Goal: Task Accomplishment & Management: Manage account settings

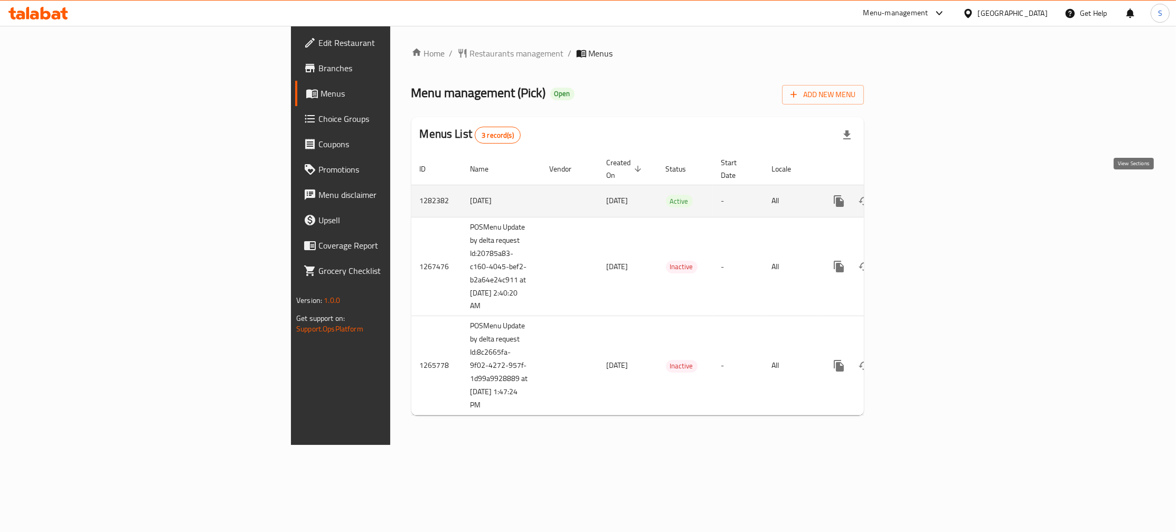
click at [928, 189] on link "enhanced table" at bounding box center [915, 201] width 25 height 25
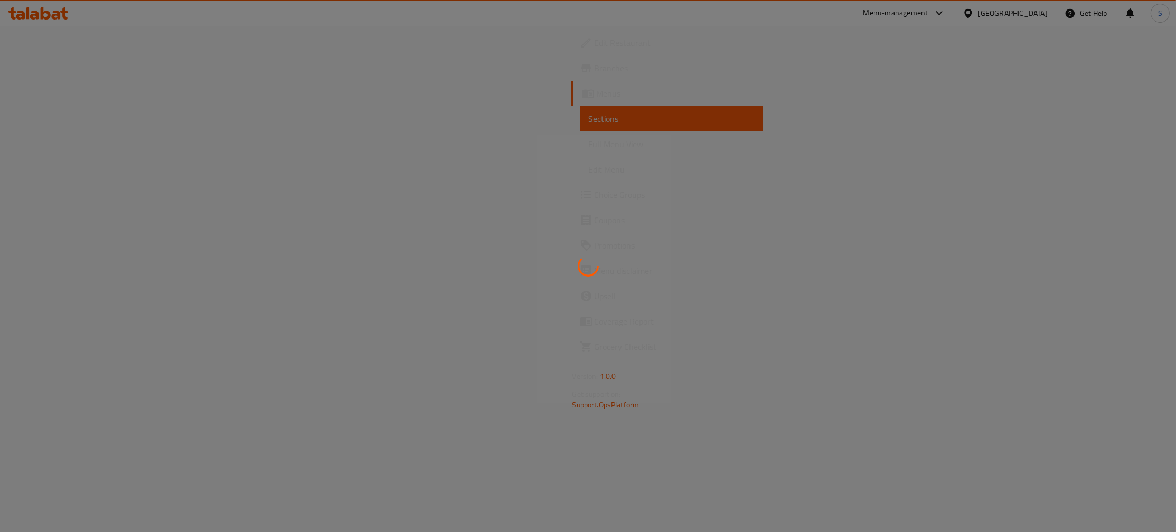
click at [52, 198] on div at bounding box center [588, 266] width 1176 height 532
click at [69, 197] on div at bounding box center [588, 266] width 1176 height 532
click at [595, 197] on span "Choice Groups" at bounding box center [675, 195] width 161 height 13
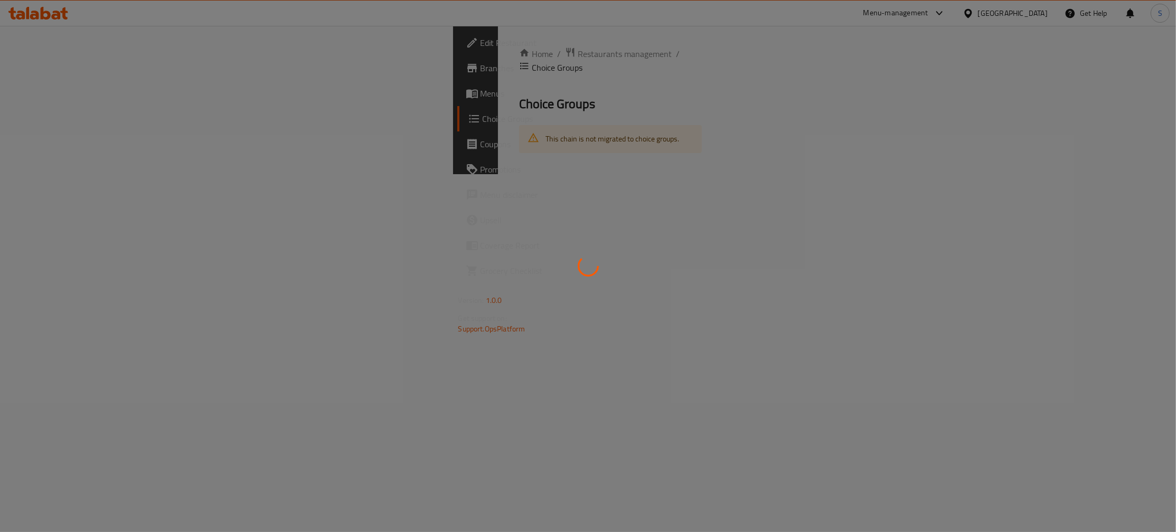
click at [69, 197] on div at bounding box center [588, 266] width 1176 height 532
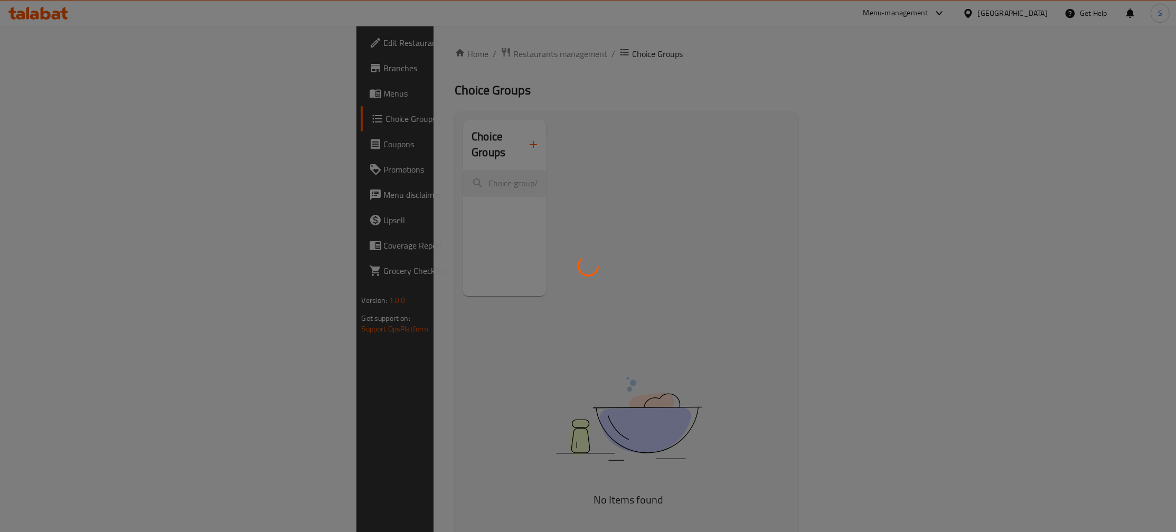
click at [69, 197] on div at bounding box center [588, 266] width 1176 height 532
click at [89, 201] on div at bounding box center [588, 266] width 1176 height 532
click at [67, 150] on div at bounding box center [588, 266] width 1176 height 532
click at [69, 111] on div at bounding box center [588, 266] width 1176 height 532
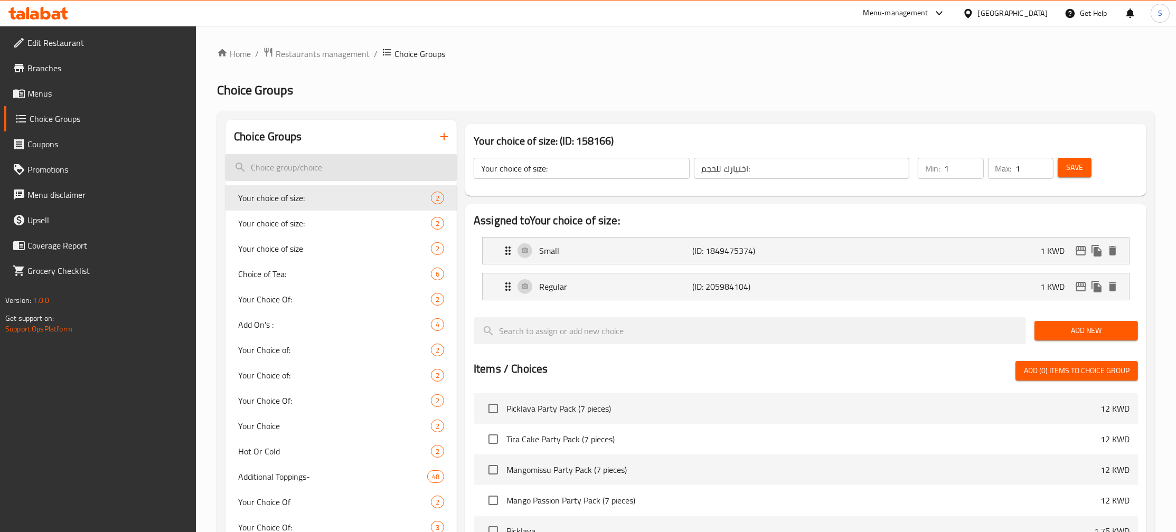
click at [49, 114] on span "Choice Groups" at bounding box center [109, 119] width 158 height 13
drag, startPoint x: 312, startPoint y: 162, endPoint x: 321, endPoint y: 169, distance: 11.4
click at [310, 161] on input "search" at bounding box center [341, 167] width 231 height 27
click at [321, 169] on input "search" at bounding box center [341, 167] width 231 height 27
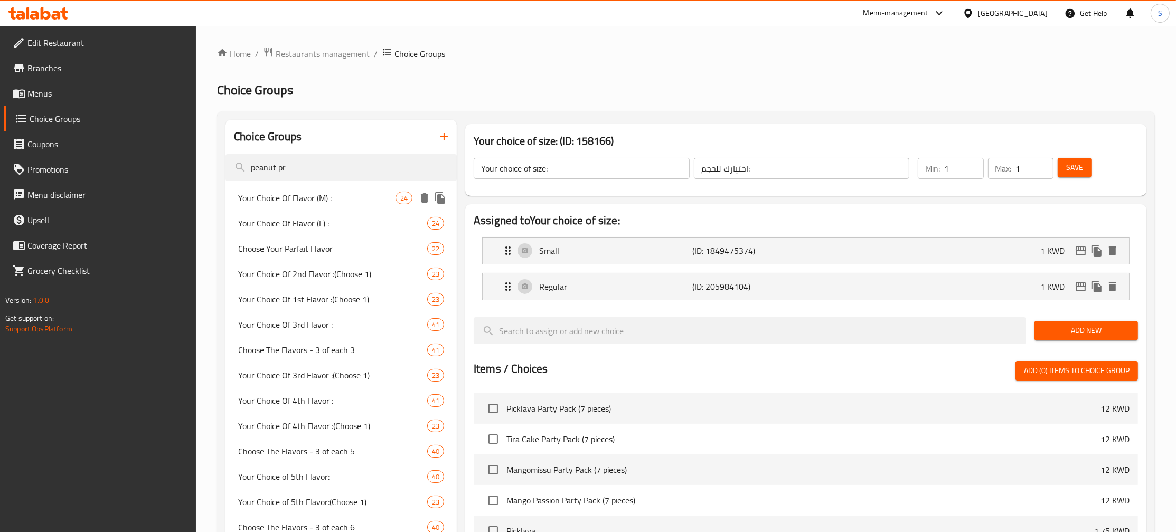
type input "peanut pr"
click at [356, 203] on span "Your Choice Of Flavor (M) :" at bounding box center [316, 198] width 157 height 13
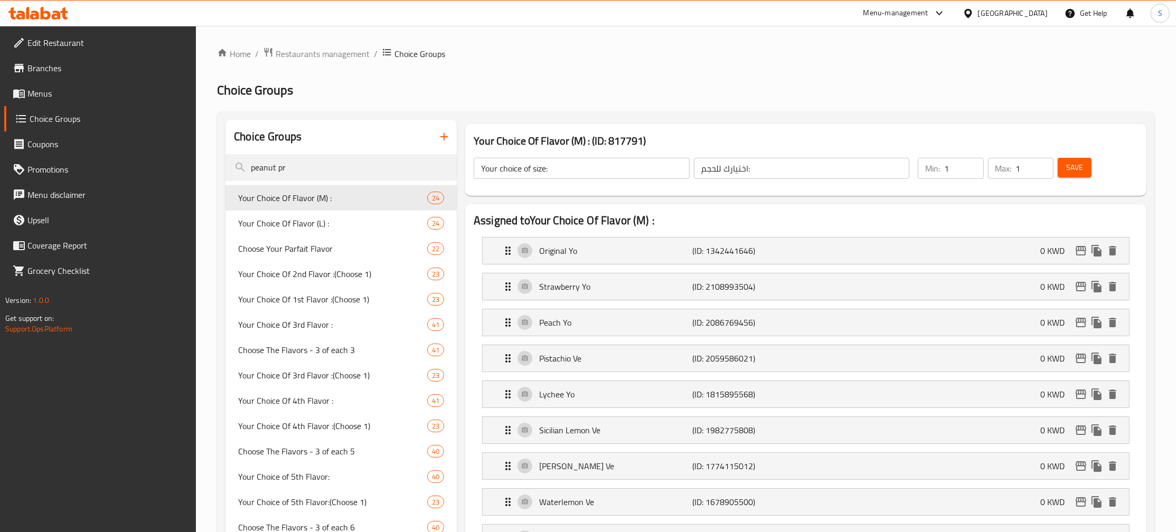
type input "Your Choice Of Flavor (M) :"
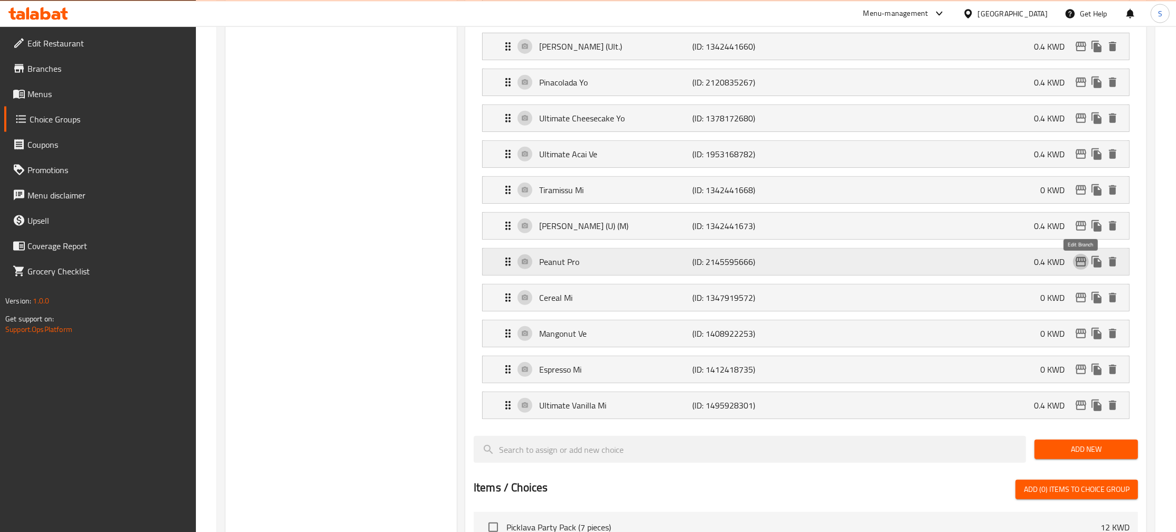
click at [1081, 266] on icon "edit" at bounding box center [1081, 262] width 11 height 10
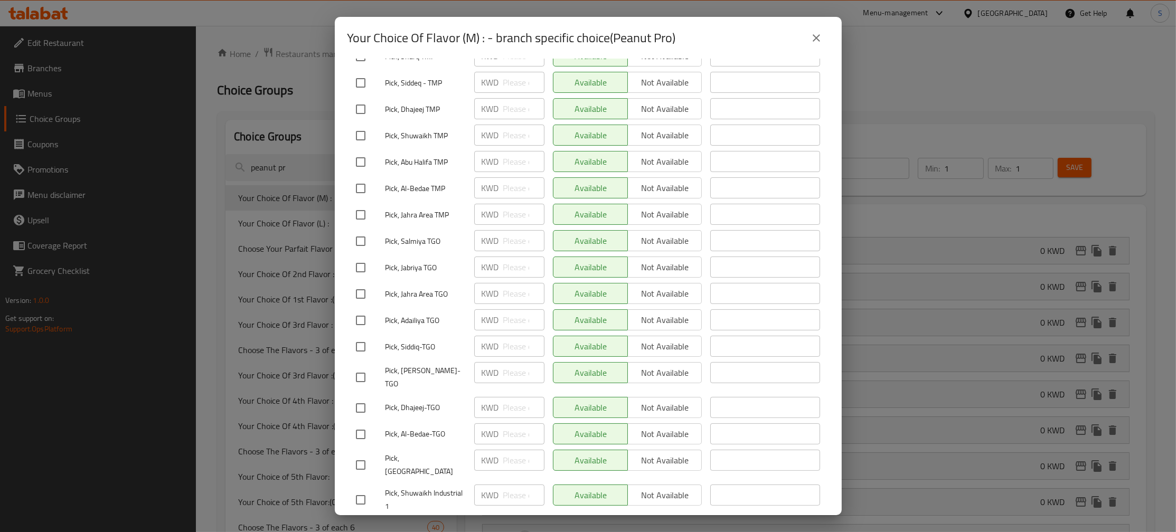
scroll to position [118, 0]
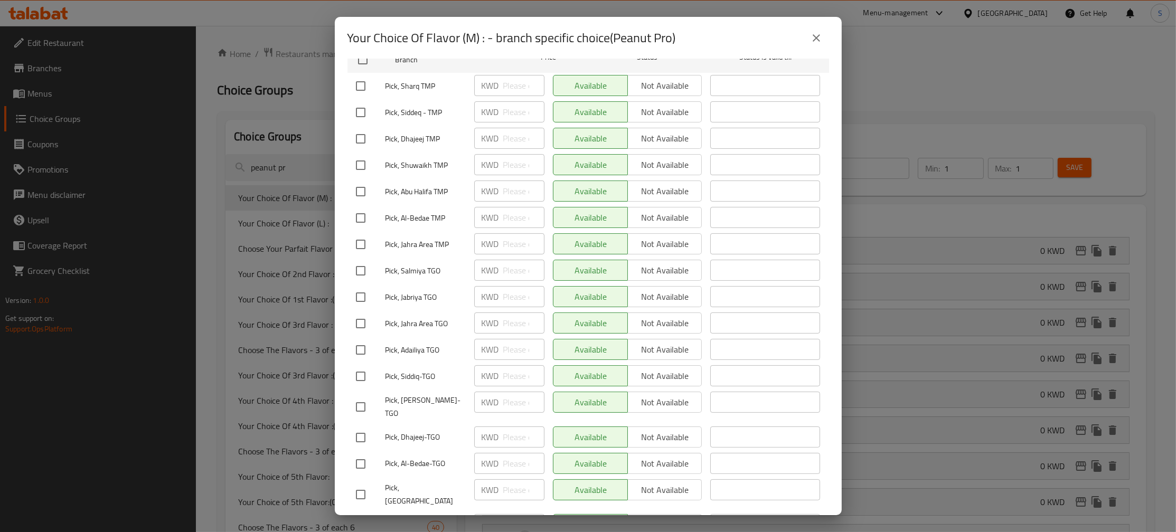
click at [302, 216] on div "Your Choice Of Flavor (M) : - branch specific choice(Peanut Pro) Current time i…" at bounding box center [588, 266] width 1176 height 532
click at [299, 276] on div "Your Choice Of Flavor (M) : - branch specific choice(Peanut Pro) Current time i…" at bounding box center [588, 266] width 1176 height 532
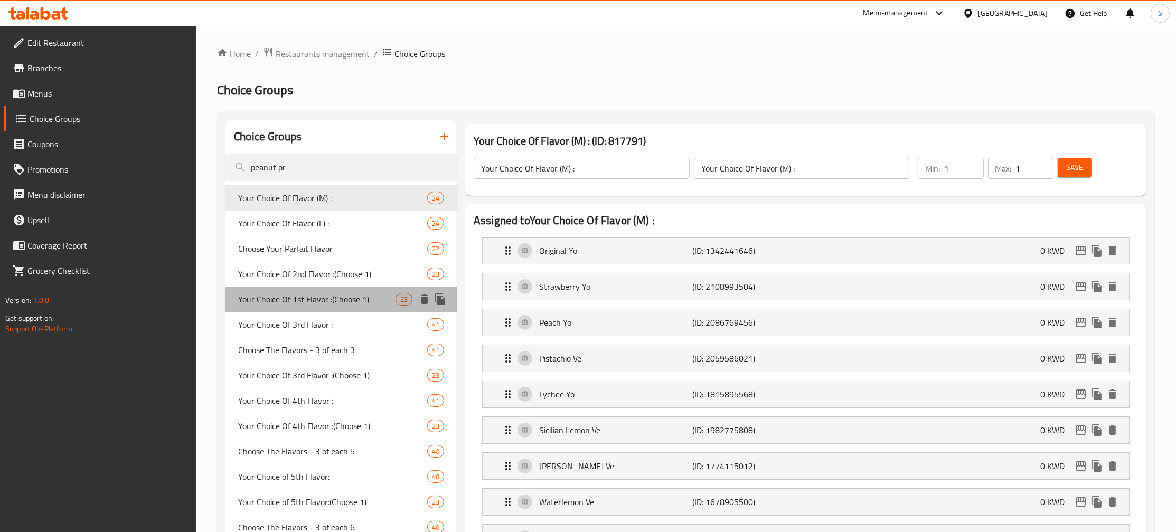
click at [305, 293] on span "Your Choice Of 1st Flavor :(Choose 1)" at bounding box center [316, 299] width 157 height 13
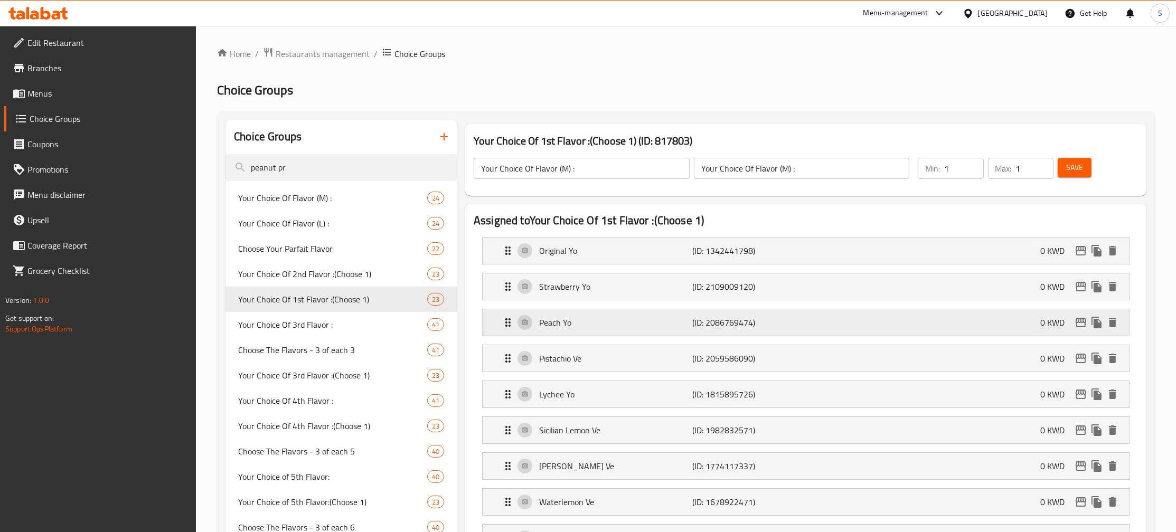
type input "Your Choice Of 1st Flavor :(Choose 1)"
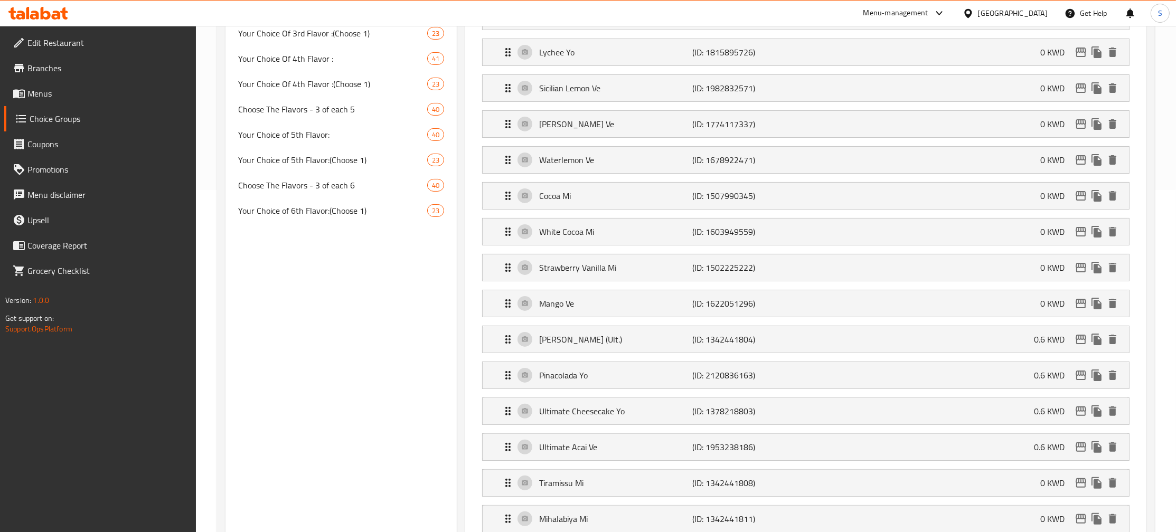
scroll to position [780, 0]
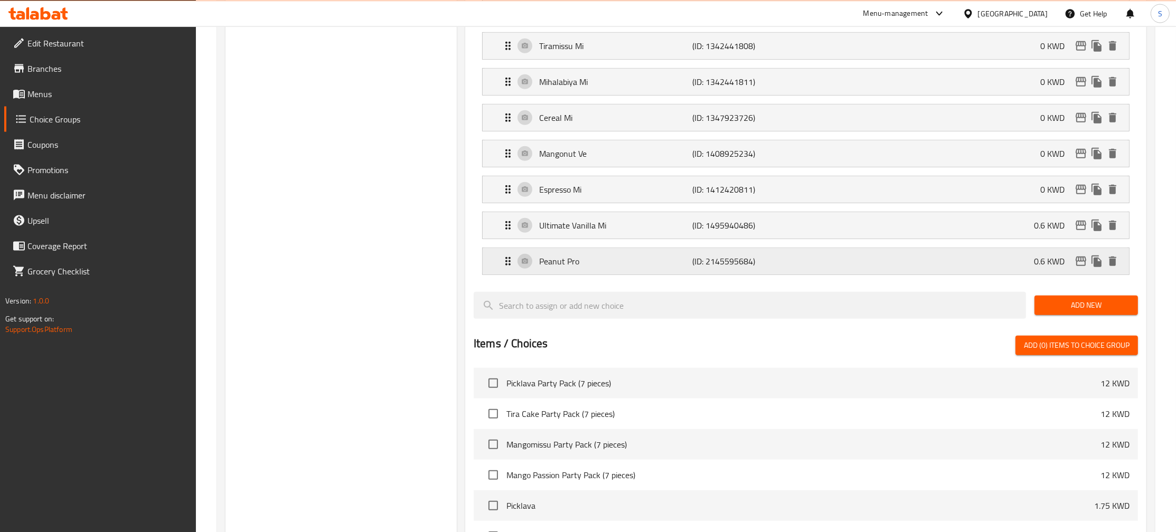
click at [1088, 265] on button "edit" at bounding box center [1081, 261] width 16 height 16
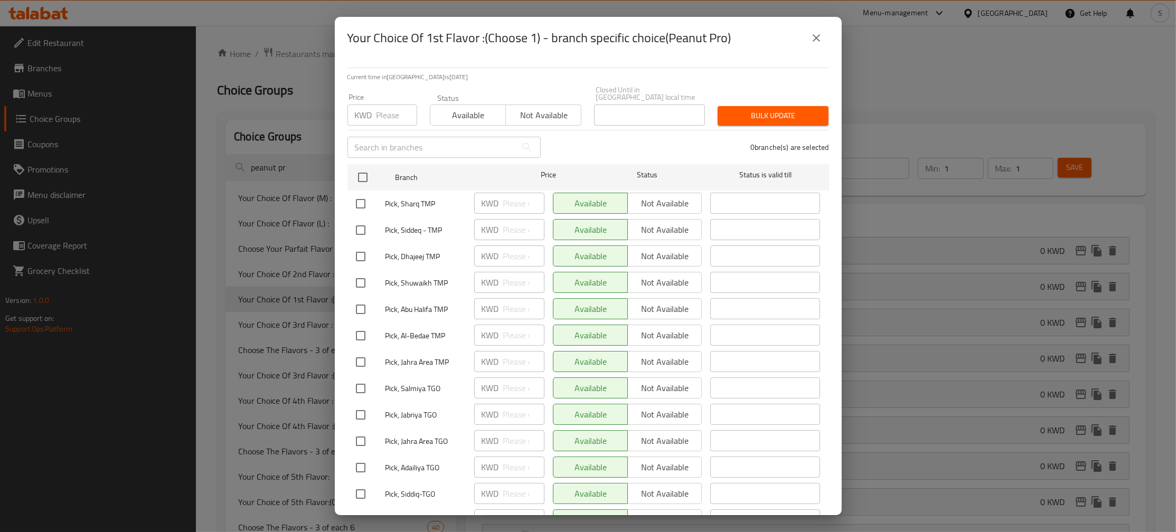
scroll to position [285, 0]
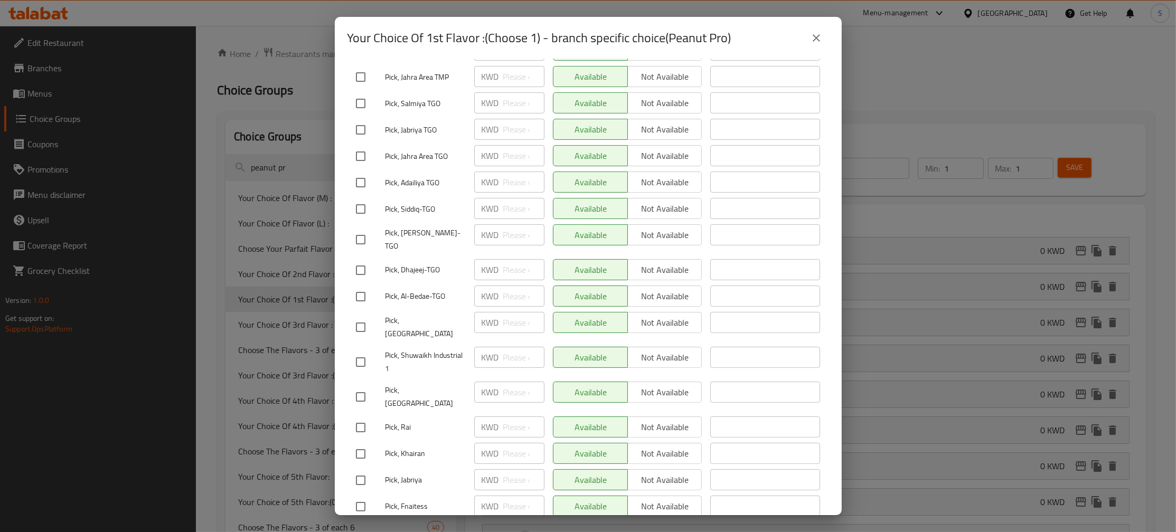
click at [295, 158] on div "Your Choice Of 1st Flavor :(Choose 1) - branch specific choice(Peanut Pro) Curr…" at bounding box center [588, 266] width 1176 height 532
click at [276, 66] on div "Your Choice Of 1st Flavor :(Choose 1) - branch specific choice(Peanut Pro) Curr…" at bounding box center [588, 266] width 1176 height 532
click at [817, 32] on icon "close" at bounding box center [816, 38] width 13 height 13
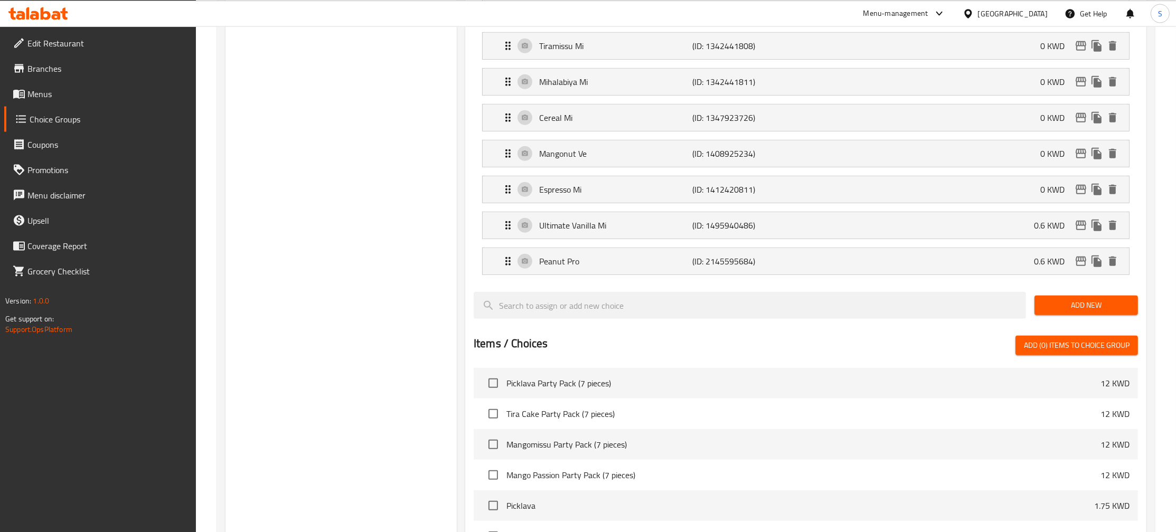
click at [351, 87] on div "Choice Groups peanut pr Your Choice Of Flavor (M) : 24 Your Choice Of Flavor (L…" at bounding box center [341, 55] width 231 height 1430
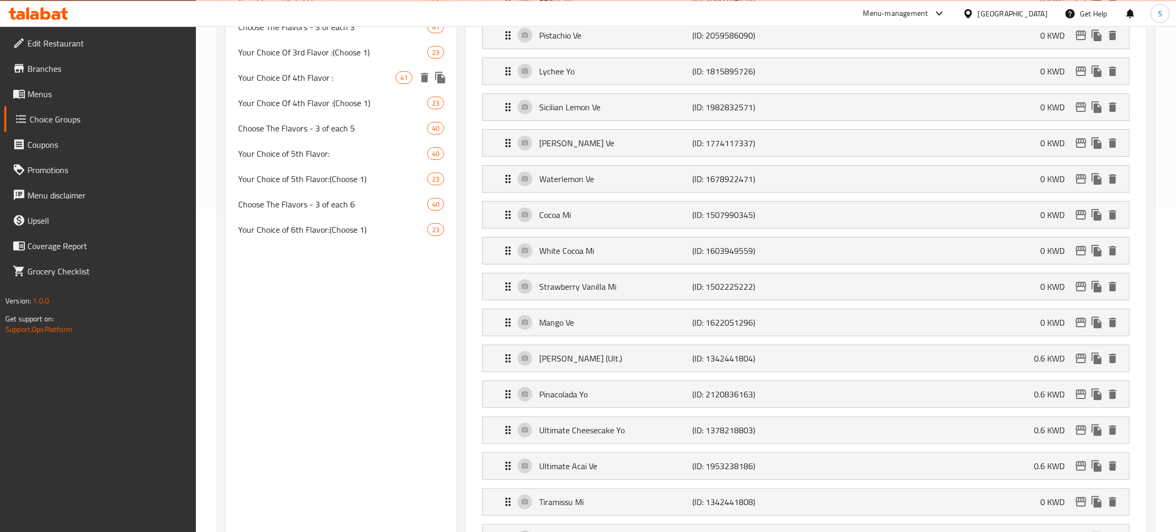
scroll to position [0, 0]
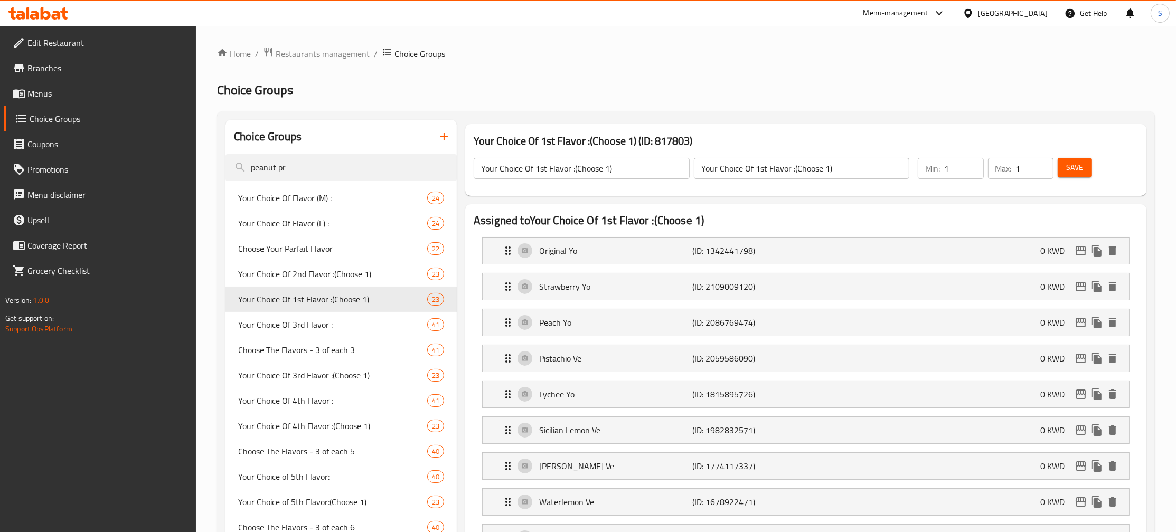
click at [311, 60] on span "Restaurants management" at bounding box center [323, 54] width 94 height 13
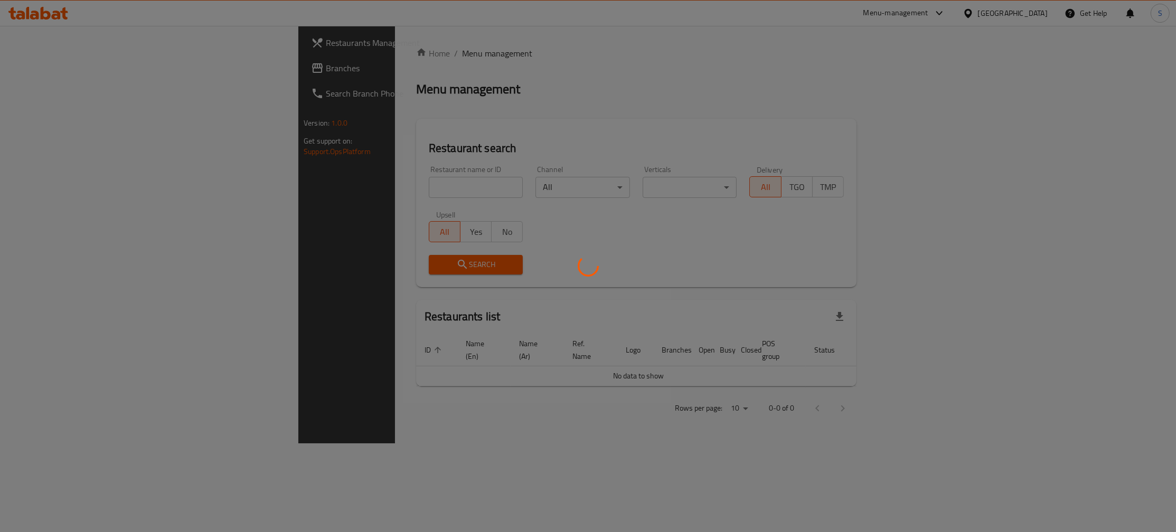
click at [348, 182] on div at bounding box center [588, 266] width 1176 height 532
click at [356, 187] on div at bounding box center [588, 266] width 1176 height 532
click at [339, 181] on div at bounding box center [588, 266] width 1176 height 532
click at [340, 188] on div at bounding box center [588, 266] width 1176 height 532
click at [339, 186] on div at bounding box center [588, 266] width 1176 height 532
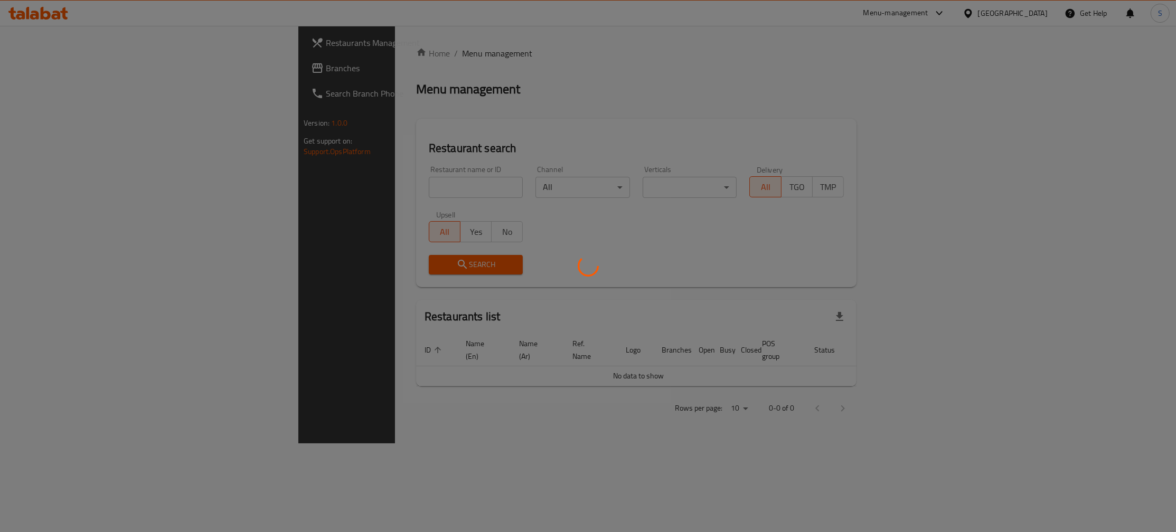
click at [339, 186] on div at bounding box center [588, 266] width 1176 height 532
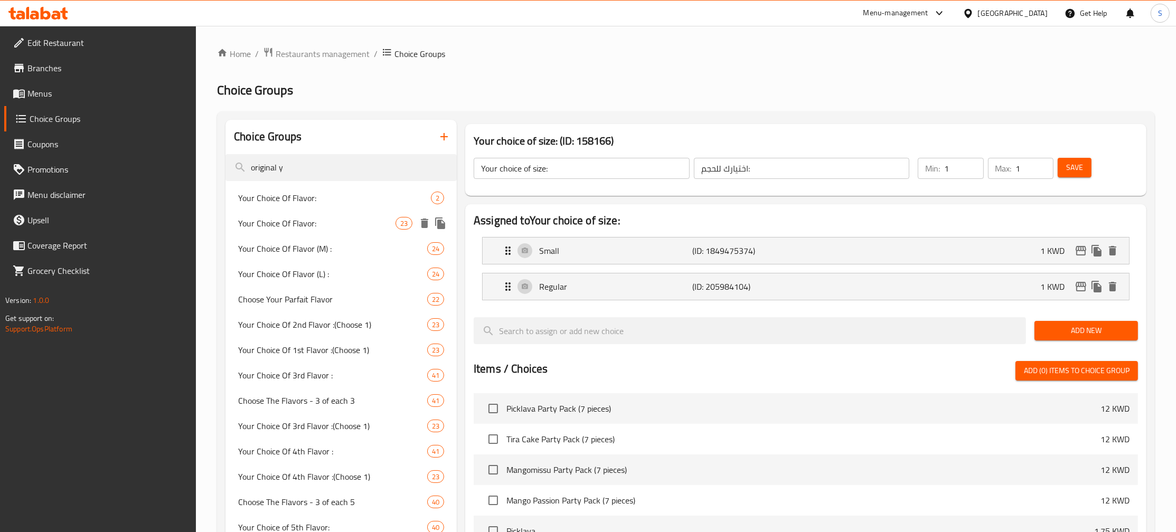
type input "original y"
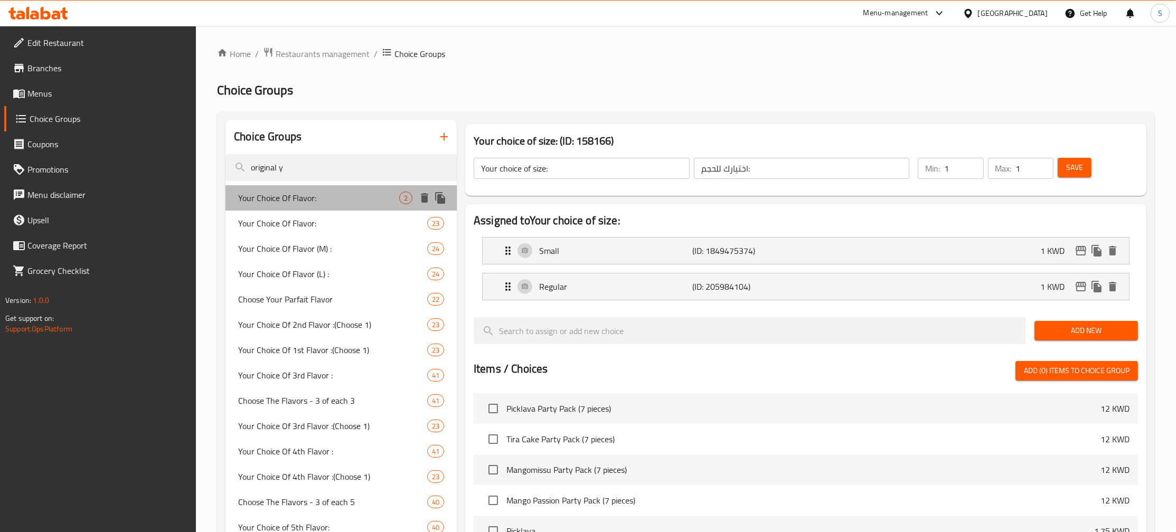
click at [348, 209] on div "Your Choice Of Flavor: 2" at bounding box center [341, 197] width 231 height 25
type input "Your Choice Of Flavor:"
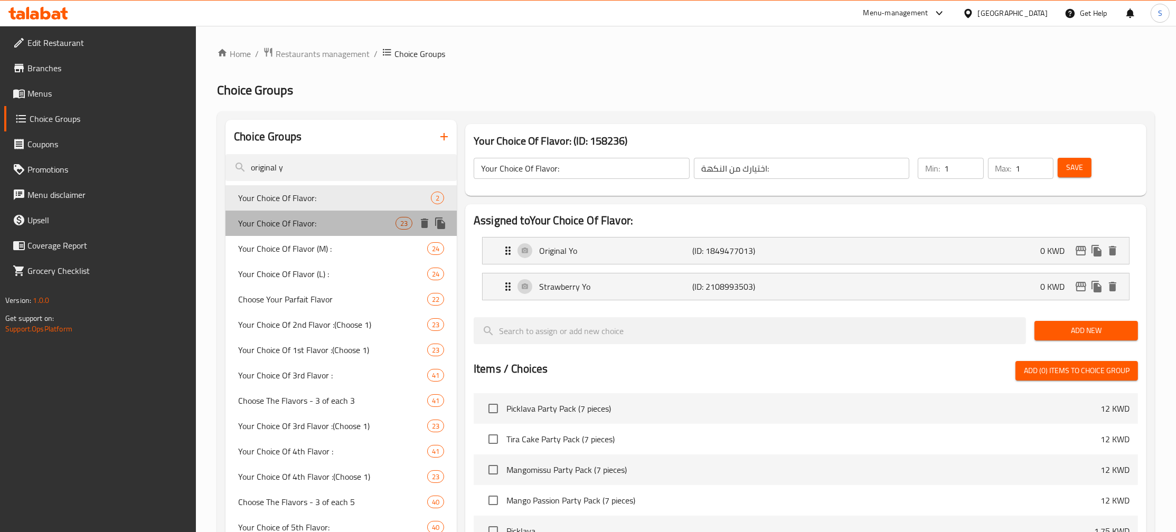
click at [335, 225] on span "Your Choice Of Flavor:" at bounding box center [316, 223] width 157 height 13
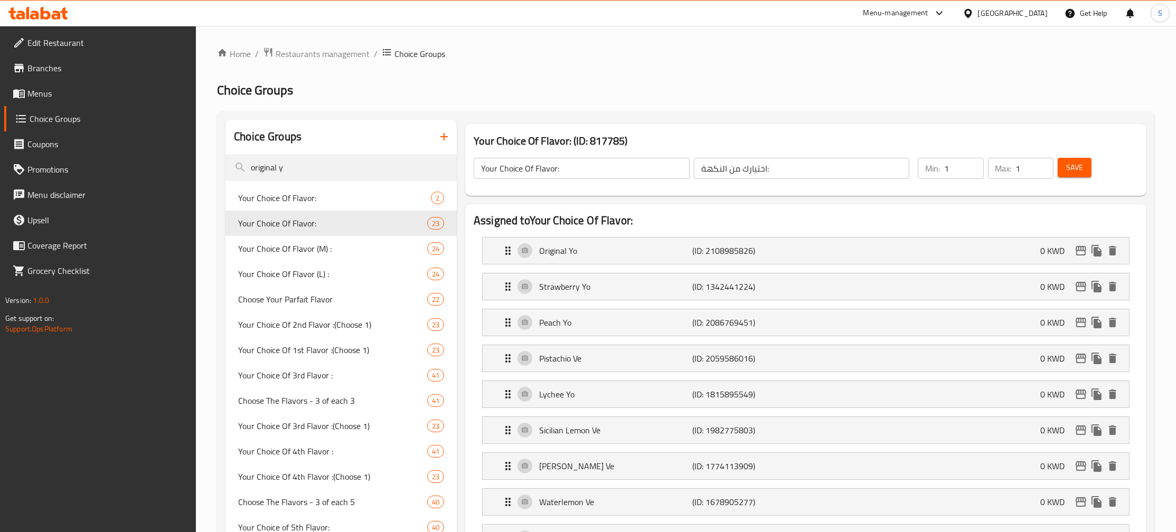
type input "Your Choice Of Flavor:"
click at [326, 169] on input "original y" at bounding box center [341, 167] width 231 height 27
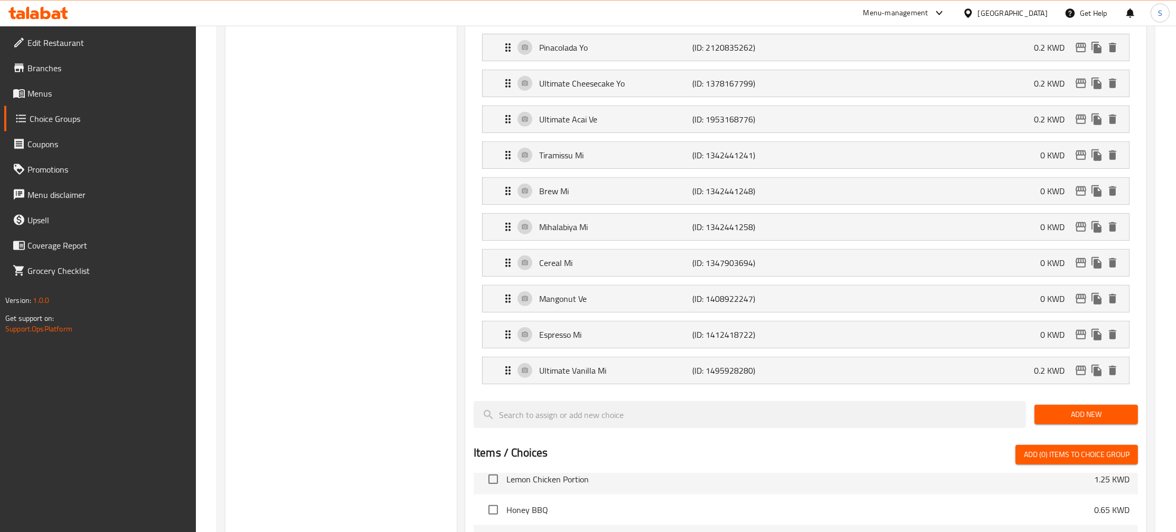
scroll to position [685, 0]
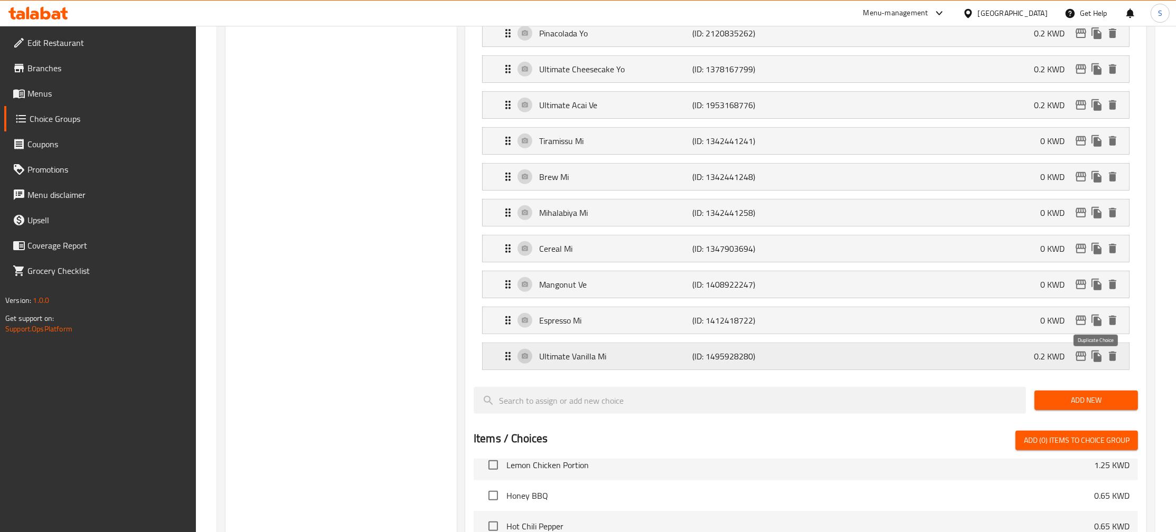
click at [1097, 361] on icon "duplicate" at bounding box center [1097, 357] width 10 height 12
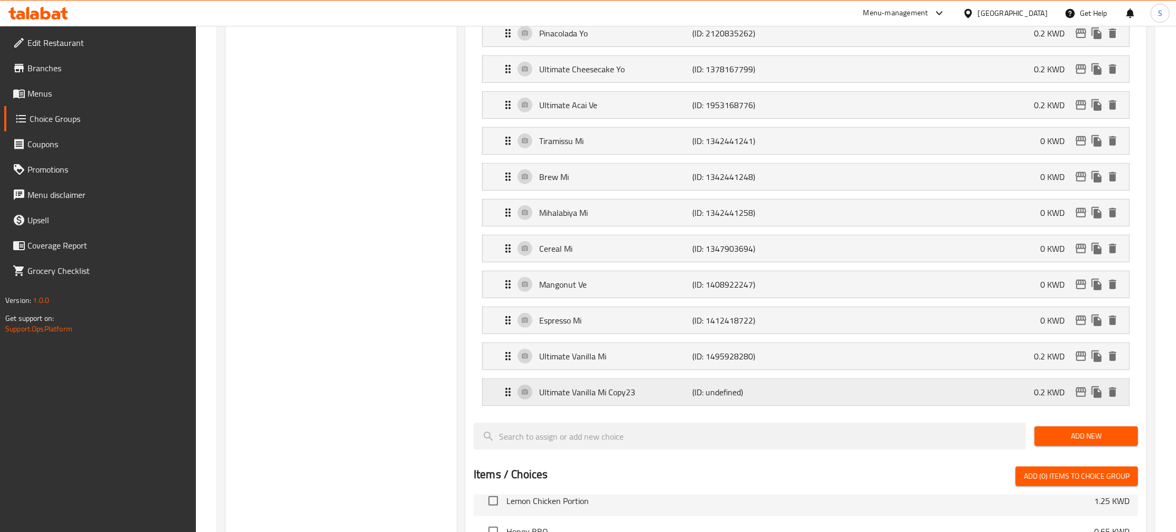
click at [614, 394] on p "Ultimate Vanilla Mi Copy23" at bounding box center [615, 392] width 153 height 13
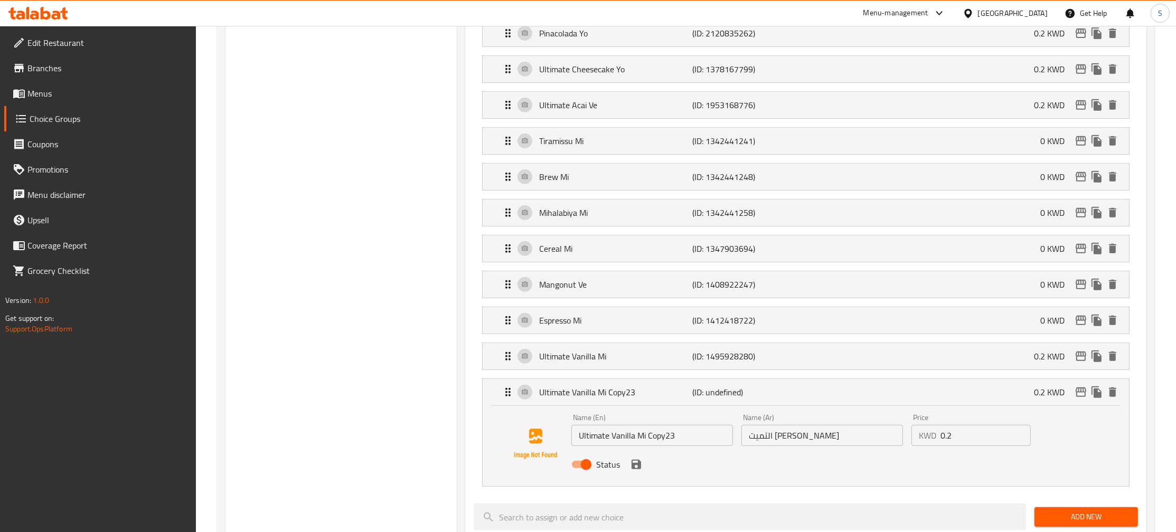
drag, startPoint x: 631, startPoint y: 453, endPoint x: 240, endPoint y: 482, distance: 392.6
click at [572, 446] on input "Ultimate Vanilla Mi Copy23" at bounding box center [653, 435] width 162 height 21
drag, startPoint x: 635, startPoint y: 441, endPoint x: 491, endPoint y: 447, distance: 144.4
click at [572, 446] on input "Peanut Pro" at bounding box center [653, 435] width 162 height 21
type input "Peanut Pro"
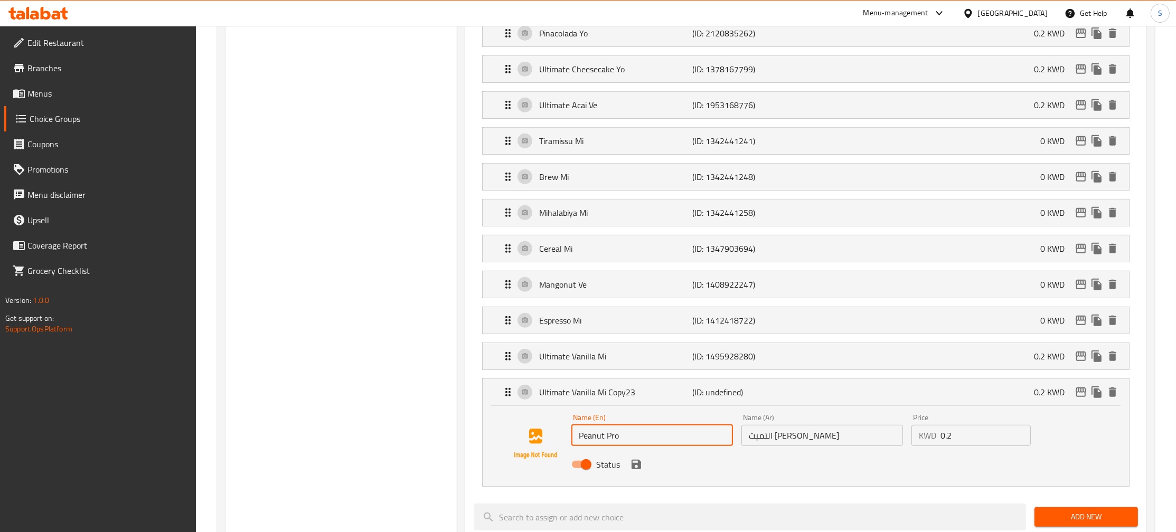
click at [628, 438] on input "Peanut Pro" at bounding box center [653, 435] width 162 height 21
click at [662, 435] on input "Peanut Pro" at bounding box center [653, 435] width 162 height 21
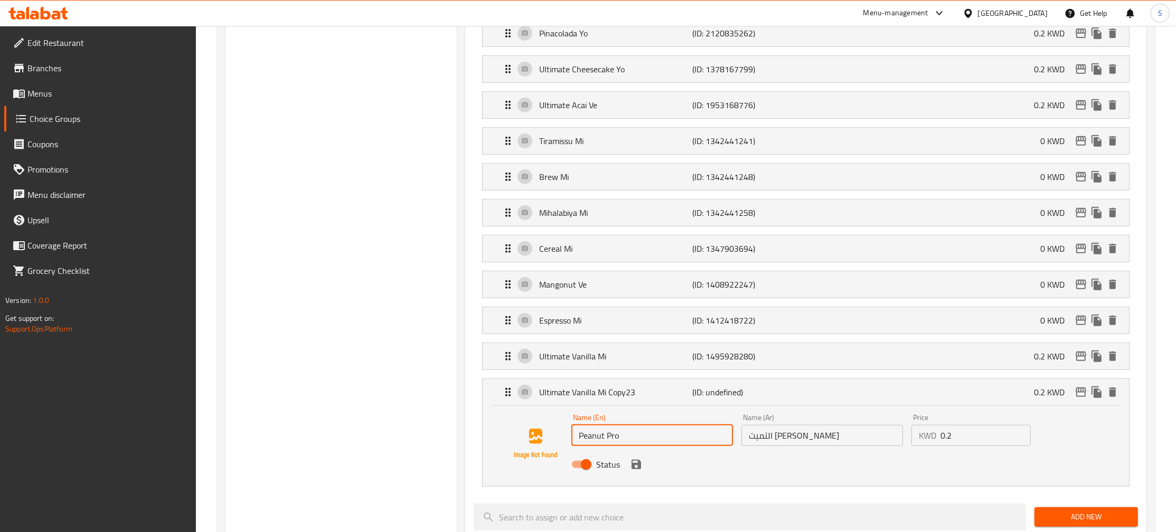
click at [662, 435] on input "Peanut Pro" at bounding box center [653, 435] width 162 height 21
click at [310, 102] on div "Choice Groups original y Your Choice Of Flavor: 2 Your Choice Of Flavor: 23 You…" at bounding box center [341, 208] width 231 height 1547
click at [396, 95] on div "Choice Groups original y Your Choice Of Flavor: 2 Your Choice Of Flavor: 23 You…" at bounding box center [341, 208] width 231 height 1547
drag, startPoint x: 663, startPoint y: 443, endPoint x: 498, endPoint y: 453, distance: 165.2
click at [572, 446] on input "Peanut Pro" at bounding box center [653, 435] width 162 height 21
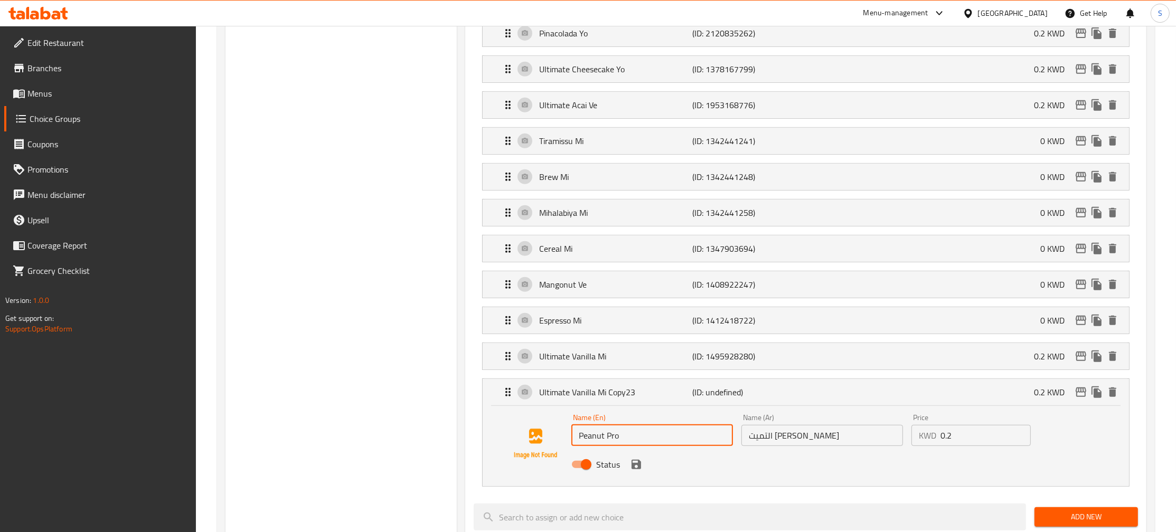
drag, startPoint x: 638, startPoint y: 438, endPoint x: 541, endPoint y: 442, distance: 97.3
click at [572, 442] on input "Peanut Pro" at bounding box center [653, 435] width 162 height 21
click at [853, 434] on input "التميت [PERSON_NAME]" at bounding box center [823, 435] width 162 height 21
paste input "فول السوداني برو"
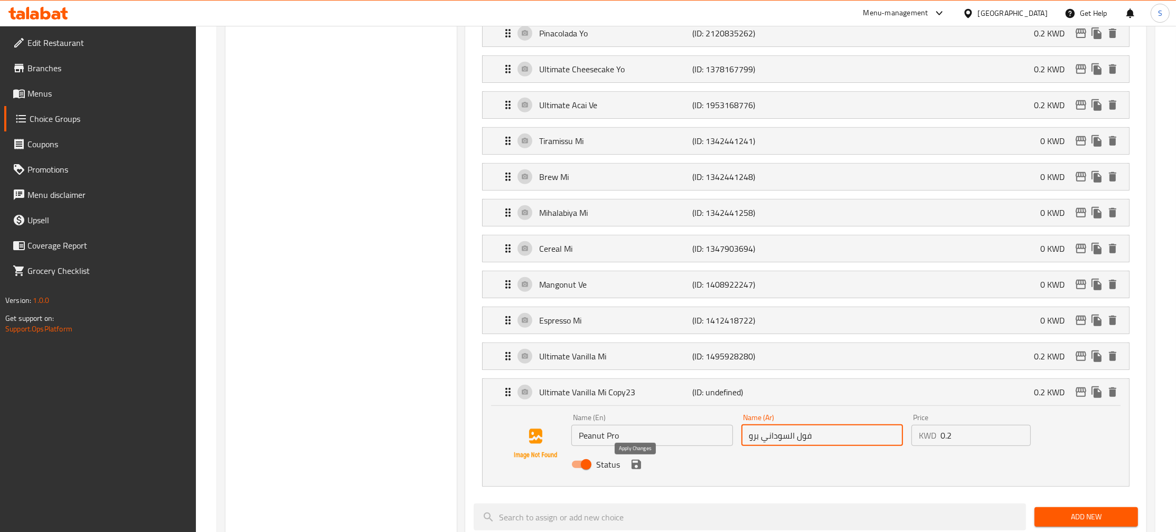
click at [640, 470] on icon "save" at bounding box center [637, 465] width 10 height 10
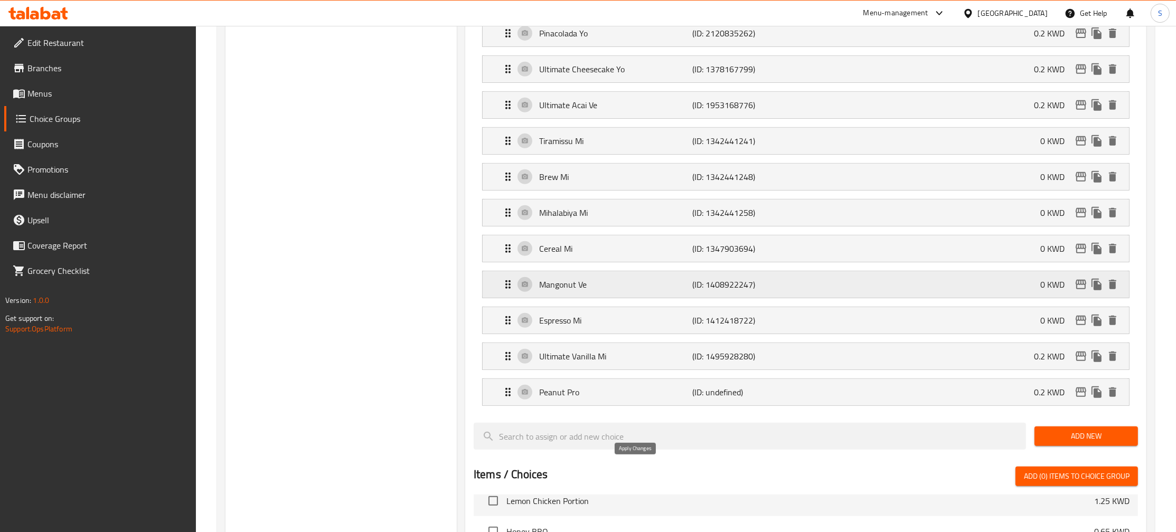
type input "فول السوداني برو"
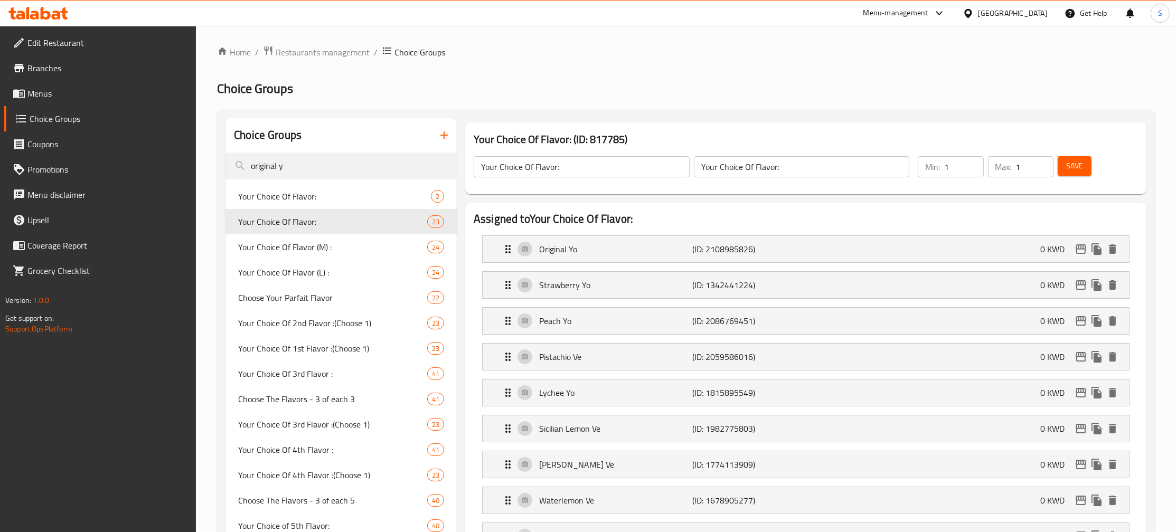
scroll to position [0, 0]
click at [1066, 174] on button "Save" at bounding box center [1075, 168] width 34 height 20
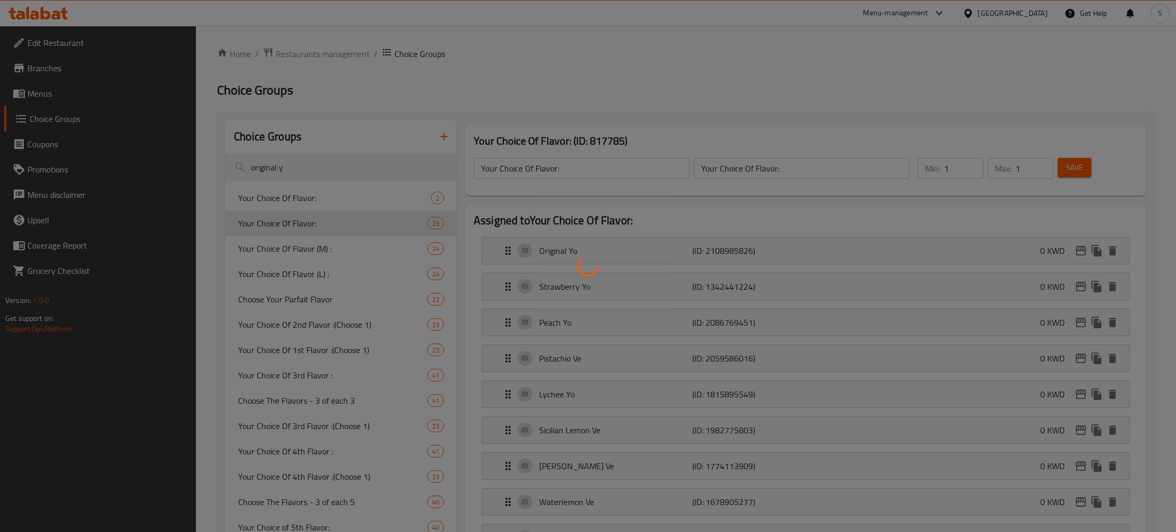
click at [343, 246] on div at bounding box center [588, 266] width 1176 height 532
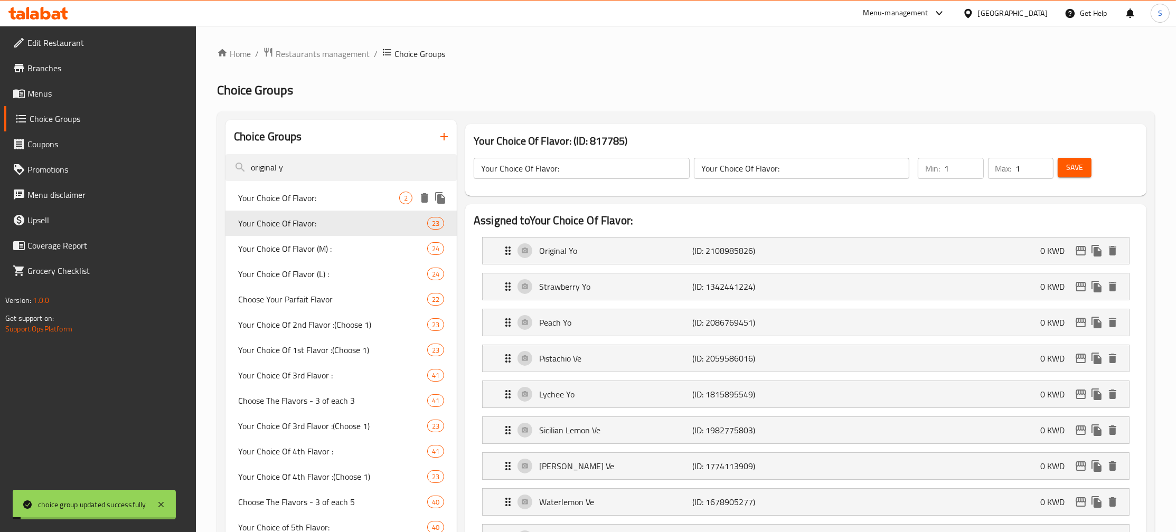
click at [368, 193] on span "Your Choice Of Flavor:" at bounding box center [318, 198] width 161 height 13
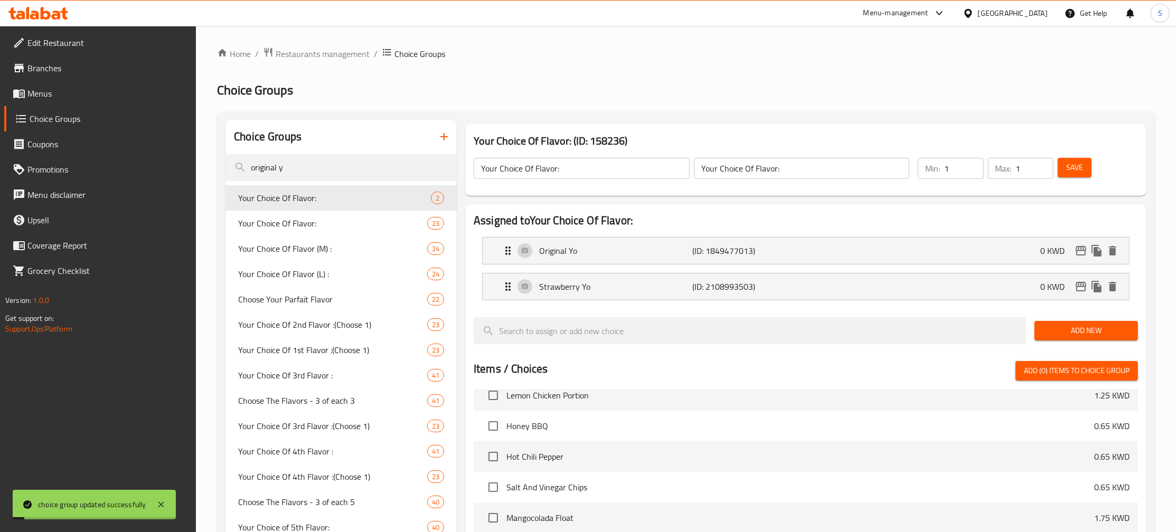
type input "اختيارك من النكهة:"
click at [1100, 291] on icon "duplicate" at bounding box center [1097, 287] width 10 height 12
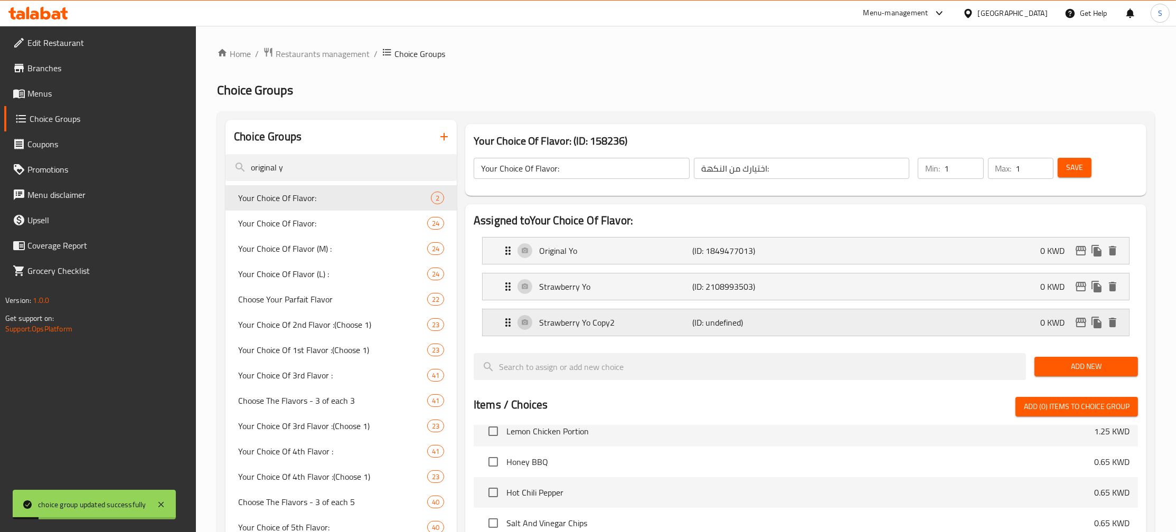
click at [594, 327] on p "Strawberry Yo Copy2" at bounding box center [615, 322] width 153 height 13
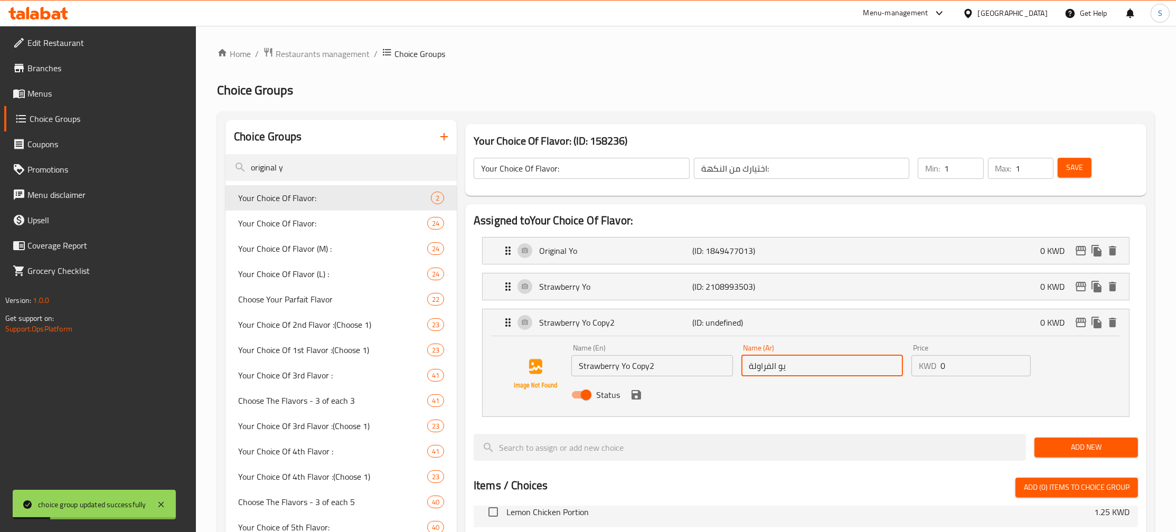
click at [824, 372] on input "يو الفراولة" at bounding box center [823, 366] width 162 height 21
paste input "ول السوداني برو"
type input "فول السوداني برو"
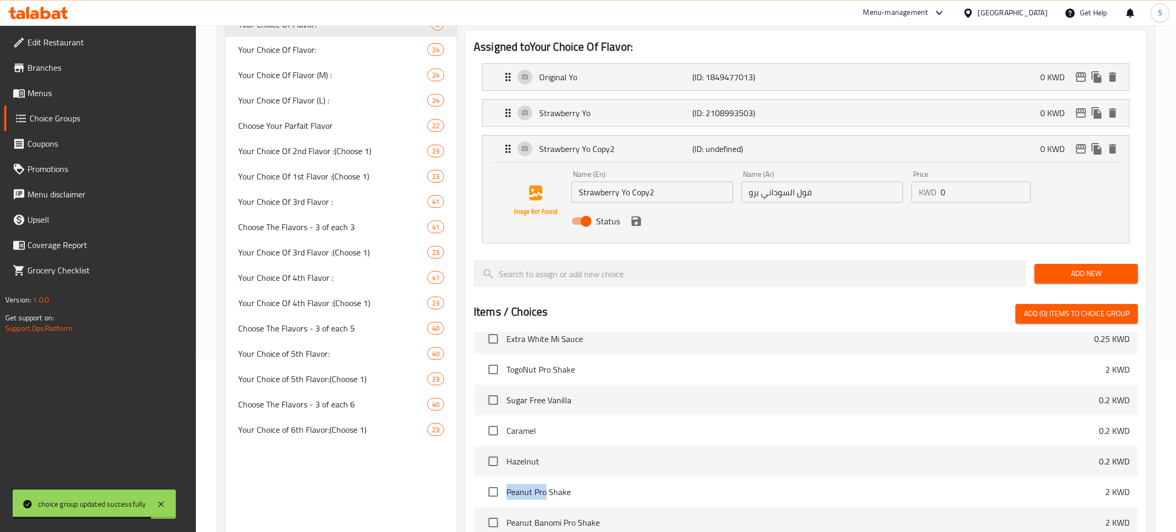
scroll to position [53, 0]
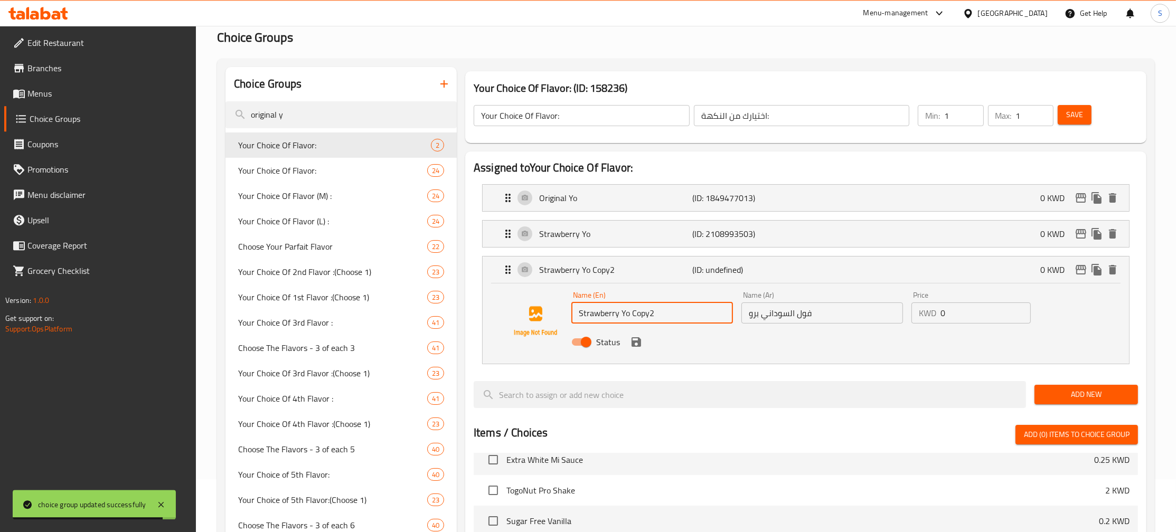
click at [669, 313] on input "Strawberry Yo Copy2" at bounding box center [653, 313] width 162 height 21
paste input "Peanut Pro"
click at [632, 344] on icon "save" at bounding box center [637, 343] width 10 height 10
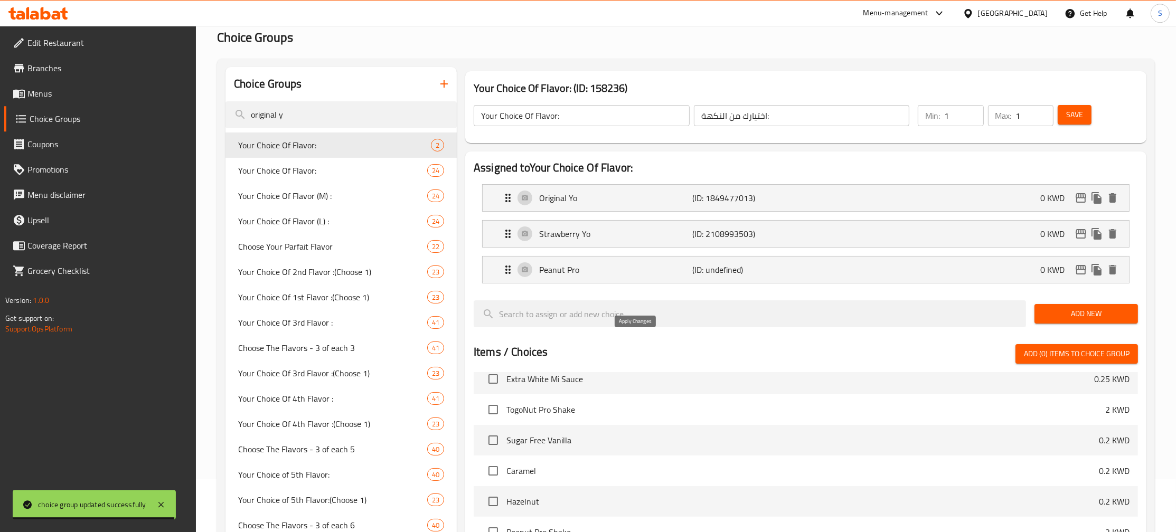
type input "Peanut Pro"
click at [1080, 109] on span "Save" at bounding box center [1075, 114] width 17 height 13
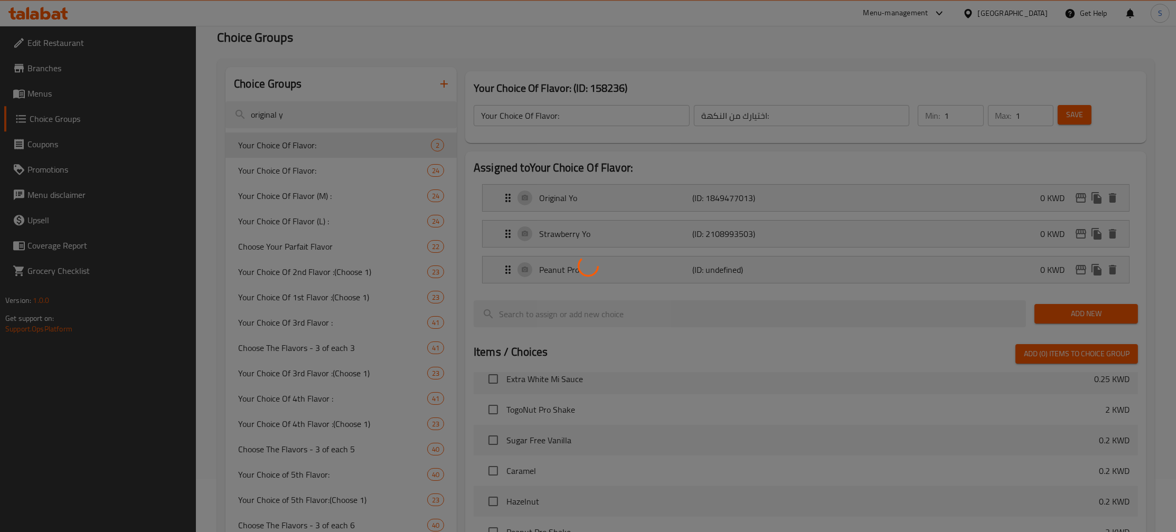
click at [343, 179] on div at bounding box center [588, 266] width 1176 height 532
click at [343, 172] on div at bounding box center [588, 266] width 1176 height 532
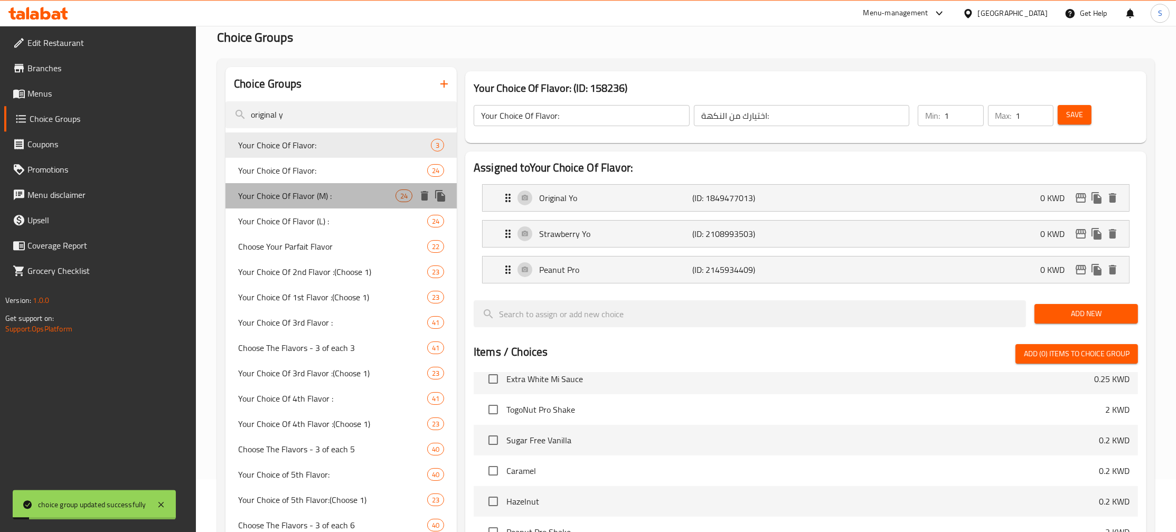
click at [332, 198] on span "Your Choice Of Flavor (M) :" at bounding box center [316, 196] width 157 height 13
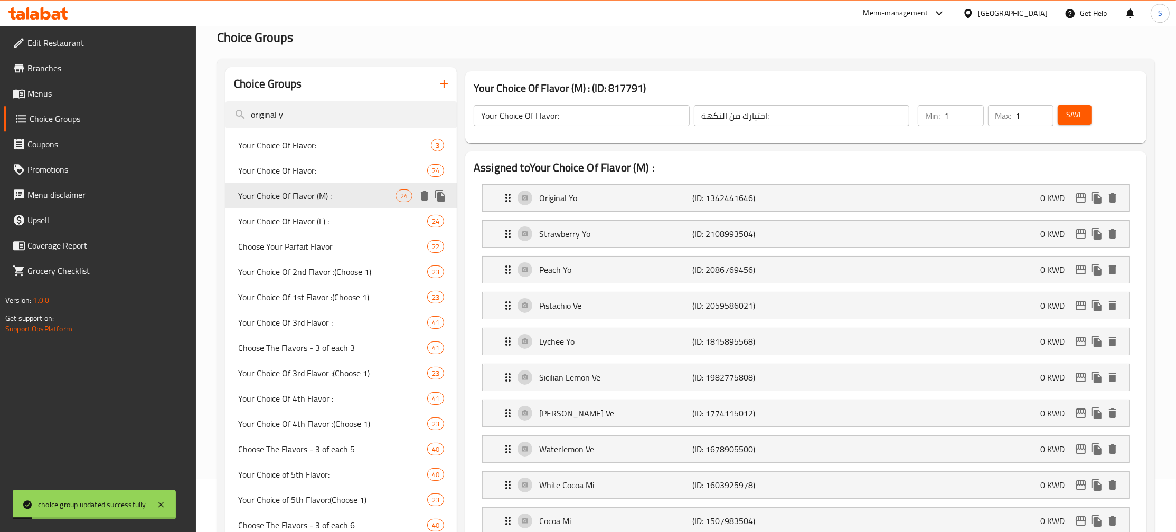
type input "Your Choice Of Flavor (M) :"
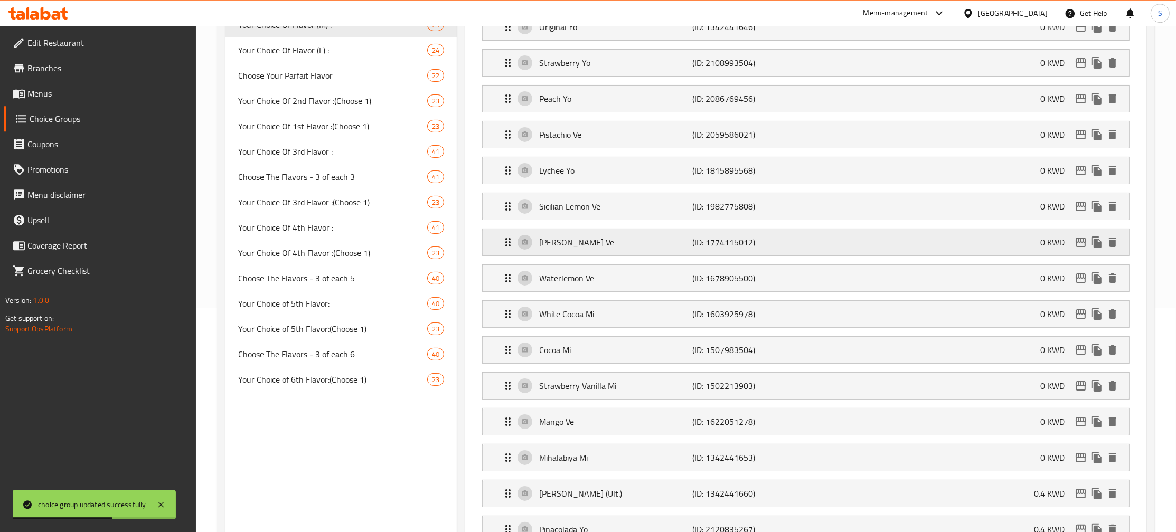
scroll to position [0, 0]
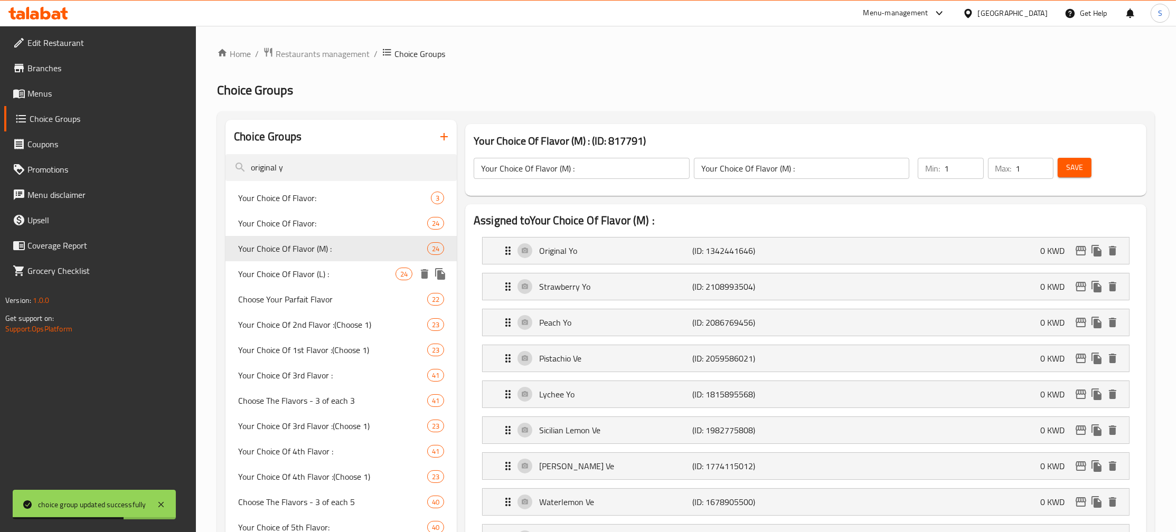
click at [349, 275] on span "Your Choice Of Flavor (L) :" at bounding box center [316, 274] width 157 height 13
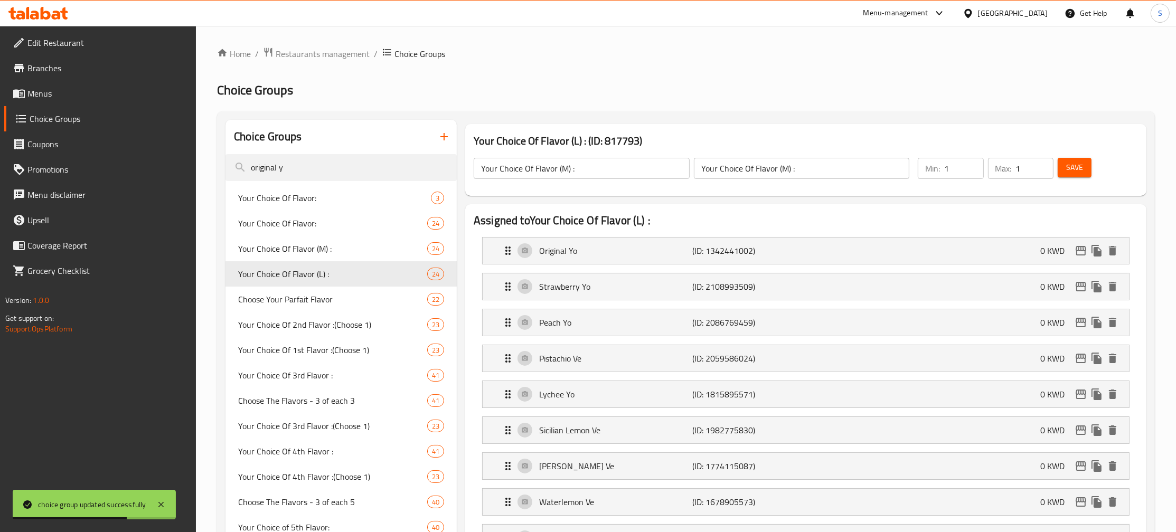
type input "Your Choice Of Flavor (L) :"
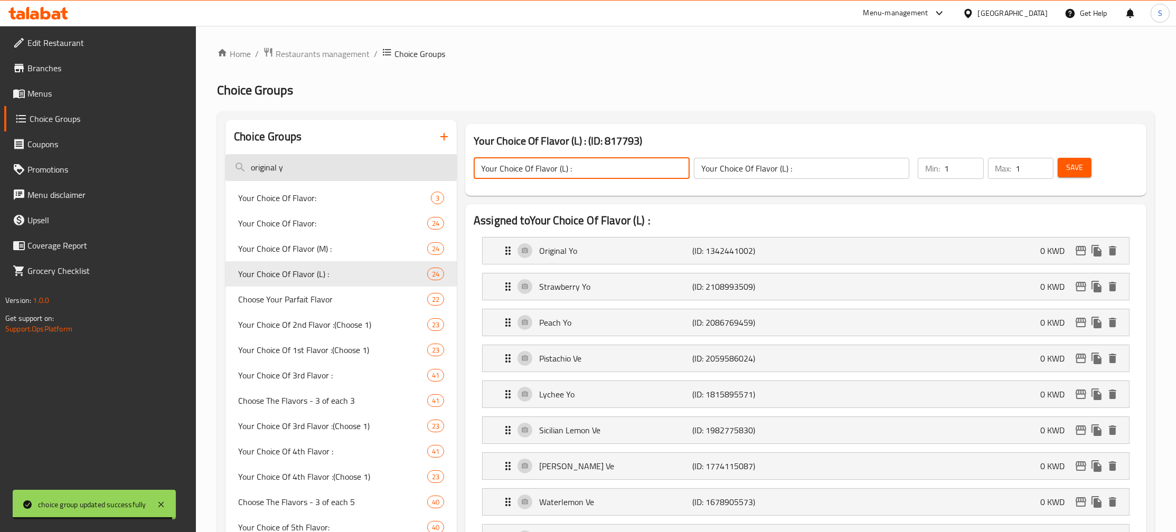
drag, startPoint x: 596, startPoint y: 170, endPoint x: 411, endPoint y: 165, distance: 185.5
click at [474, 172] on input "Your Choice Of Flavor (L) :" at bounding box center [582, 168] width 216 height 21
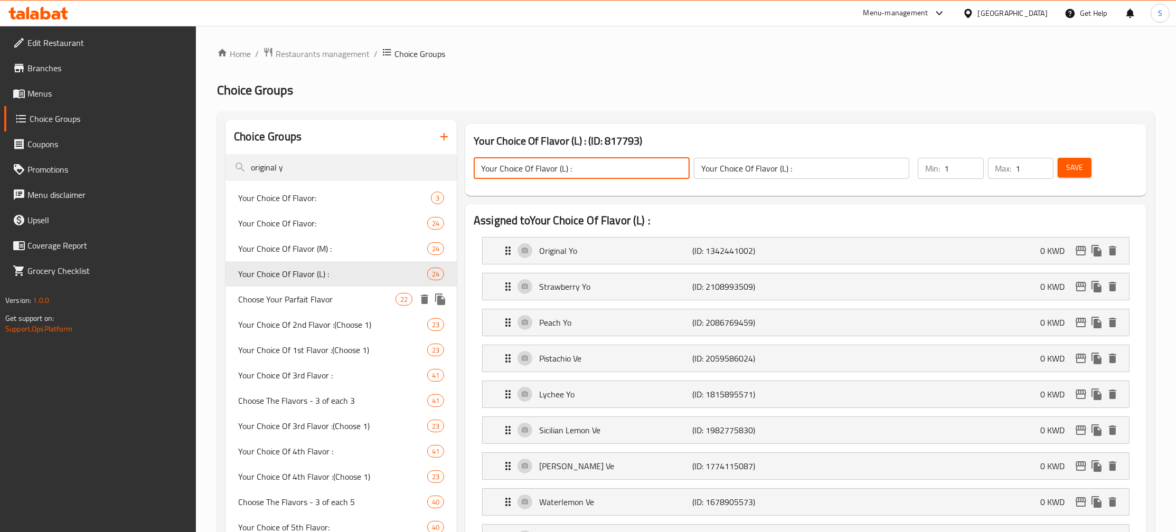
click at [361, 302] on span "Choose Your Parfait Flavor" at bounding box center [316, 299] width 157 height 13
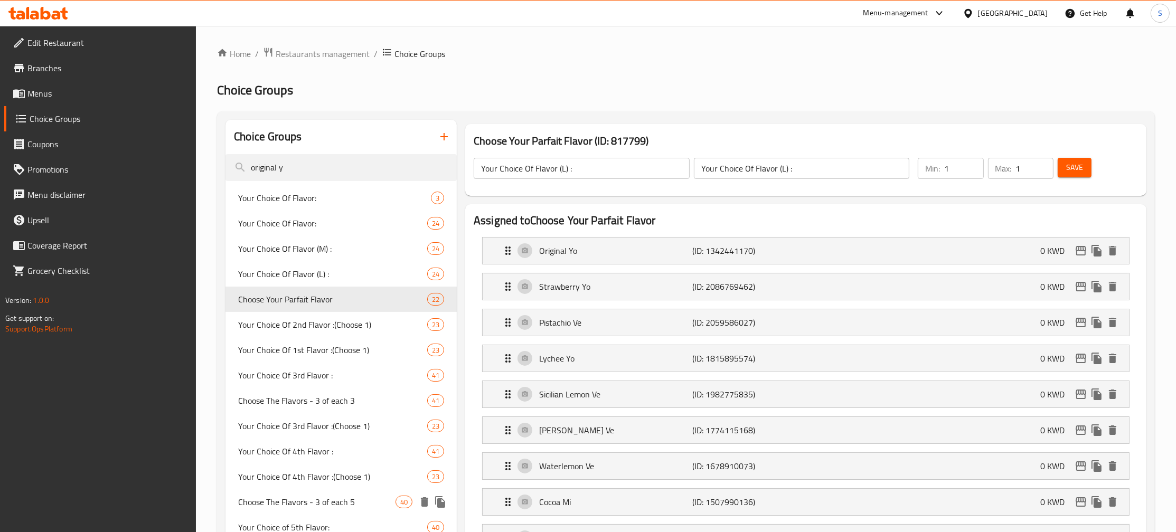
type input "Choose Your Parfait Flavor"
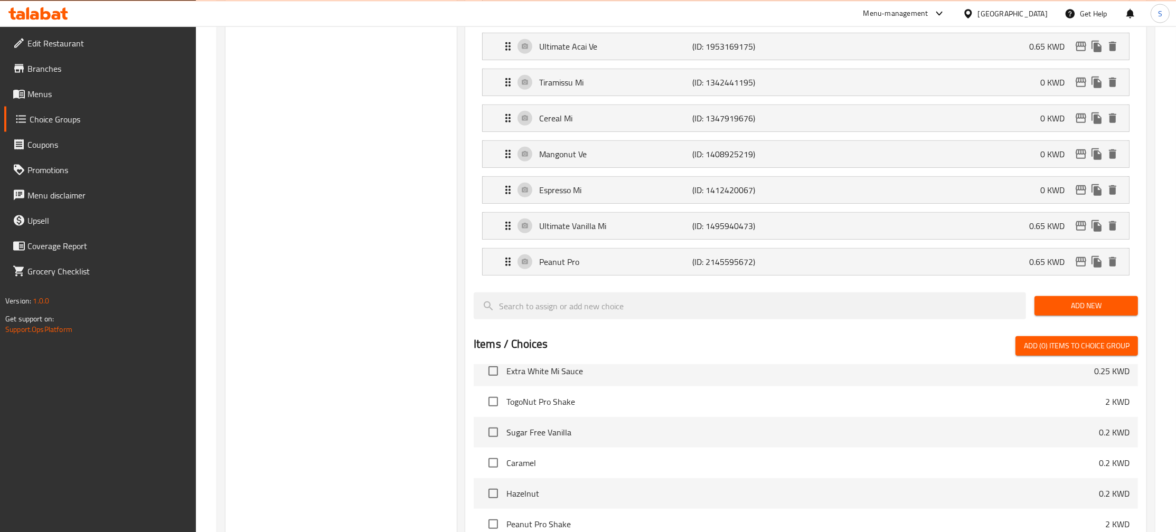
click at [387, 214] on div "Choice Groups original y Your Choice Of Flavor: 3 Your Choice Of Flavor: 24 You…" at bounding box center [341, 73] width 231 height 1394
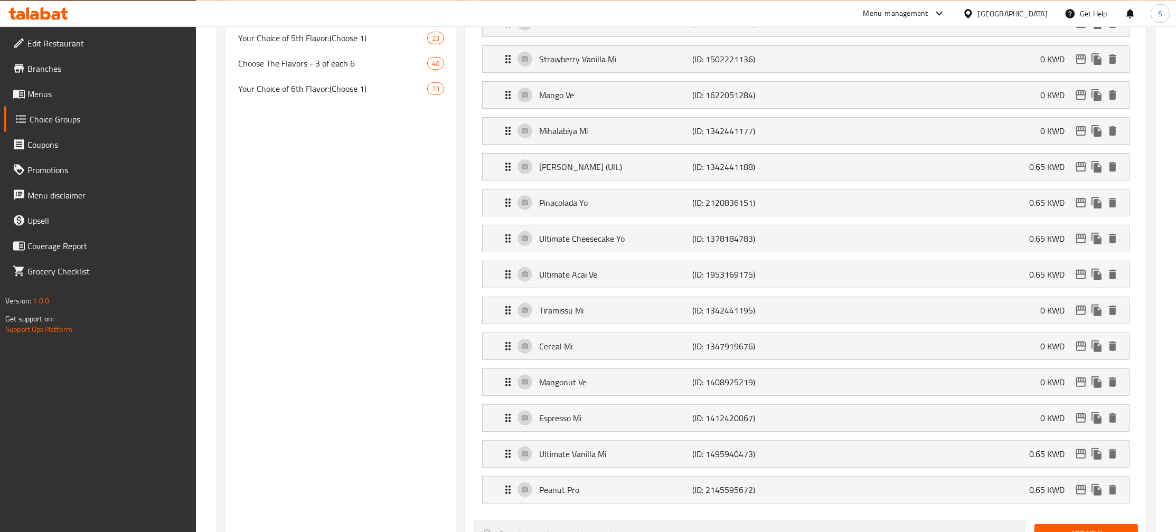
scroll to position [858, 0]
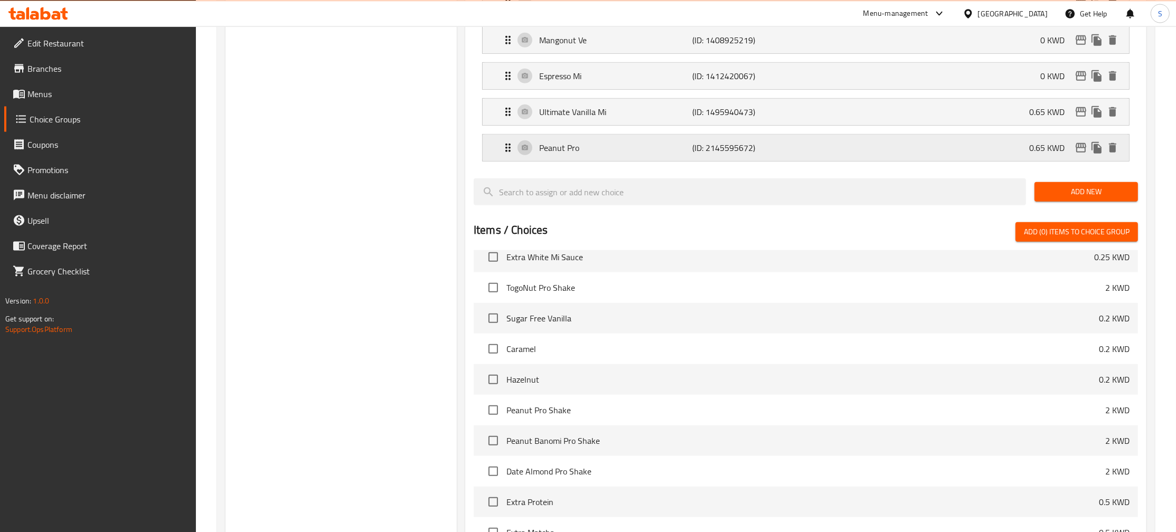
click at [1080, 151] on icon "edit" at bounding box center [1081, 147] width 13 height 13
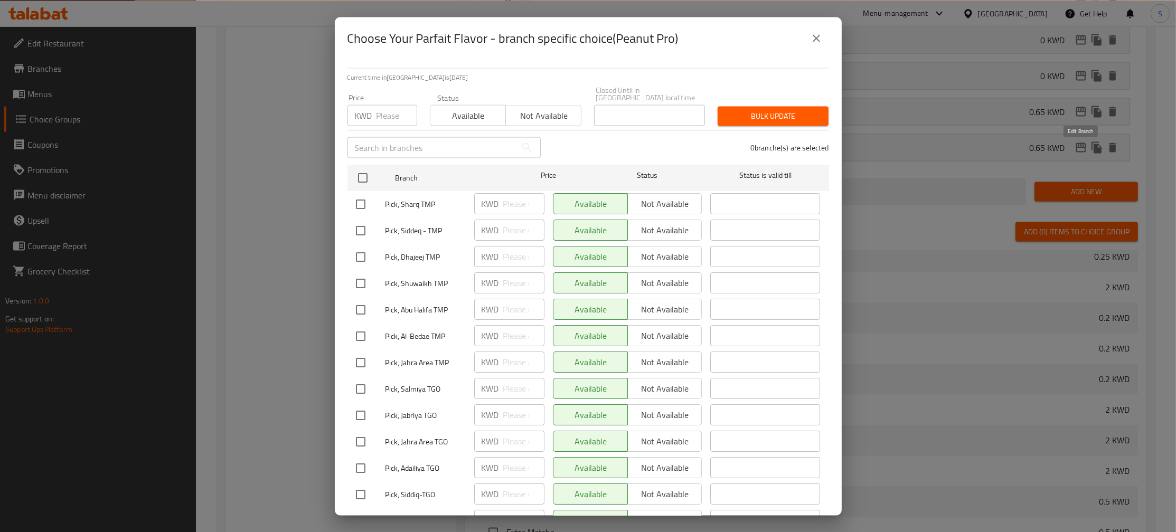
scroll to position [0, 0]
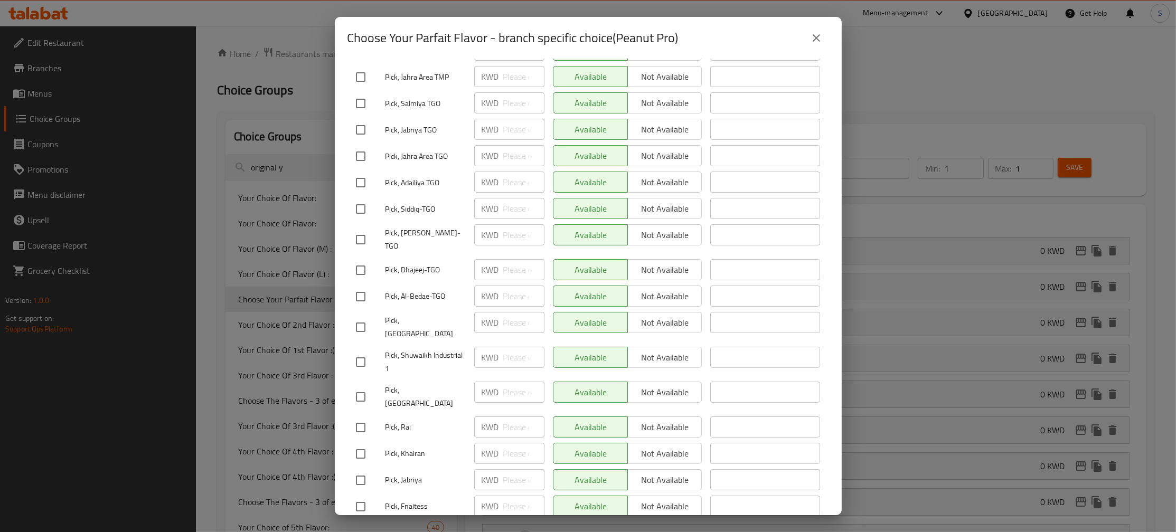
click at [936, 109] on div "Choose Your Parfait Flavor - branch specific choice(Peanut Pro) Current time in…" at bounding box center [588, 266] width 1176 height 532
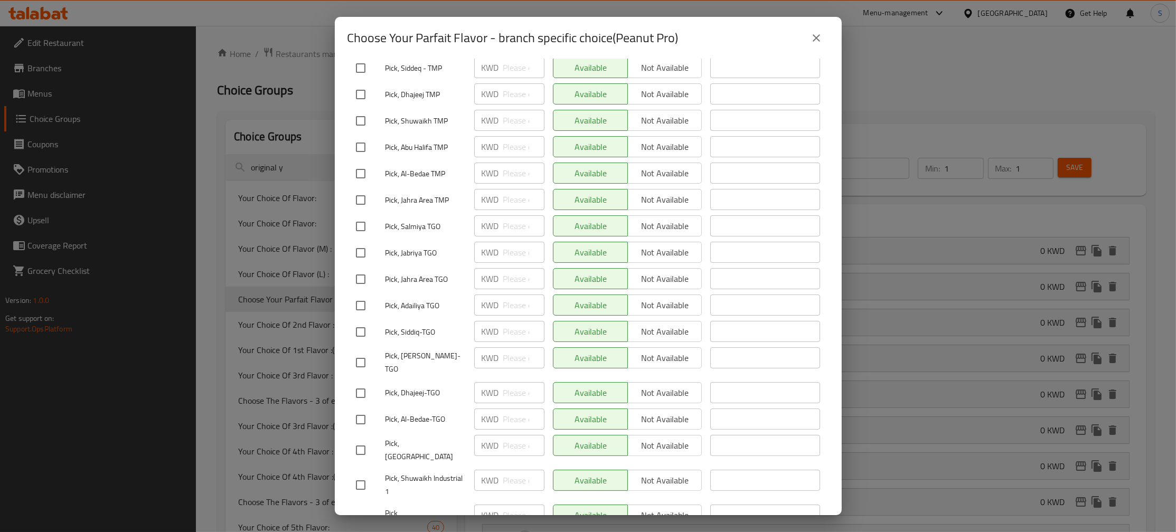
scroll to position [34, 0]
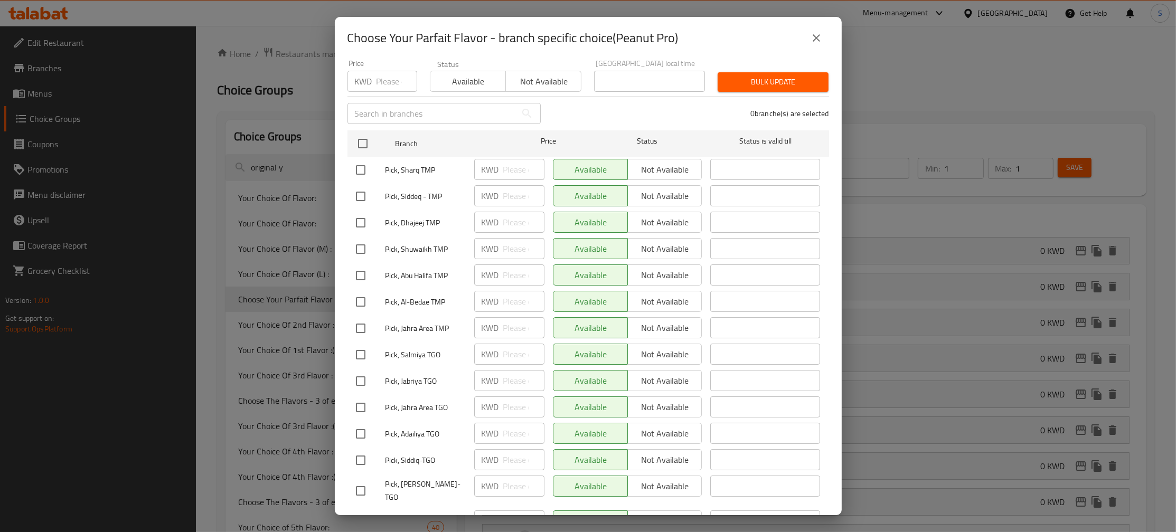
click at [815, 35] on icon "close" at bounding box center [816, 38] width 13 height 13
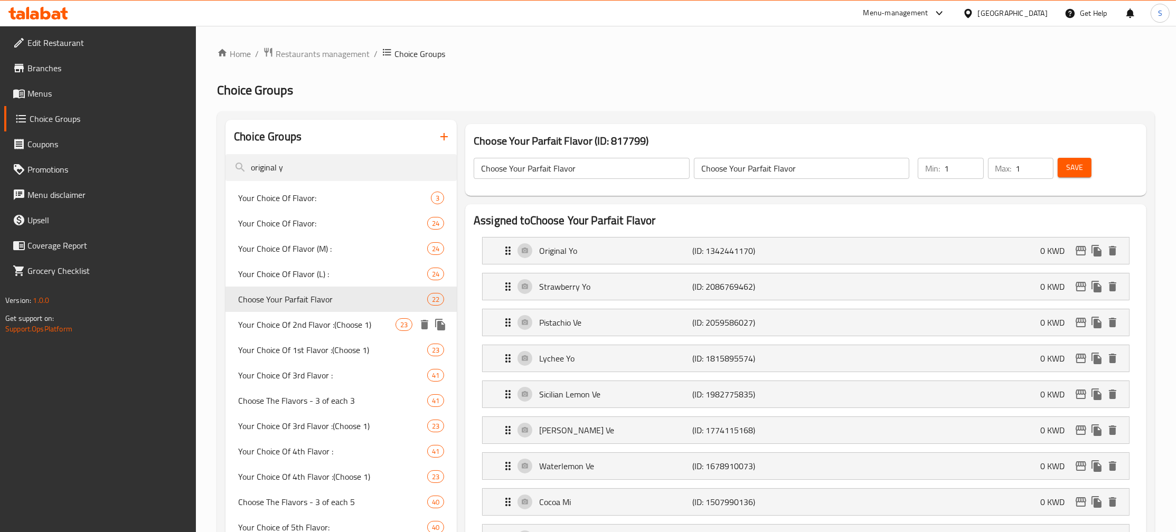
click at [320, 323] on span "Your Choice Of 2nd Flavor :(Choose 1)" at bounding box center [316, 325] width 157 height 13
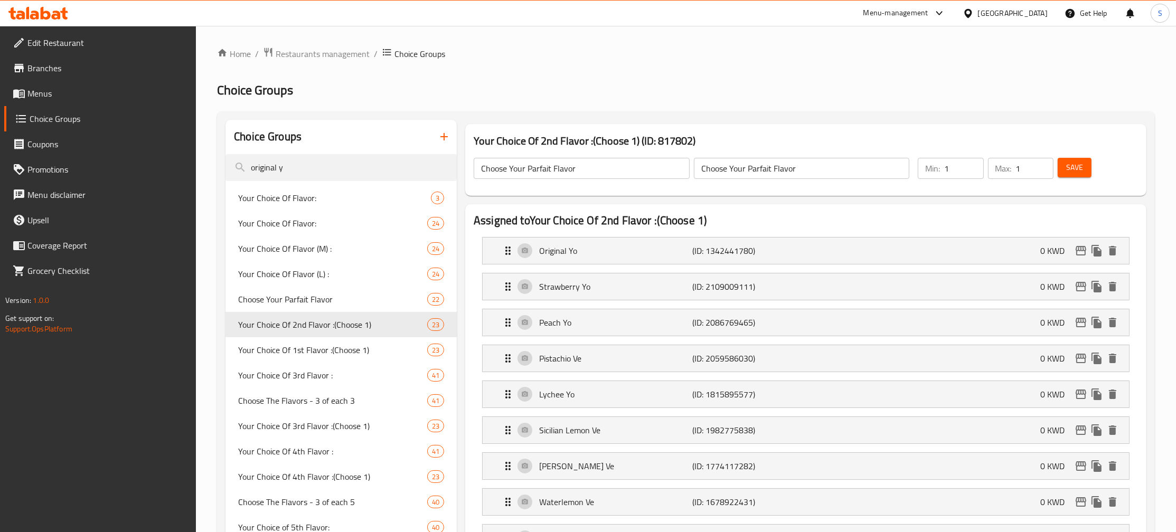
type input "Your Choice Of 2nd Flavor :(Choose 1)"
click at [798, 91] on h2 "Choice Groups" at bounding box center [686, 90] width 938 height 17
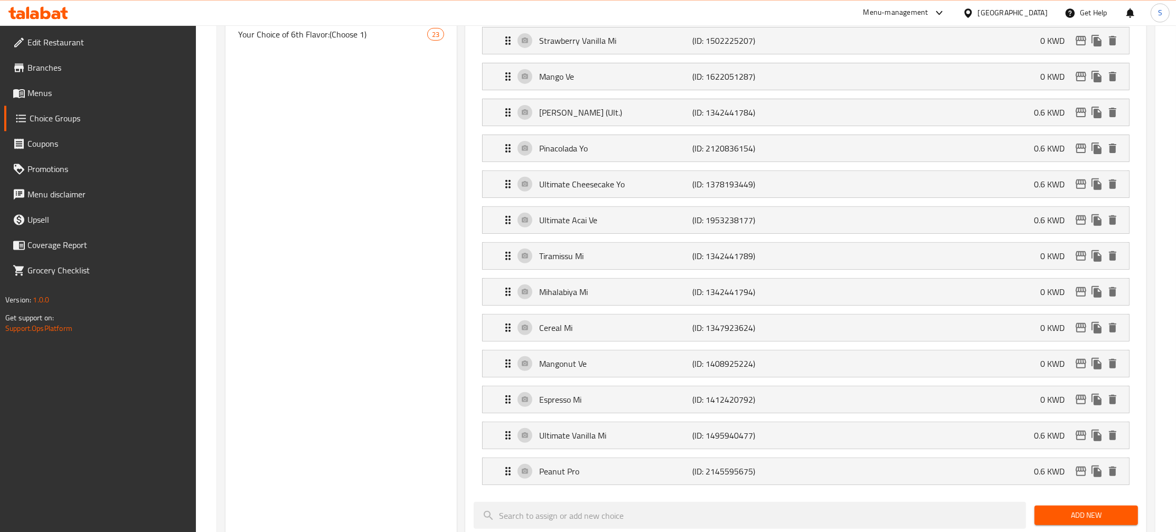
scroll to position [571, 0]
click at [1085, 475] on icon "edit" at bounding box center [1081, 471] width 11 height 10
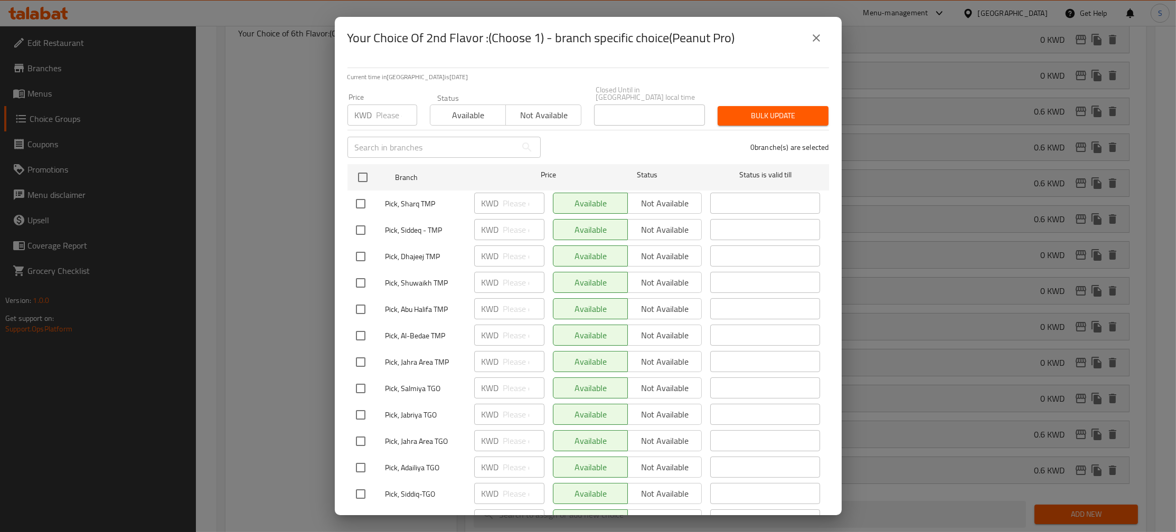
scroll to position [285, 0]
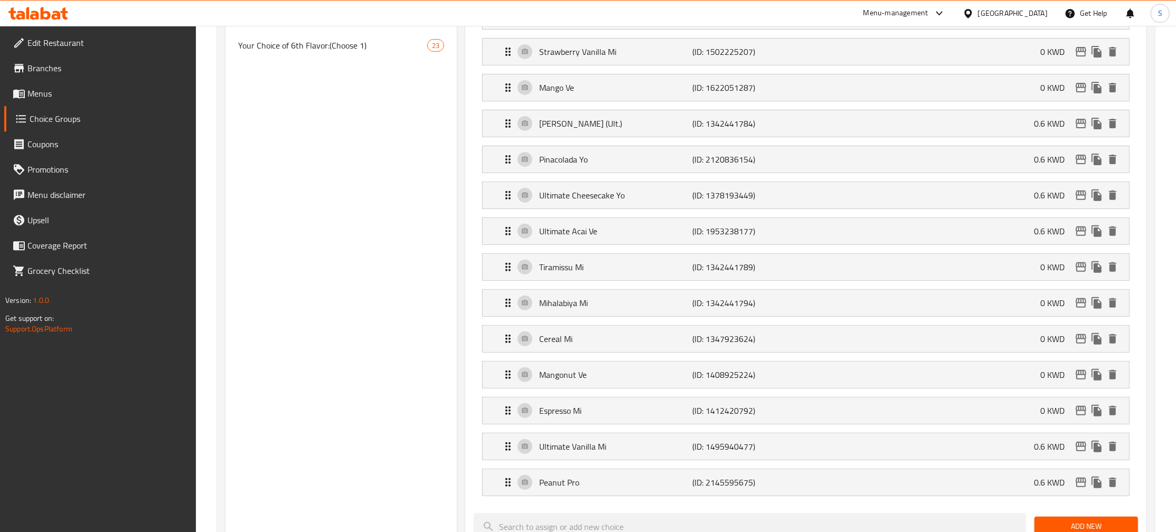
click at [291, 227] on div "Choice Groups original y Your Choice Of Flavor: 3 Your Choice Of Flavor: 24 You…" at bounding box center [341, 277] width 231 height 1430
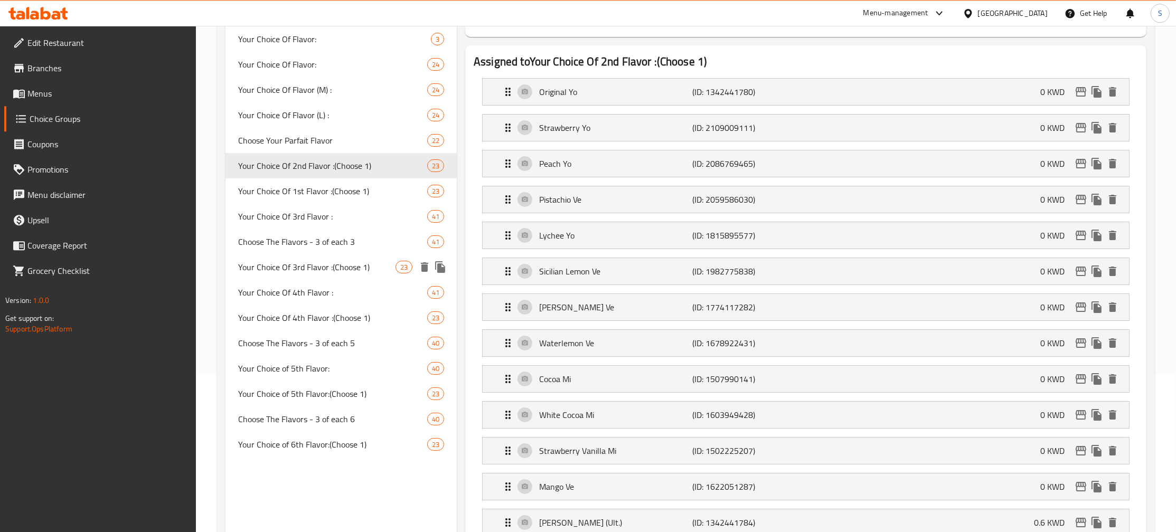
scroll to position [0, 0]
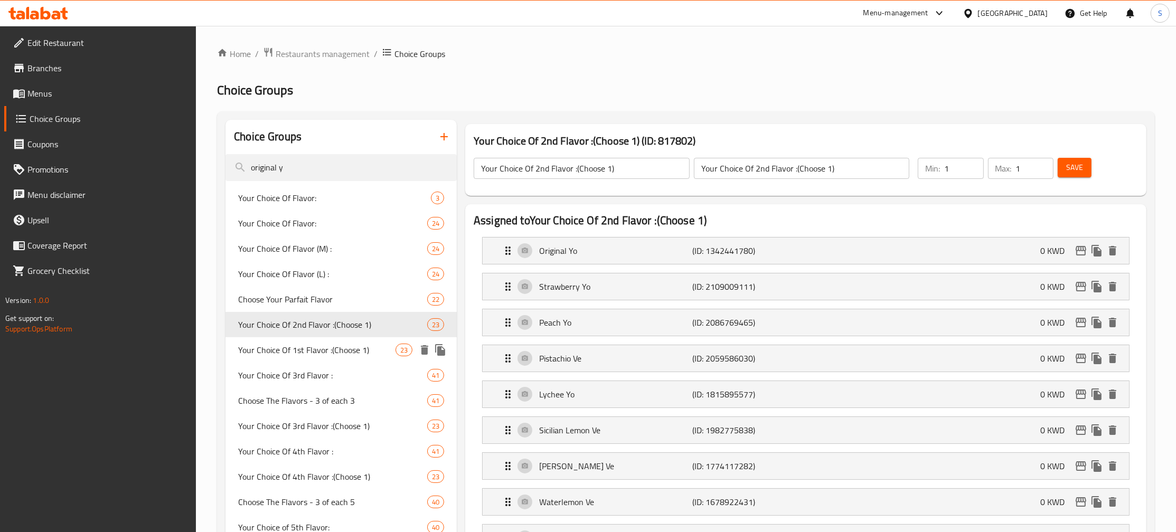
click at [365, 351] on span "Your Choice Of 1st Flavor :(Choose 1)" at bounding box center [316, 350] width 157 height 13
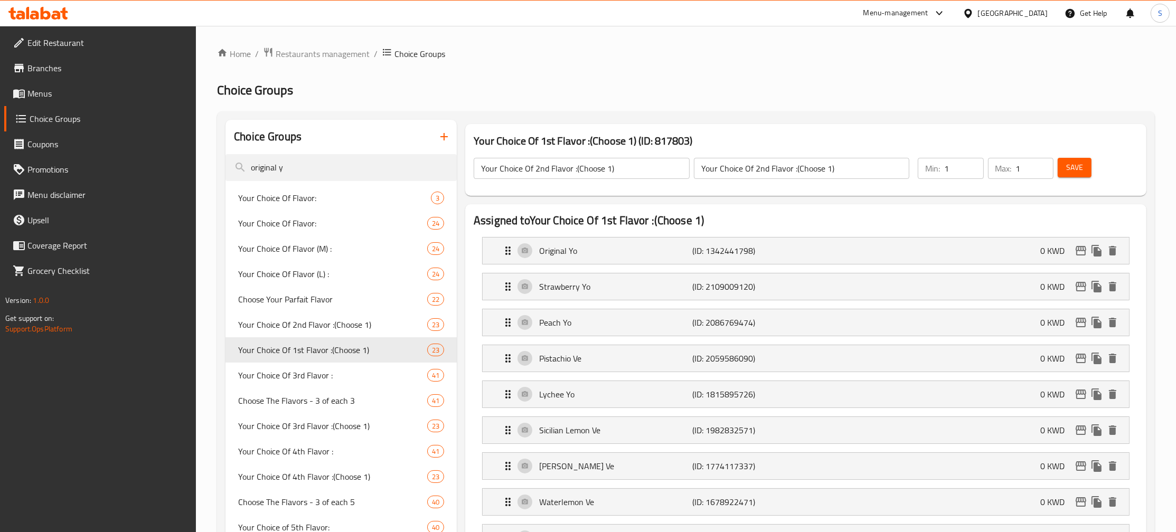
type input "Your Choice Of 1st Flavor :(Choose 1)"
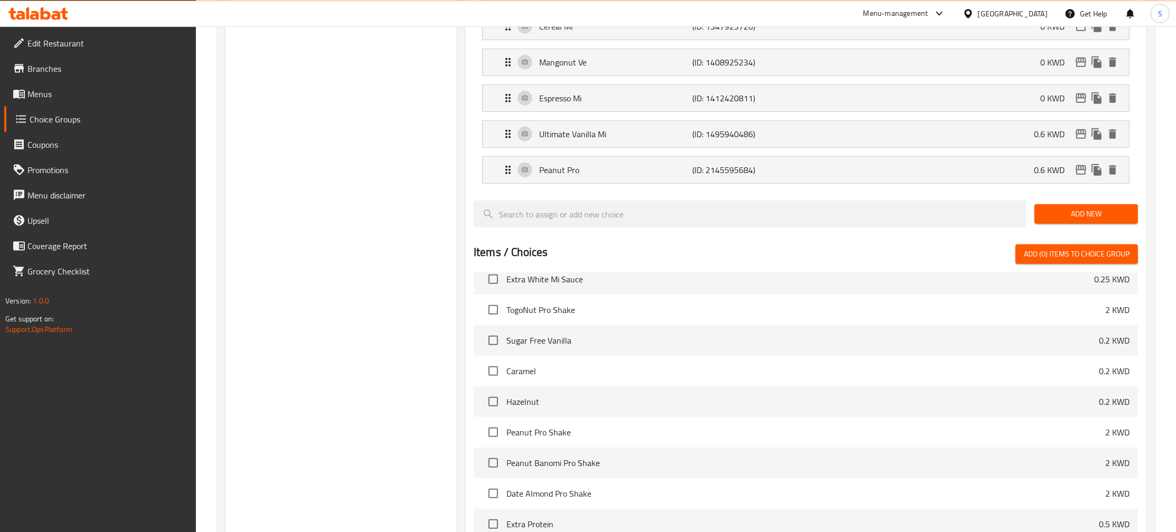
scroll to position [913, 0]
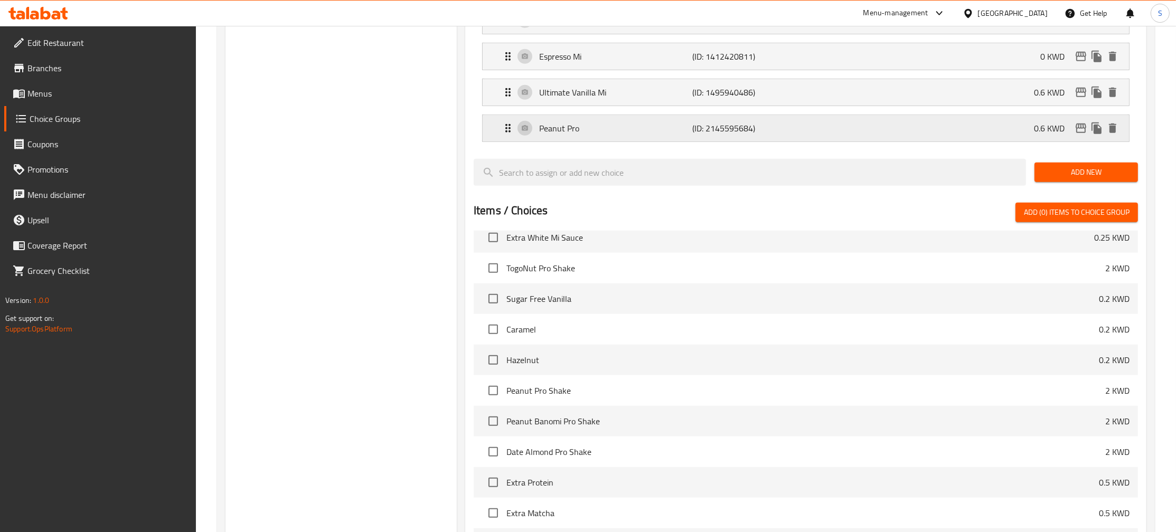
click at [1083, 133] on icon "edit" at bounding box center [1081, 128] width 13 height 13
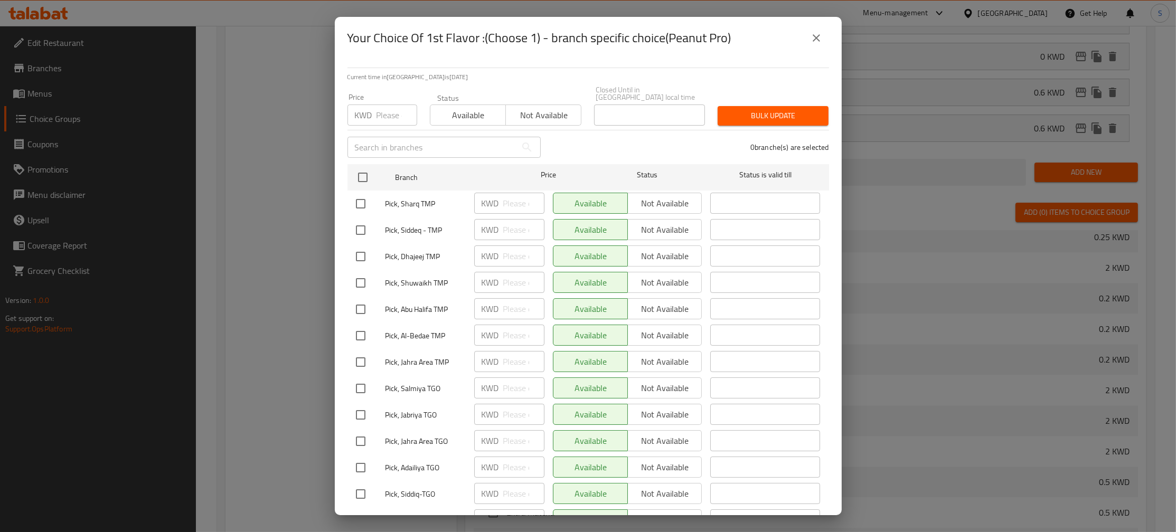
scroll to position [285, 0]
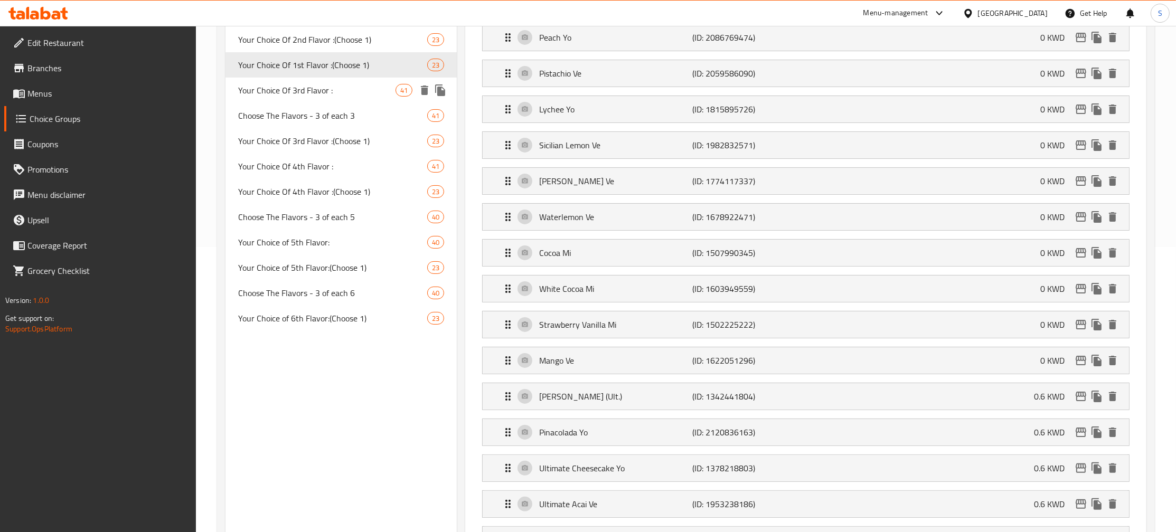
click at [337, 94] on span "Your Choice Of 3rd Flavor :" at bounding box center [316, 90] width 157 height 13
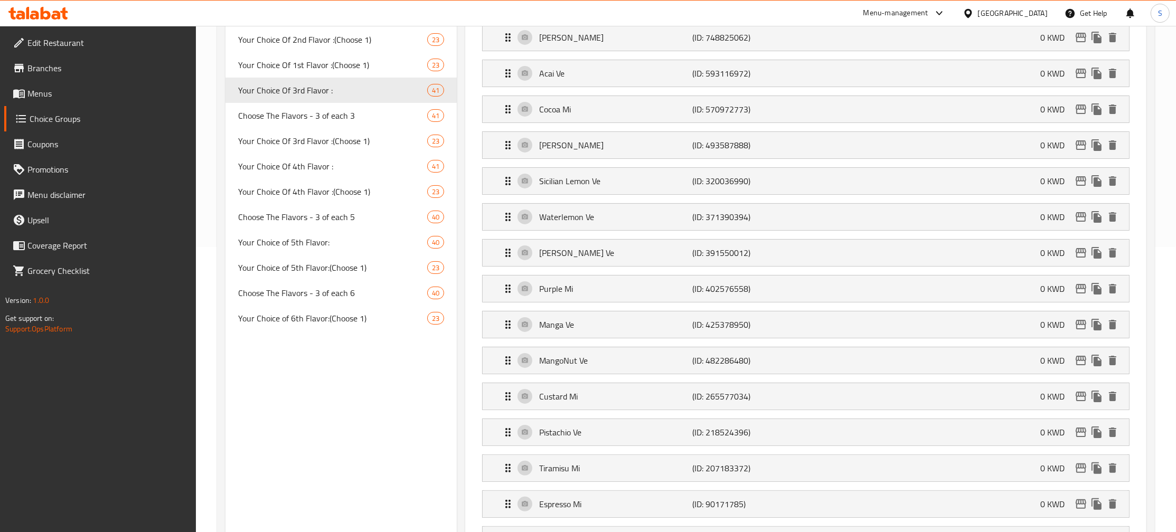
type input "Your Choice Of 3rd Flavor :"
type input "إختيارك من ثالث نكهه:"
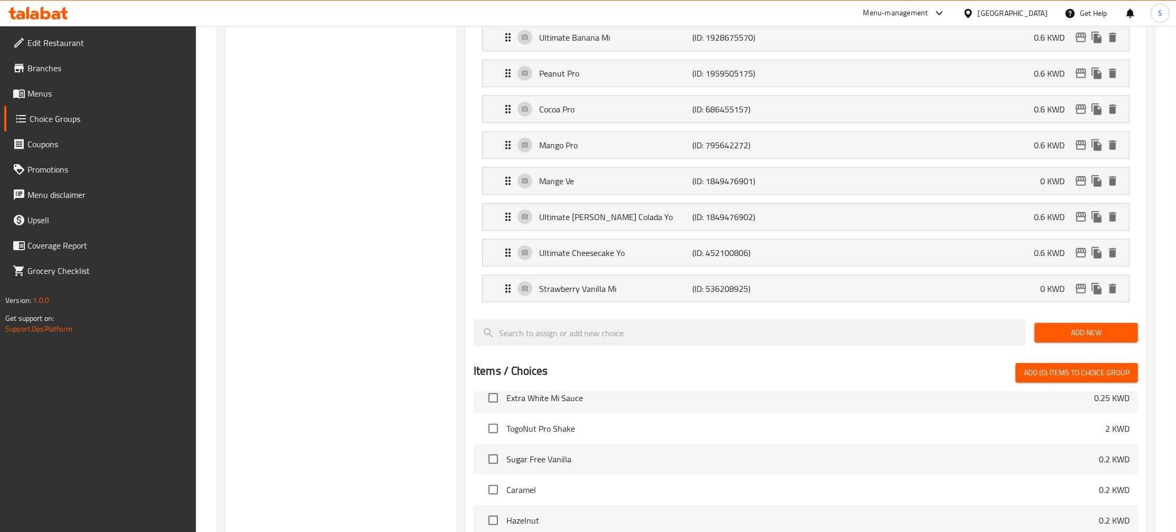
scroll to position [1426, 0]
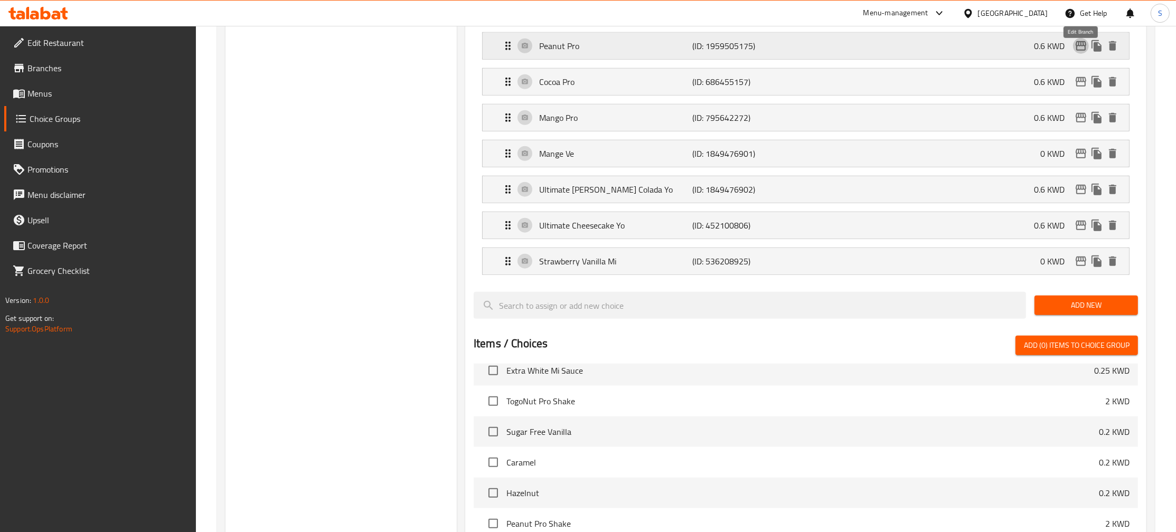
click at [1082, 51] on icon "edit" at bounding box center [1081, 46] width 11 height 10
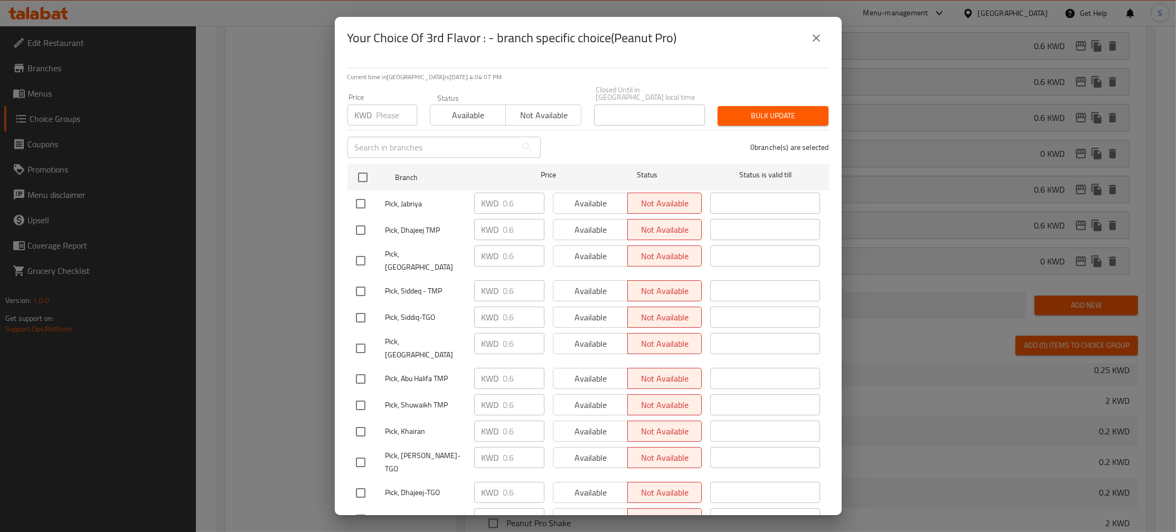
scroll to position [285, 0]
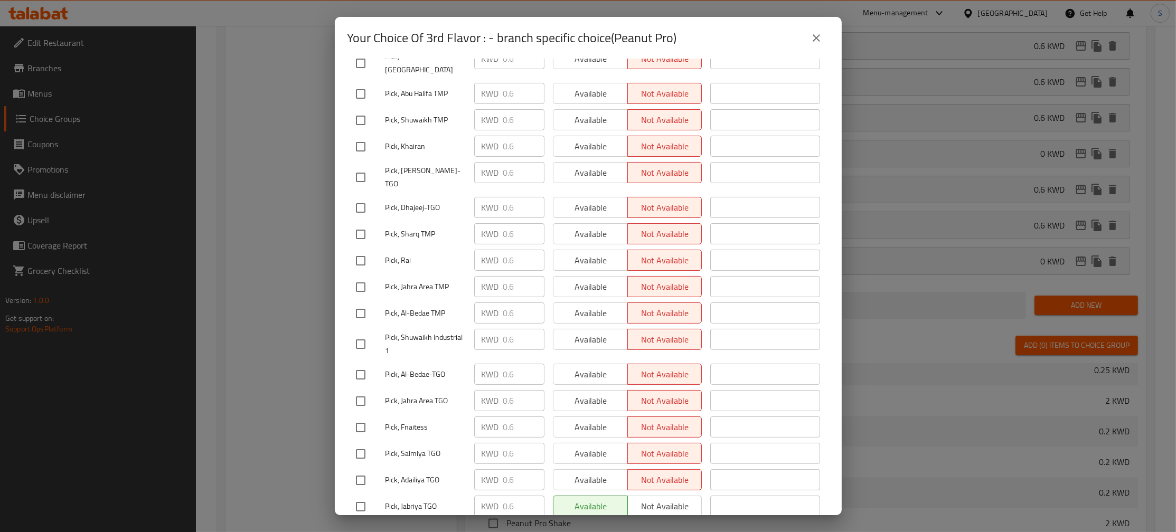
click at [1176, 272] on div "Your Choice Of 3rd Flavor : - branch specific choice(Peanut Pro) Current time i…" at bounding box center [588, 266] width 1176 height 532
click at [1172, 260] on div "Your Choice Of 3rd Flavor : - branch specific choice(Peanut Pro) Current time i…" at bounding box center [588, 266] width 1176 height 532
click at [814, 32] on icon "close" at bounding box center [816, 38] width 13 height 13
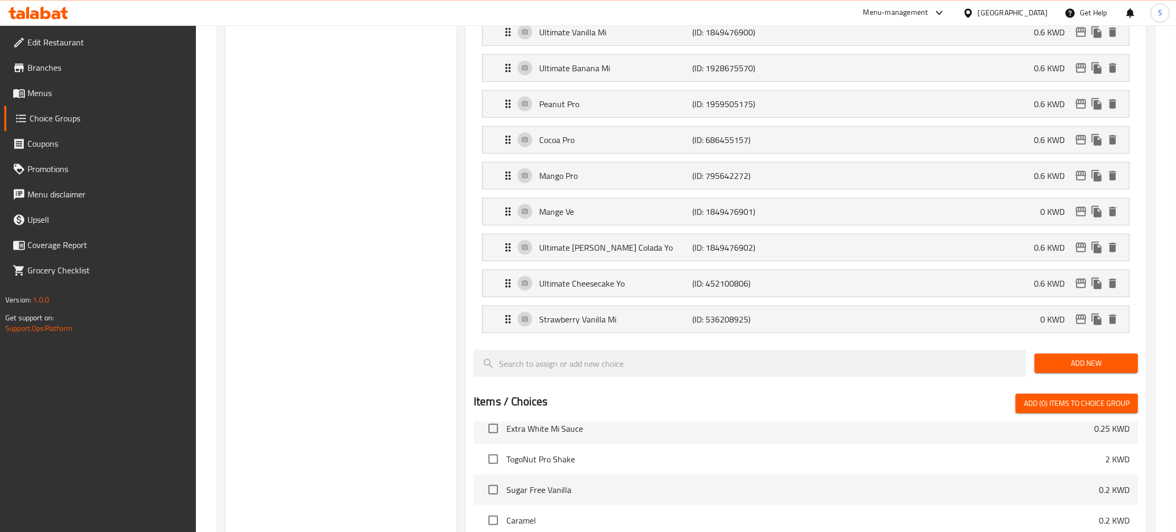
scroll to position [1312, 0]
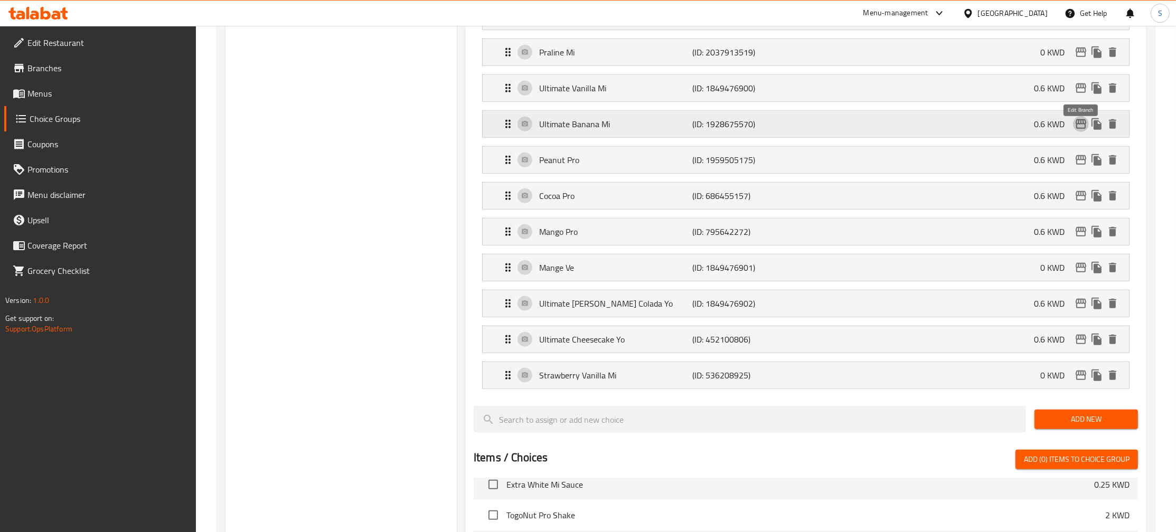
click at [1084, 130] on icon "edit" at bounding box center [1081, 124] width 13 height 13
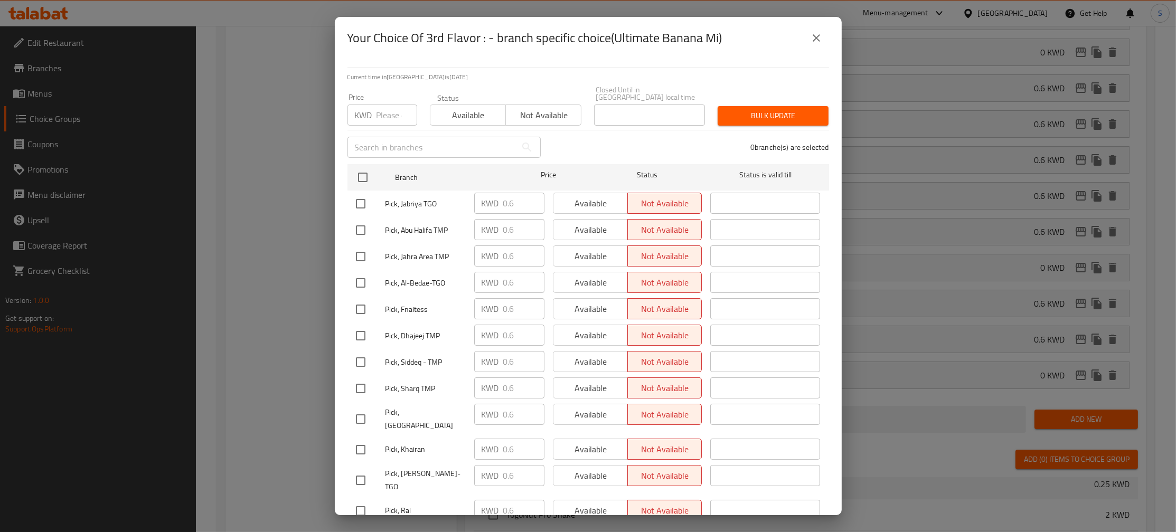
scroll to position [285, 0]
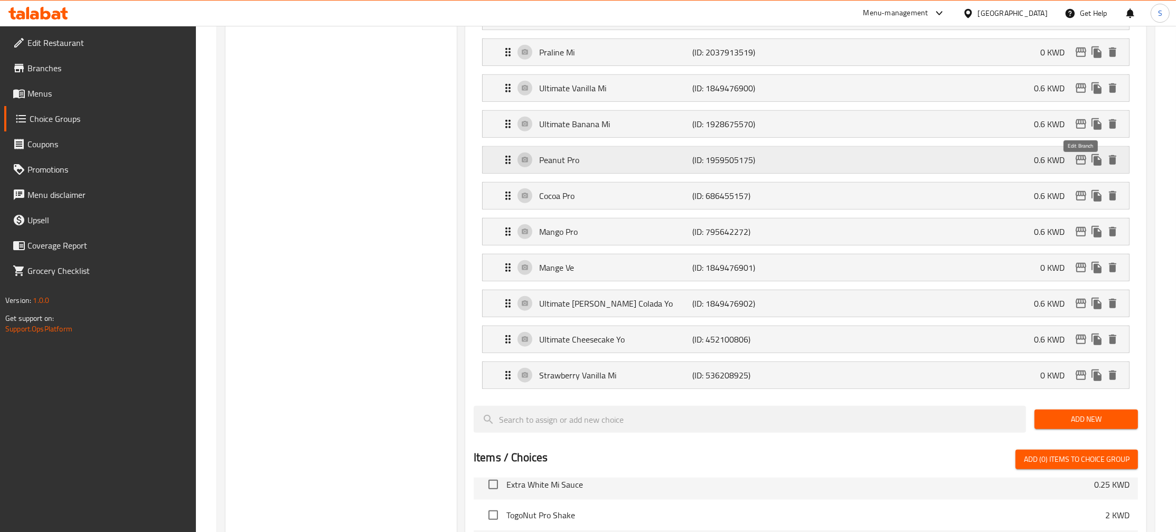
click at [1081, 166] on icon "edit" at bounding box center [1081, 160] width 13 height 13
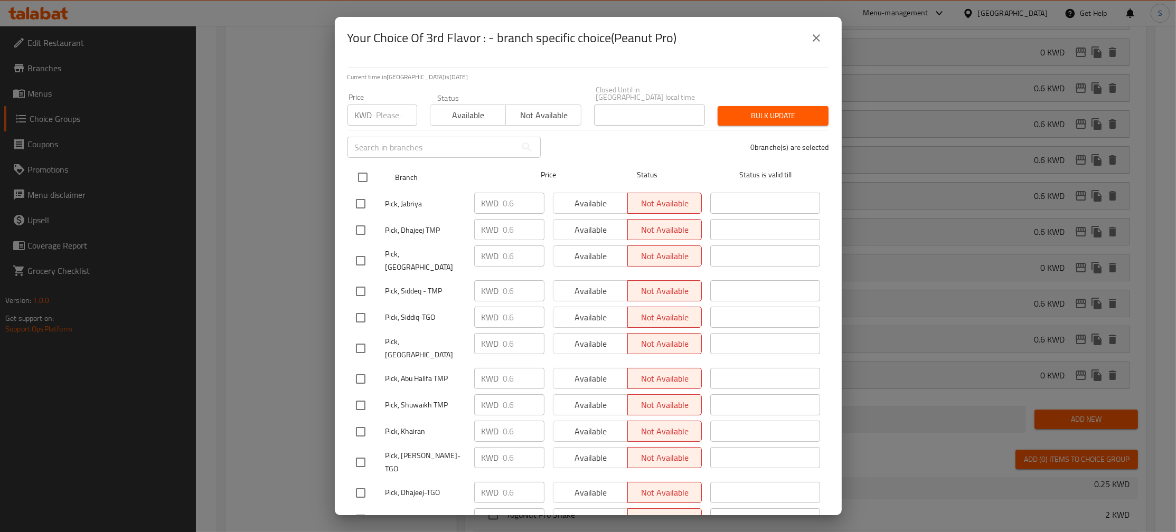
click at [363, 171] on input "checkbox" at bounding box center [363, 177] width 22 height 22
checkbox input "true"
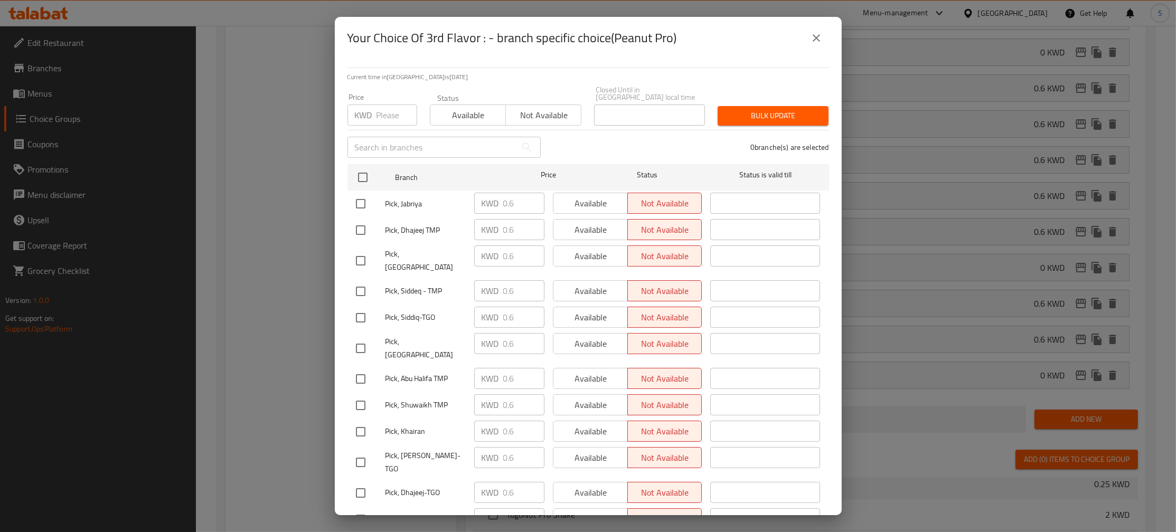
checkbox input "true"
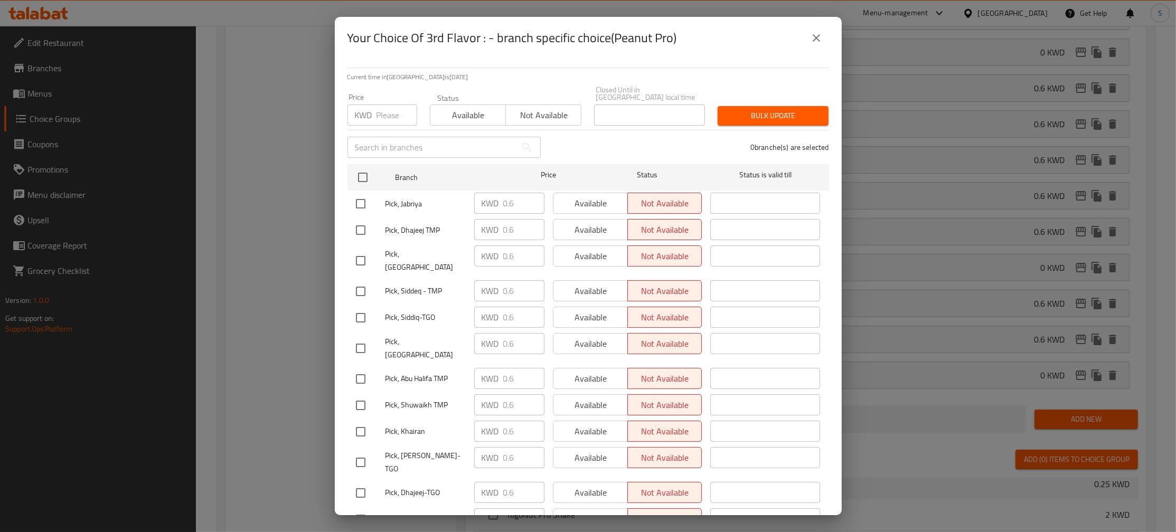
checkbox input "true"
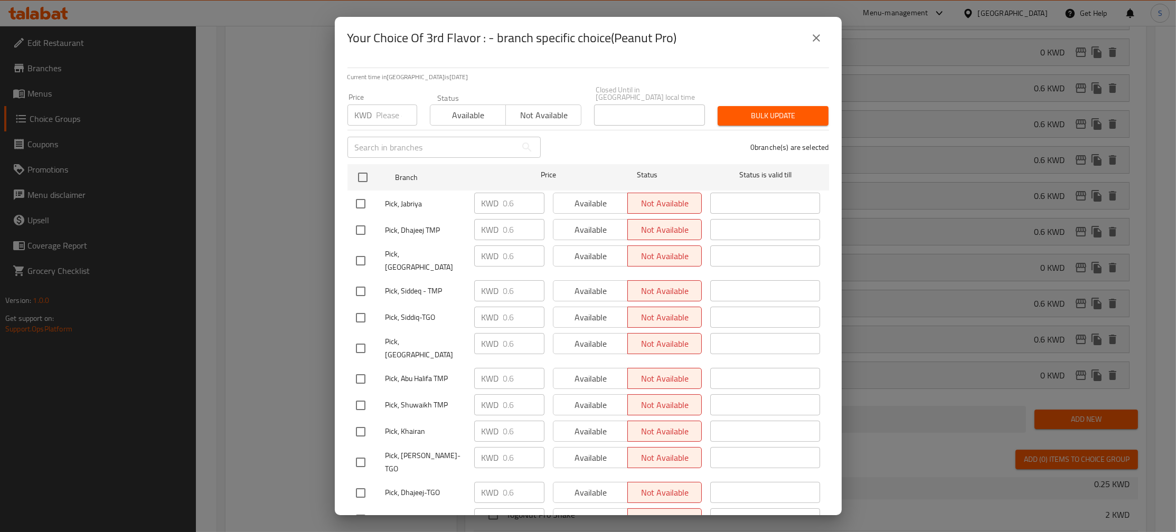
checkbox input "true"
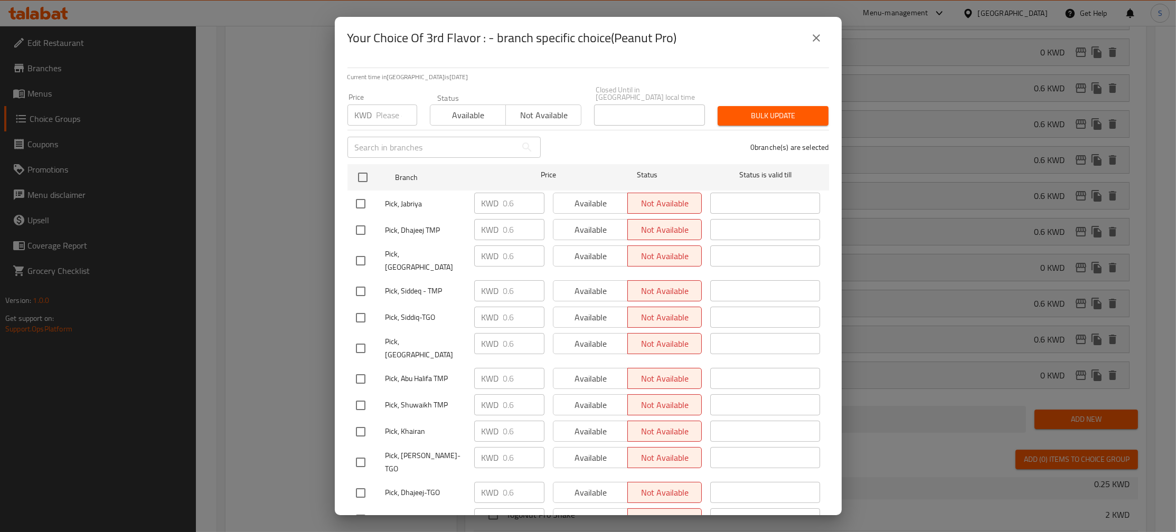
checkbox input "true"
click at [481, 109] on span "Available" at bounding box center [468, 115] width 67 height 15
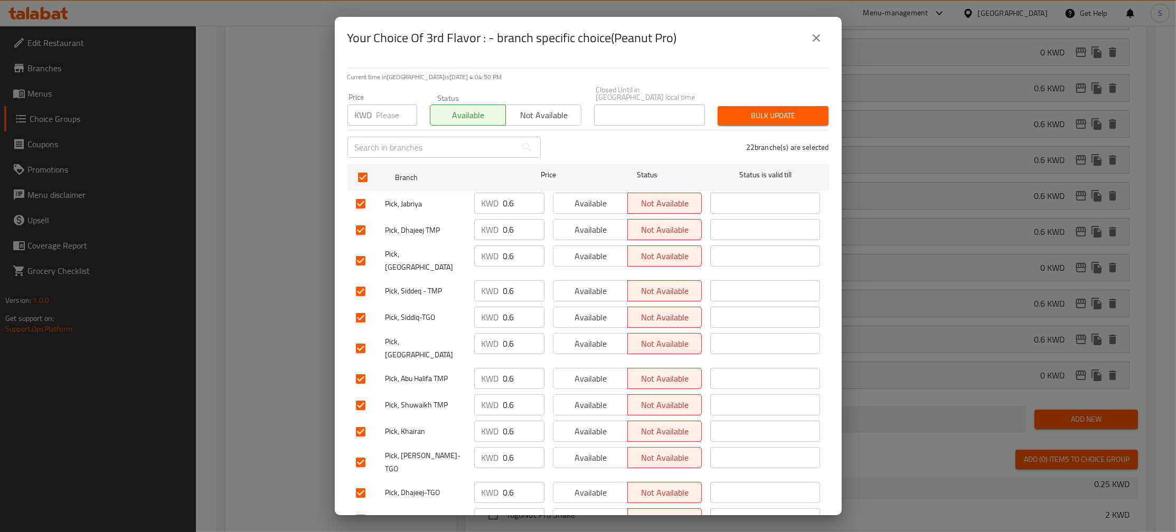
click at [786, 110] on span "Bulk update" at bounding box center [773, 115] width 94 height 13
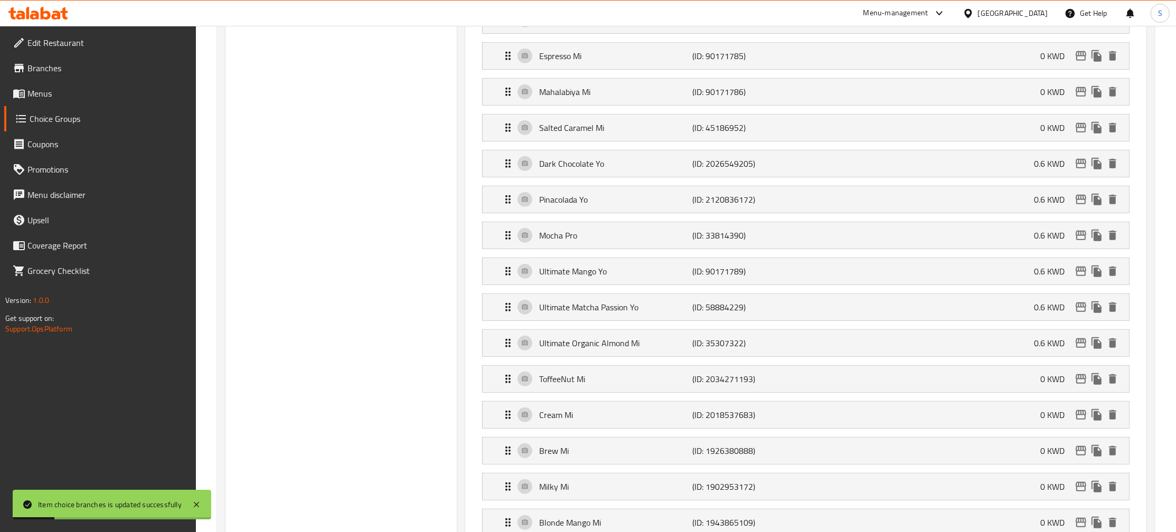
scroll to position [114, 0]
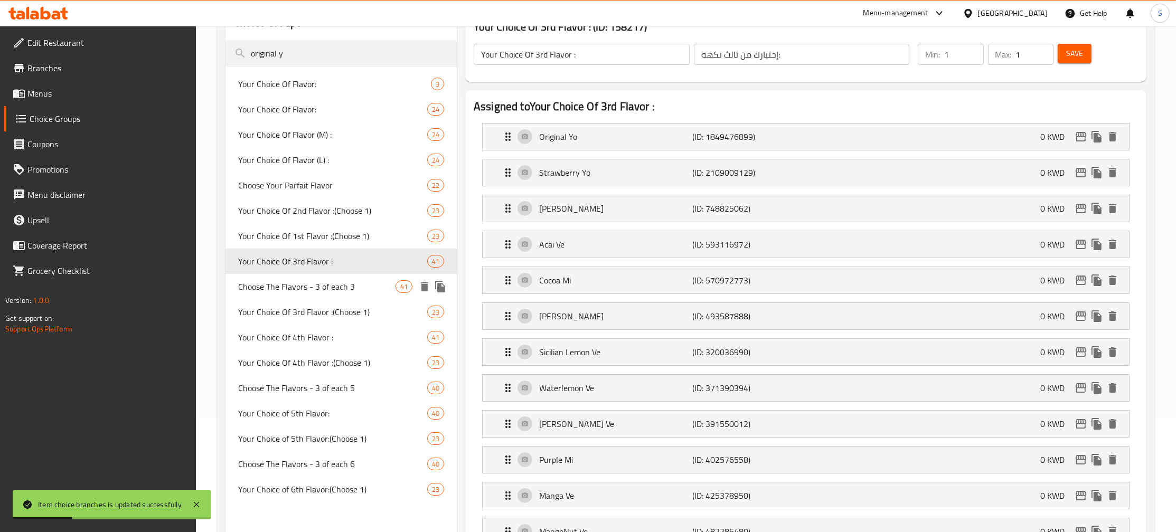
click at [329, 286] on span "Choose The Flavors - 3 of each 3" at bounding box center [316, 287] width 157 height 13
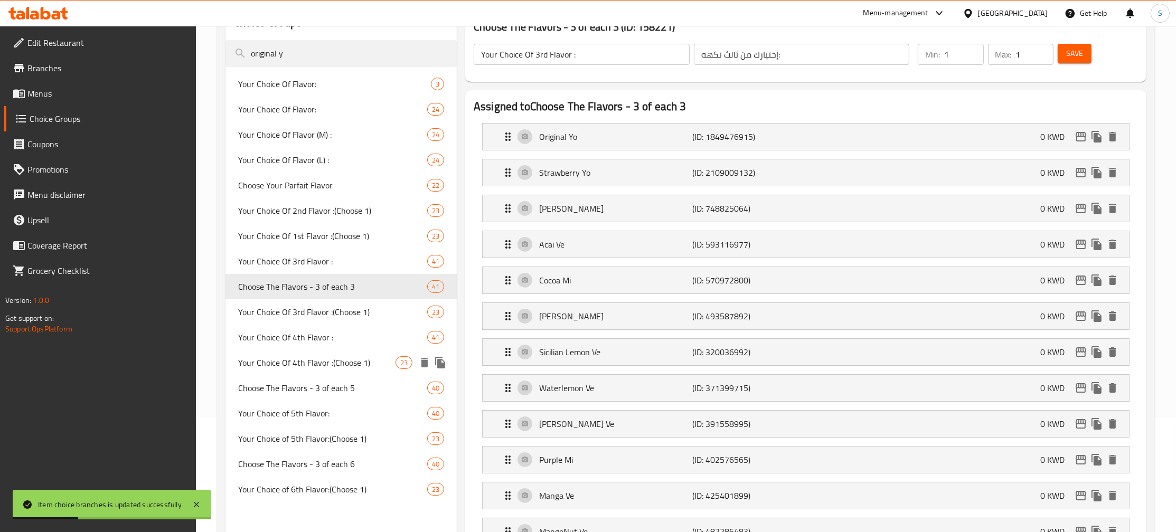
type input "Choose The Flavors - 3 of each 3"
type input "اختر 3 نكهات من اي 3"
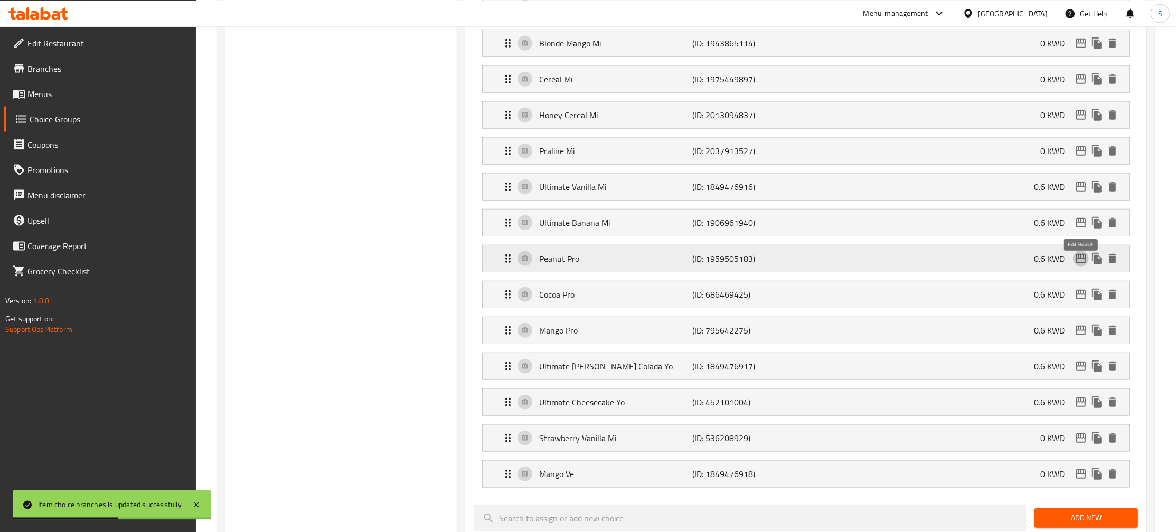
click at [1083, 263] on icon "edit" at bounding box center [1081, 259] width 11 height 10
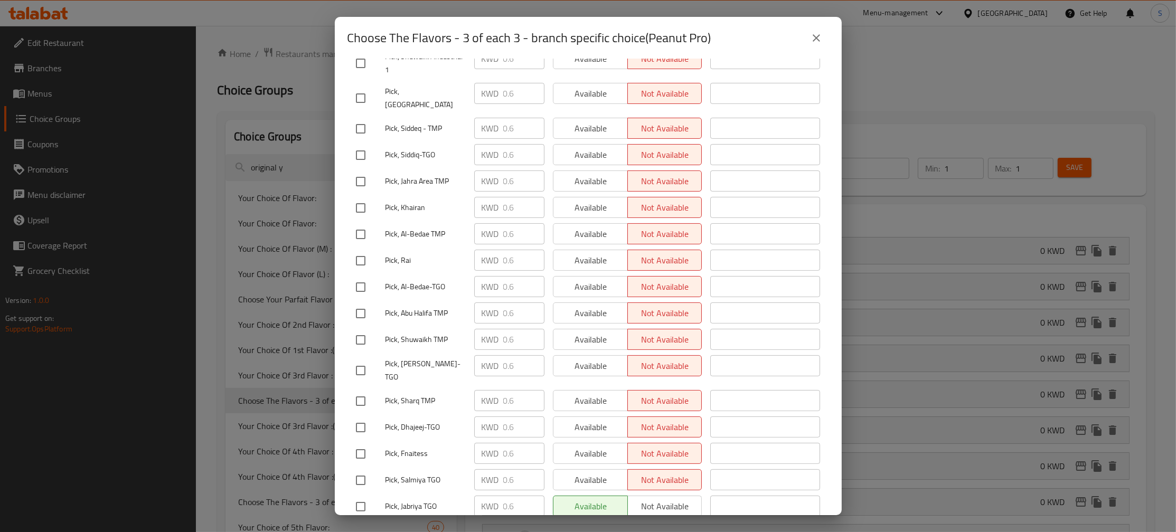
scroll to position [0, 0]
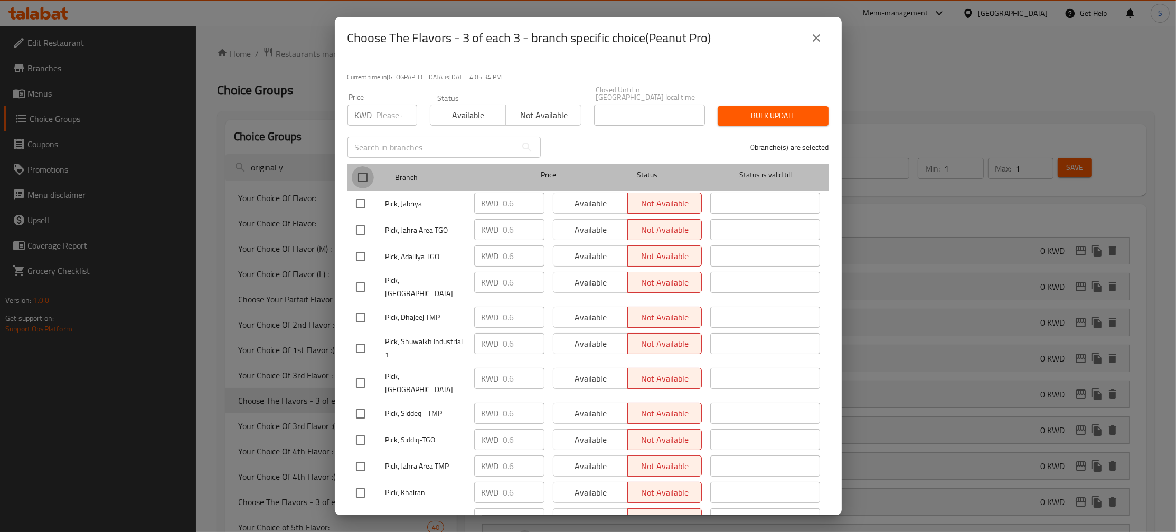
click at [362, 166] on input "checkbox" at bounding box center [363, 177] width 22 height 22
checkbox input "true"
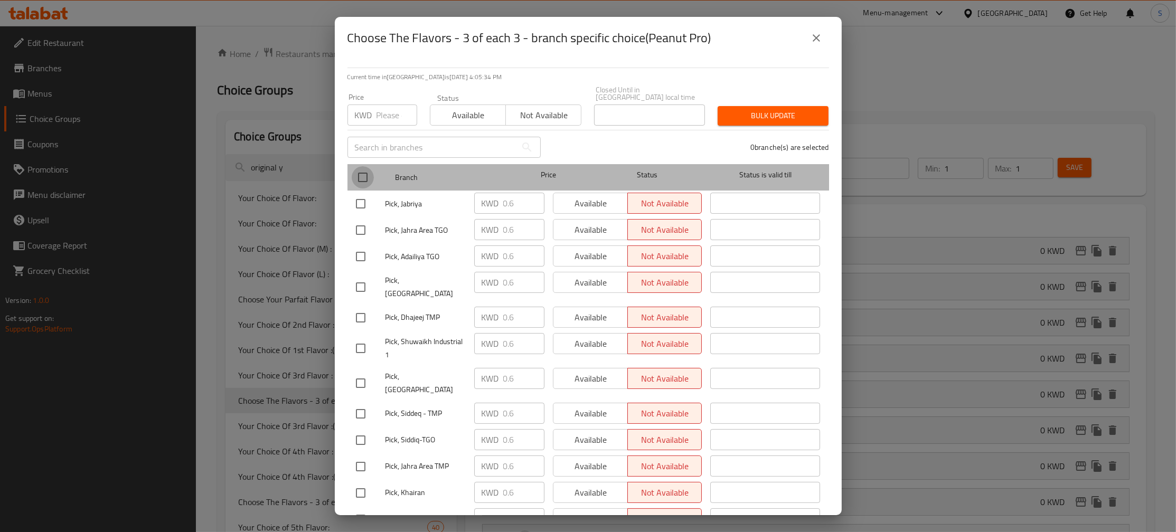
checkbox input "true"
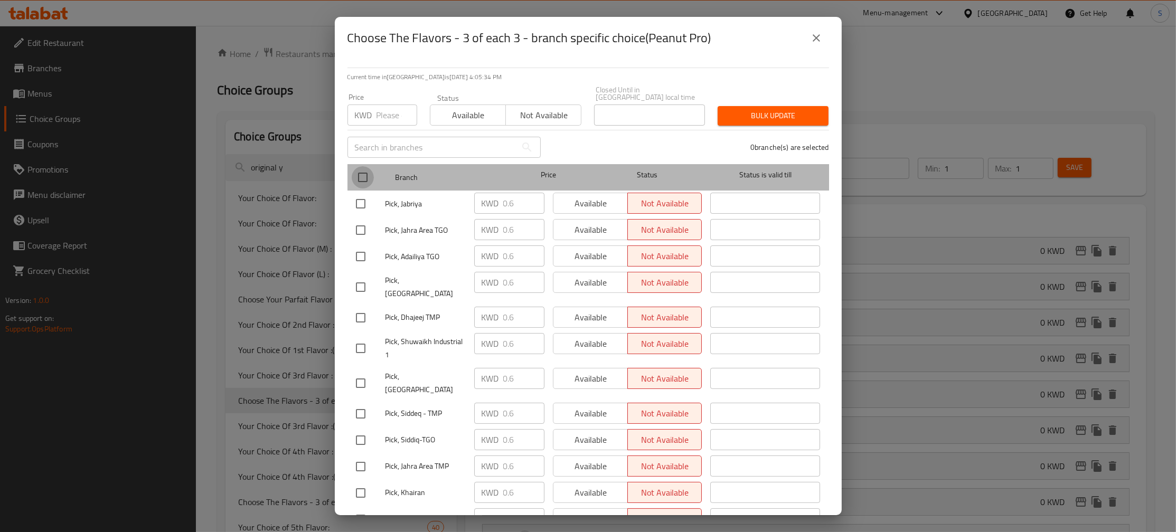
checkbox input "true"
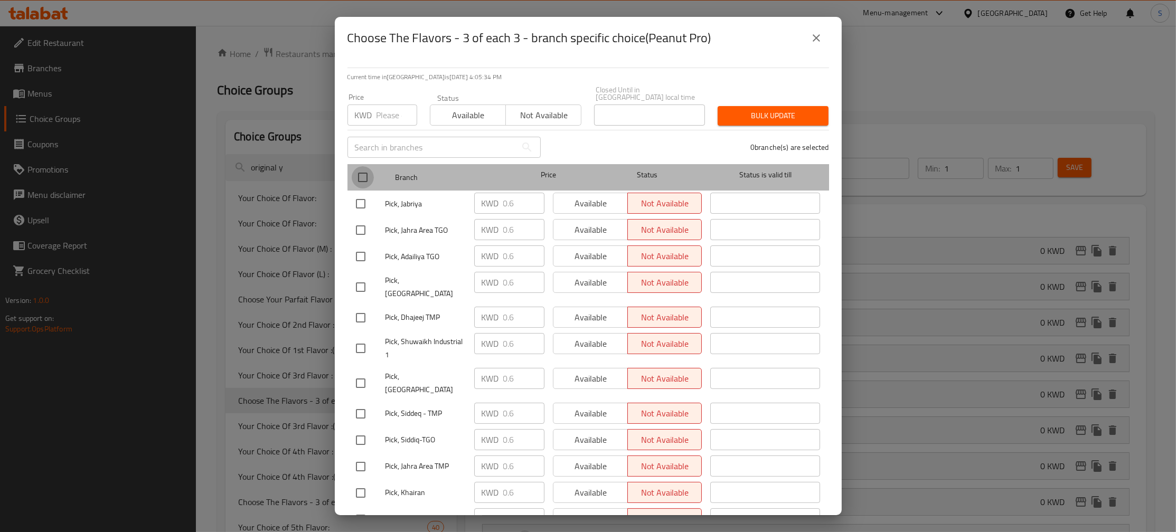
checkbox input "true"
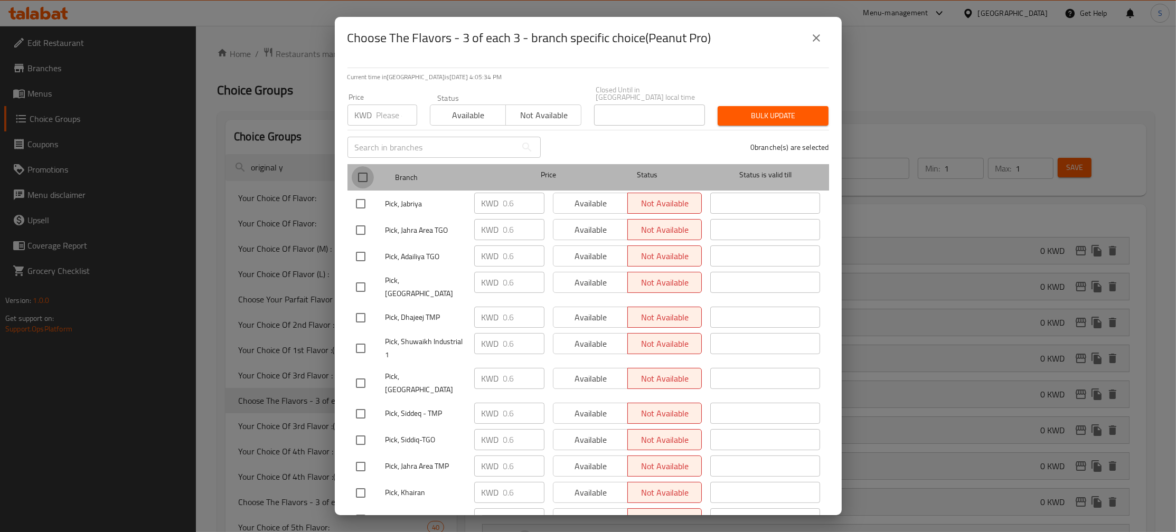
checkbox input "true"
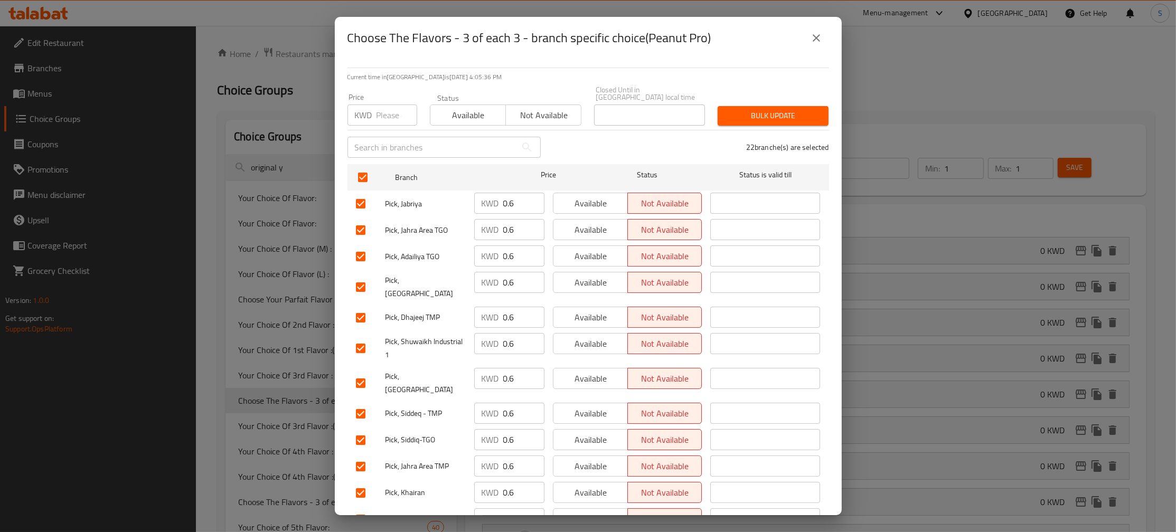
click at [472, 110] on span "Available" at bounding box center [468, 115] width 67 height 15
click at [804, 109] on span "Bulk update" at bounding box center [773, 115] width 94 height 13
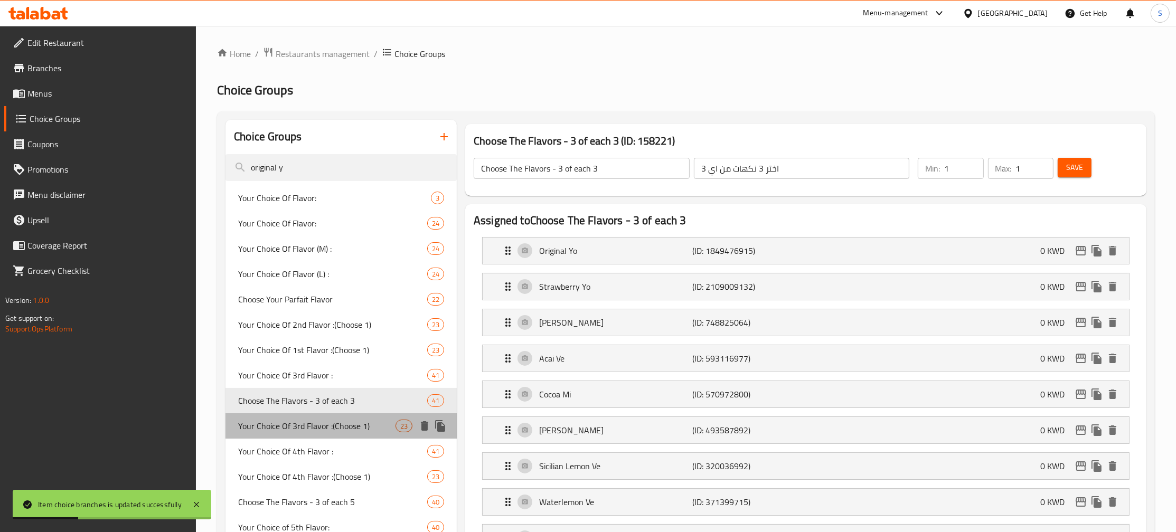
click at [337, 430] on span "Your Choice Of 3rd Flavor :(Choose 1)" at bounding box center [316, 426] width 157 height 13
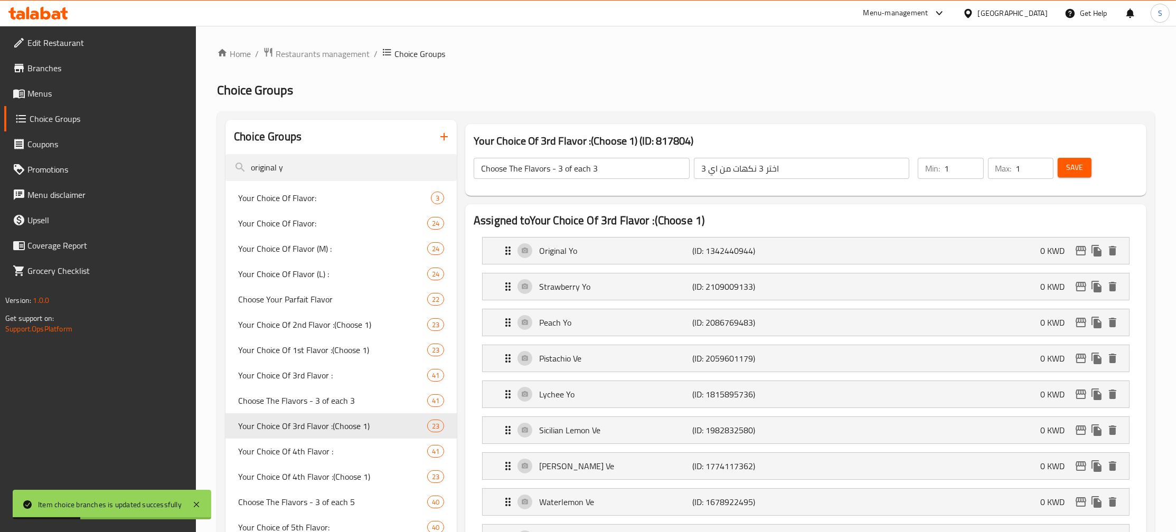
type input "Your Choice Of 3rd Flavor :(Choose 1)"
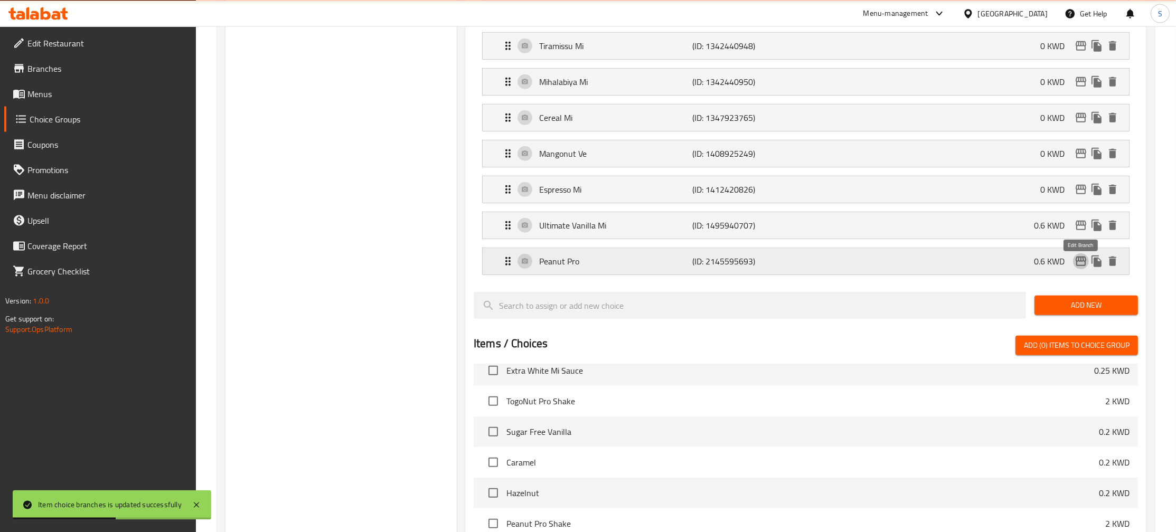
click at [1080, 266] on icon "edit" at bounding box center [1081, 261] width 11 height 10
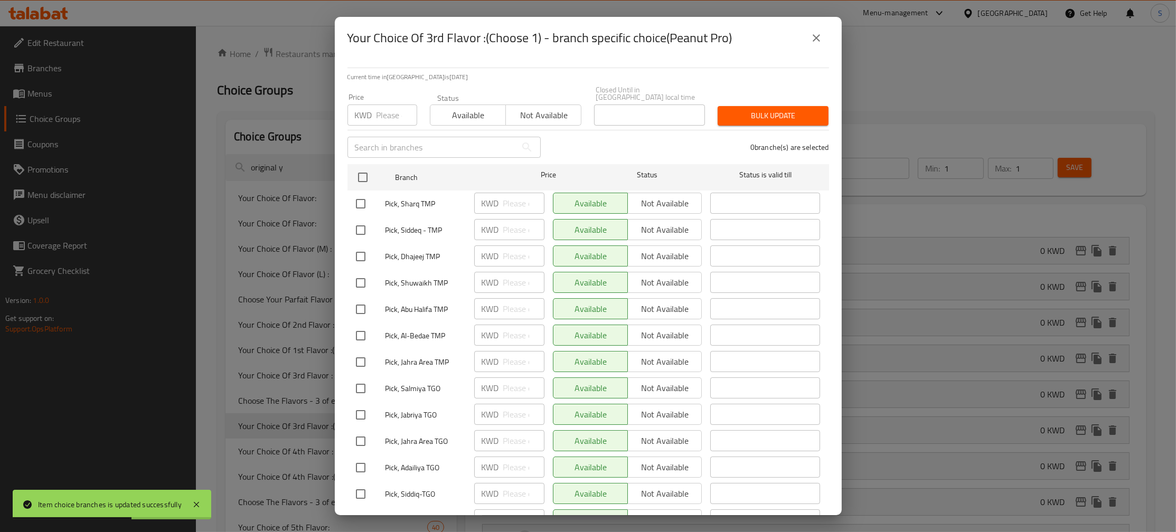
scroll to position [285, 0]
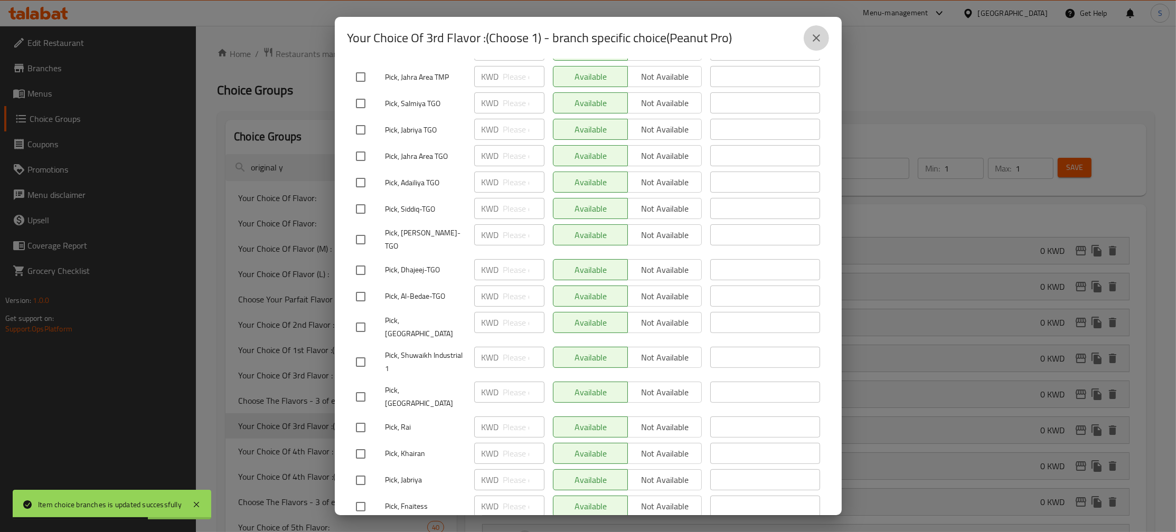
click at [815, 39] on icon "close" at bounding box center [816, 38] width 13 height 13
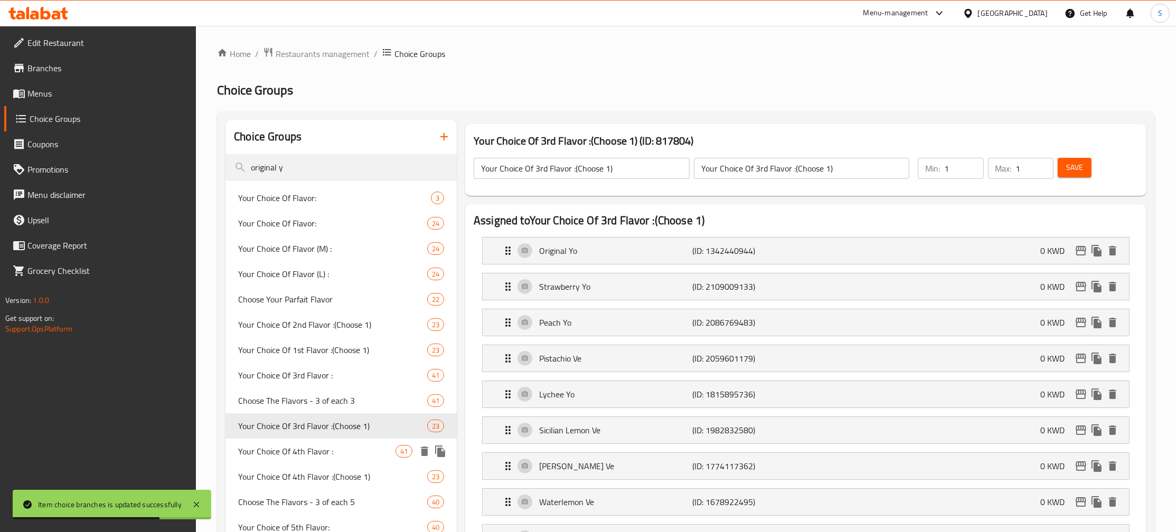
drag, startPoint x: 359, startPoint y: 442, endPoint x: 824, endPoint y: 72, distance: 593.3
click at [359, 442] on div "Your Choice Of 4th Flavor : 41" at bounding box center [341, 451] width 231 height 25
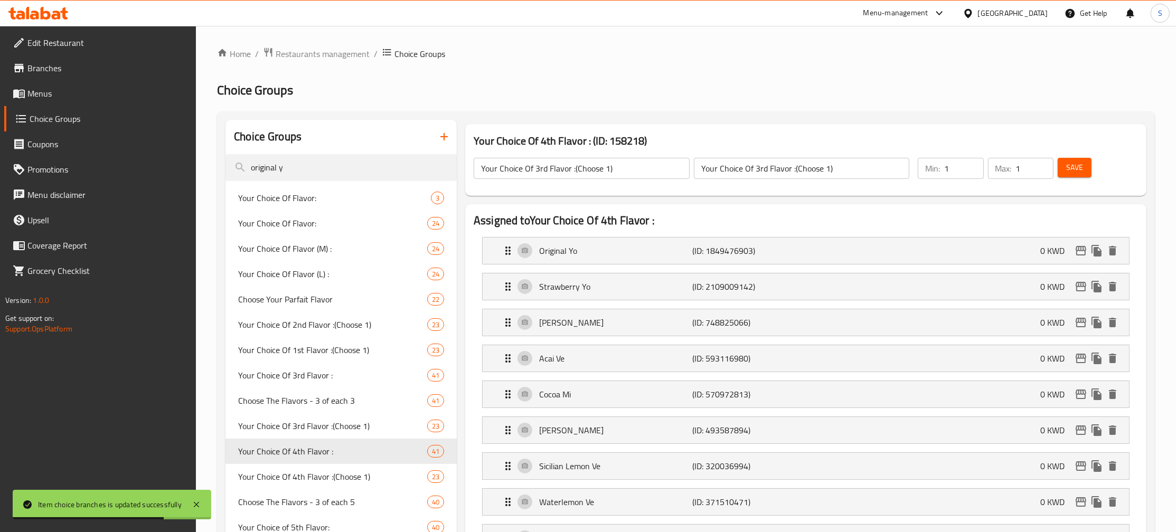
type input "Your Choice Of 4th Flavor :"
type input "إختيارك من رابع نكهه:"
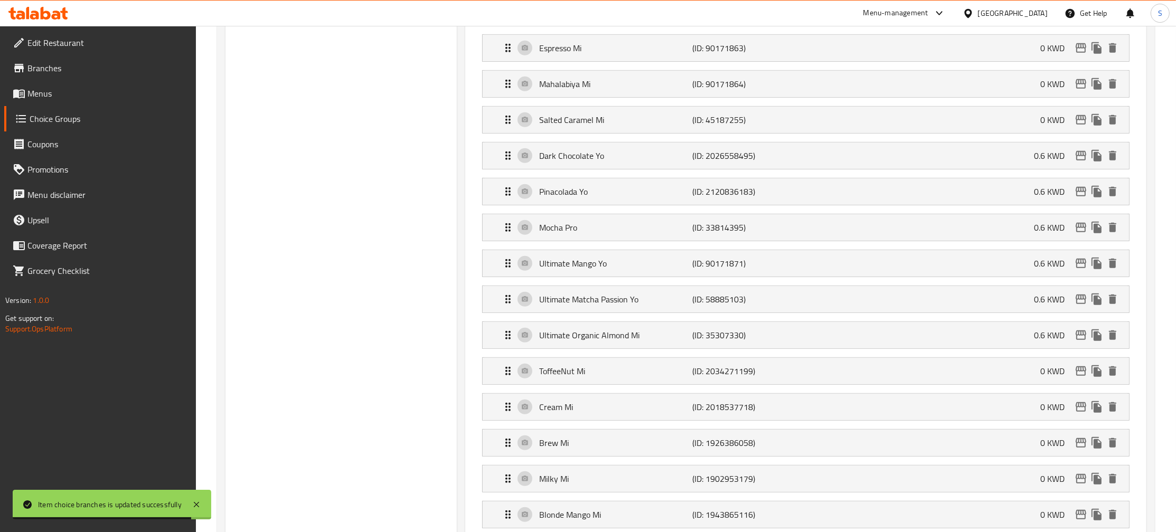
scroll to position [1141, 0]
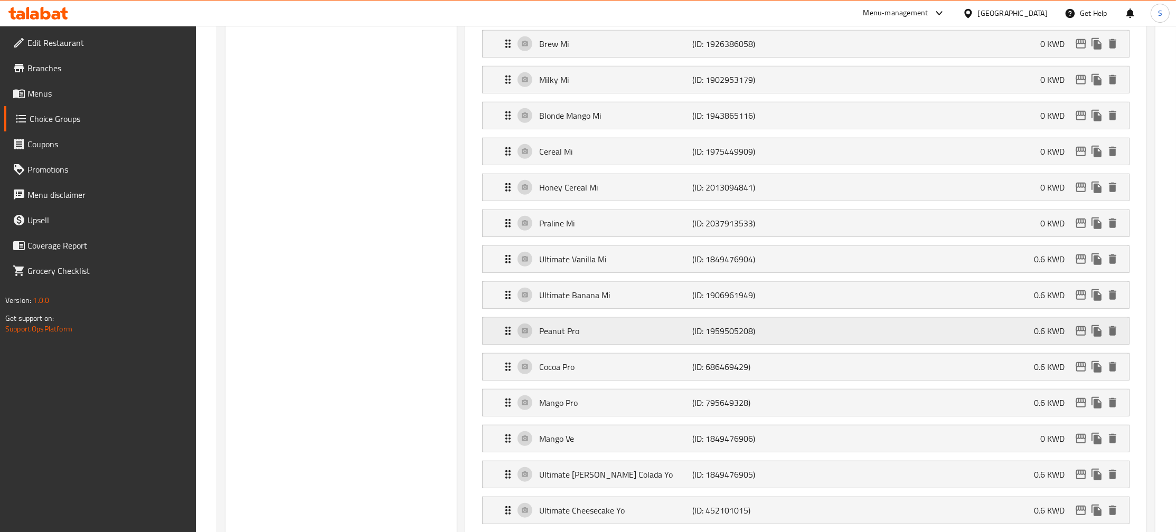
click at [1079, 338] on icon "edit" at bounding box center [1081, 331] width 13 height 13
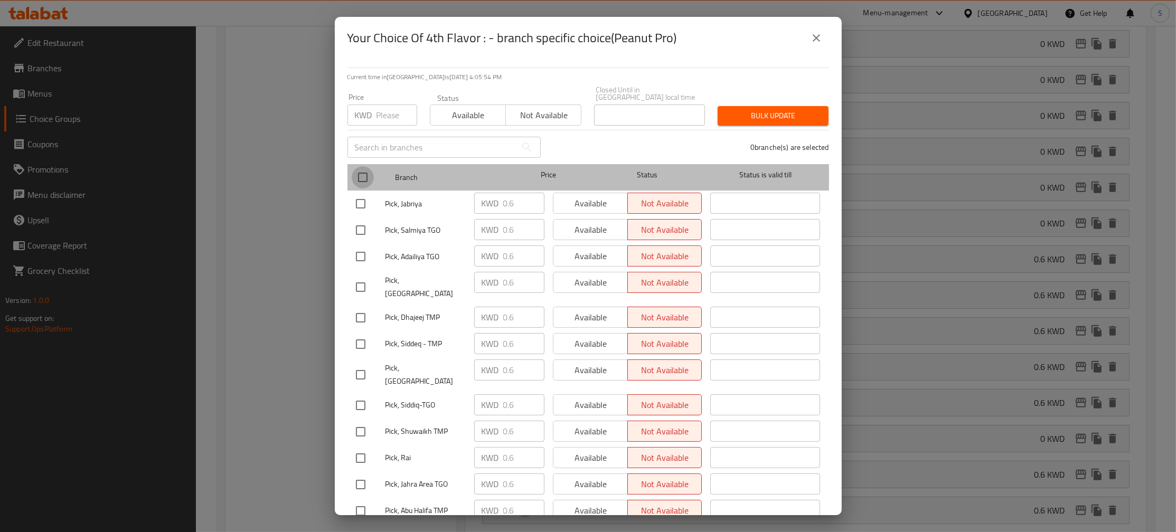
click at [357, 171] on input "checkbox" at bounding box center [363, 177] width 22 height 22
checkbox input "true"
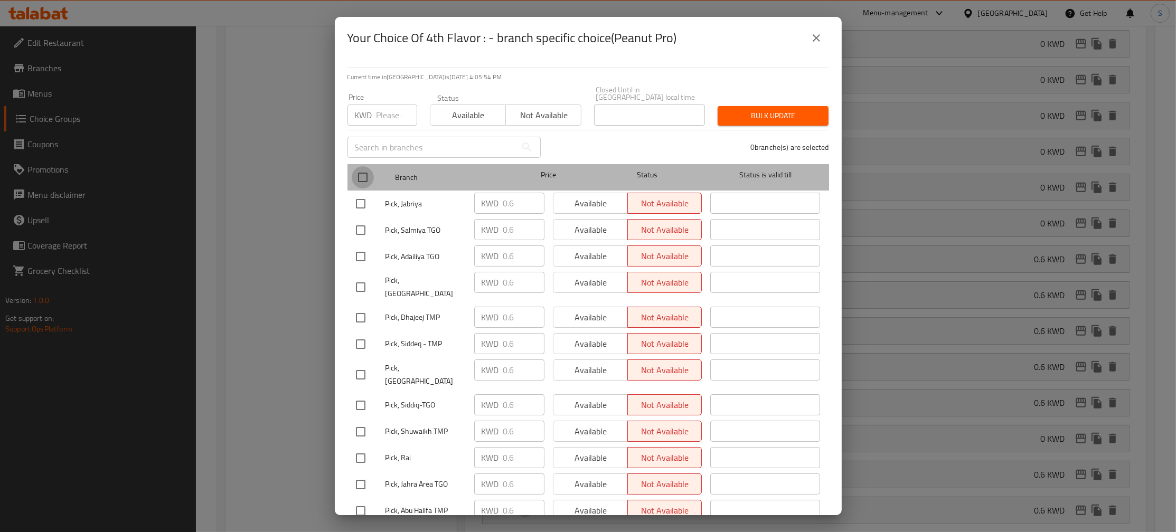
checkbox input "true"
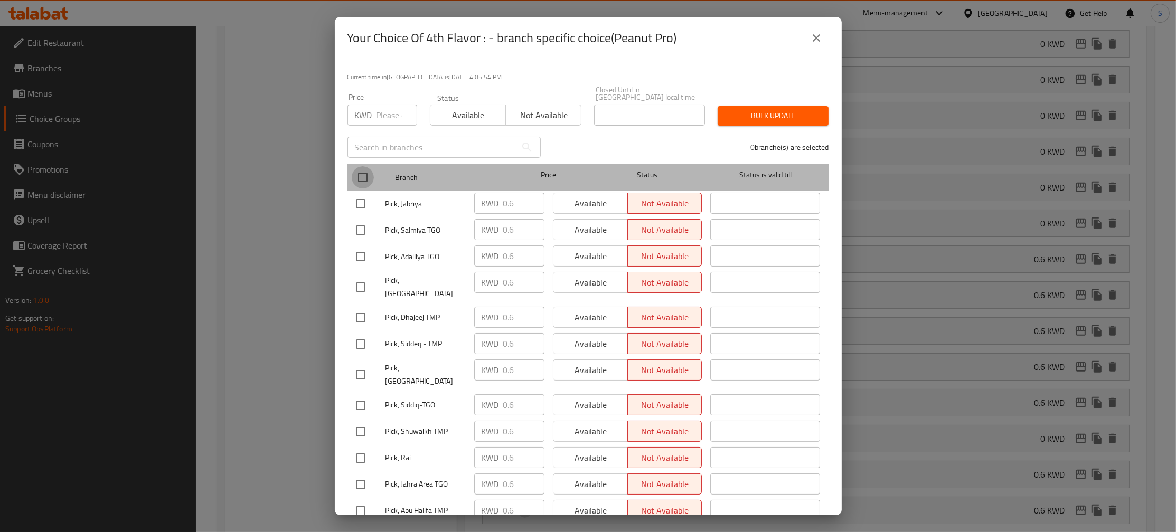
checkbox input "true"
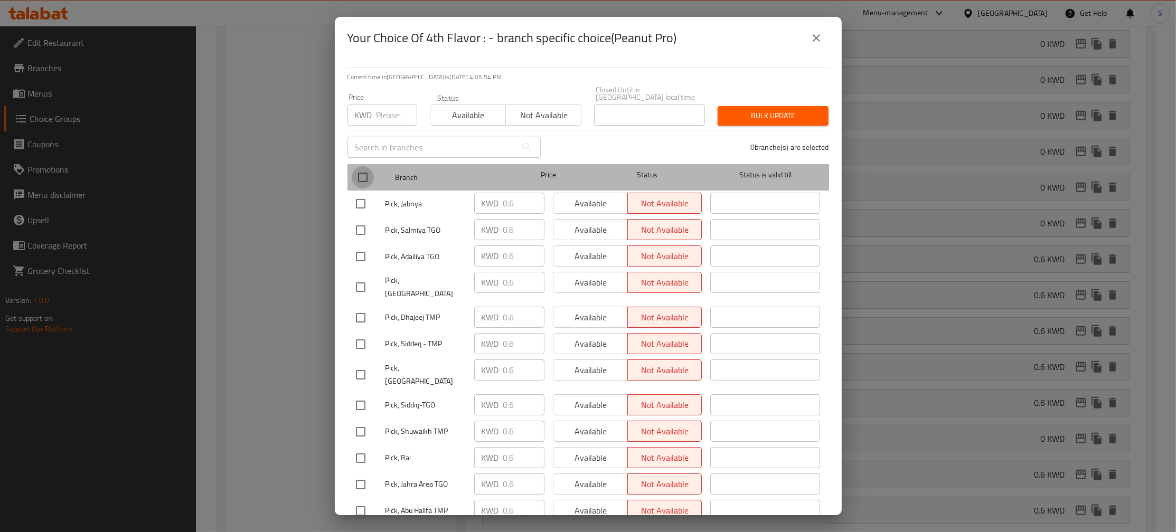
checkbox input "true"
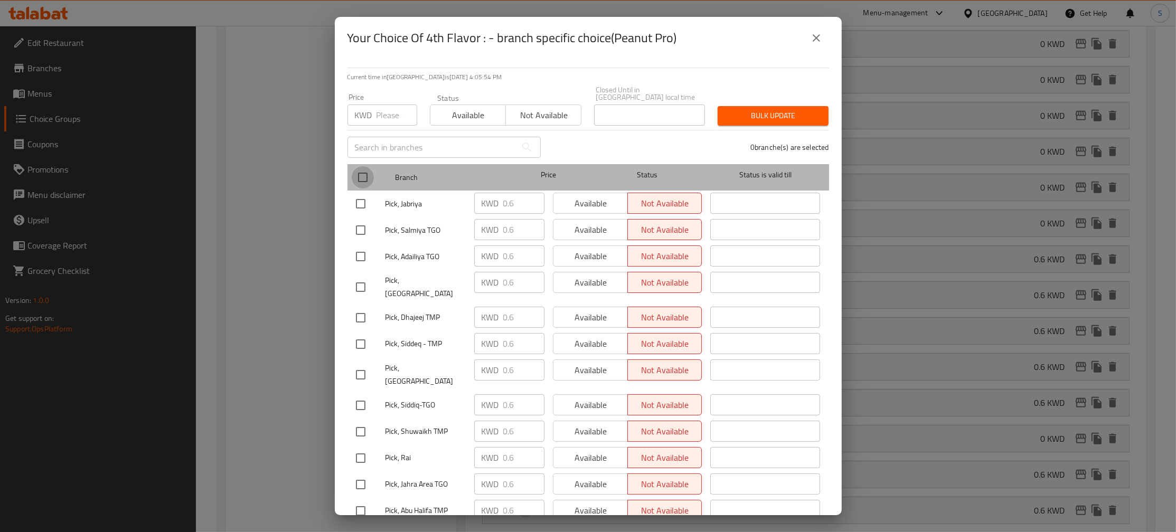
checkbox input "true"
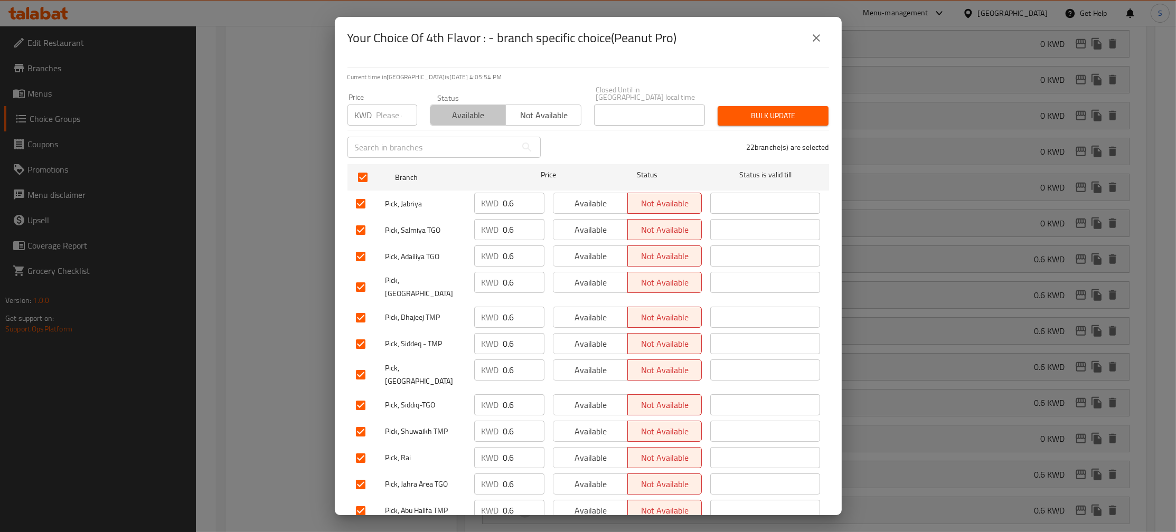
click at [463, 108] on span "Available" at bounding box center [468, 115] width 67 height 15
click at [744, 109] on span "Bulk update" at bounding box center [773, 115] width 94 height 13
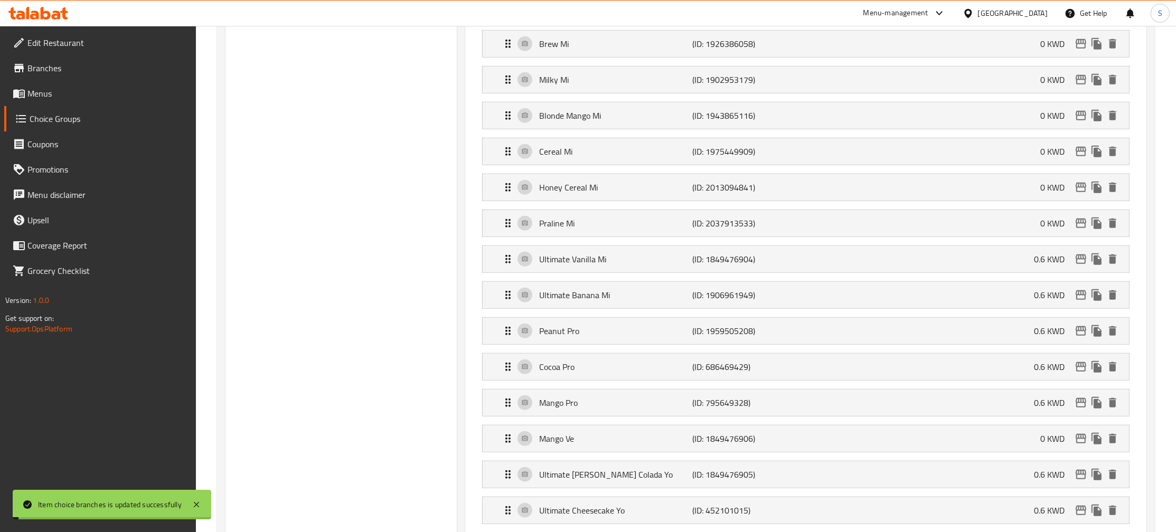
click at [286, 212] on div "Choice Groups original y Your Choice Of Flavor: 3 Your Choice Of Flavor: 24 You…" at bounding box center [341, 17] width 231 height 2077
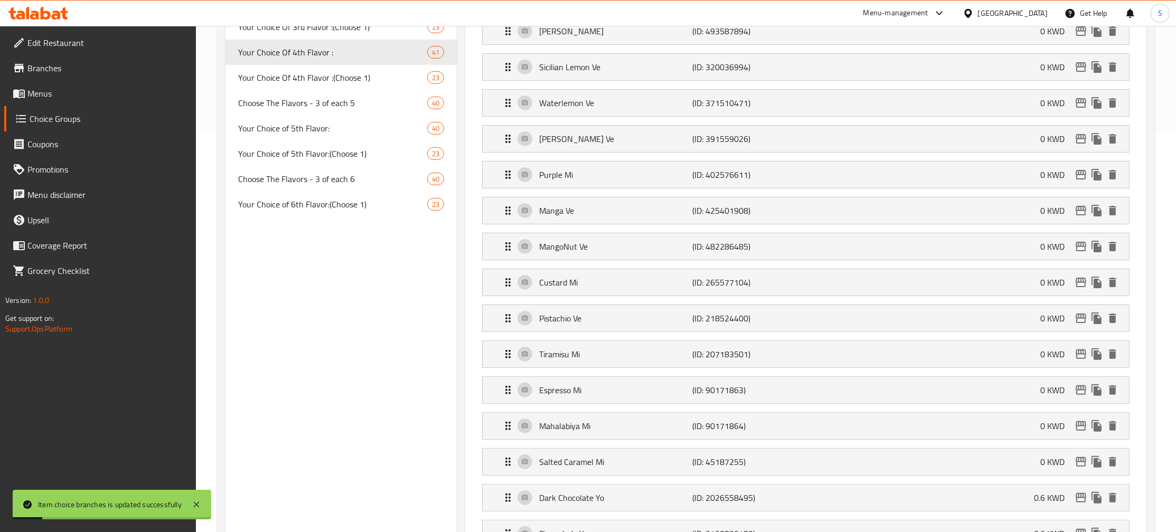
scroll to position [171, 0]
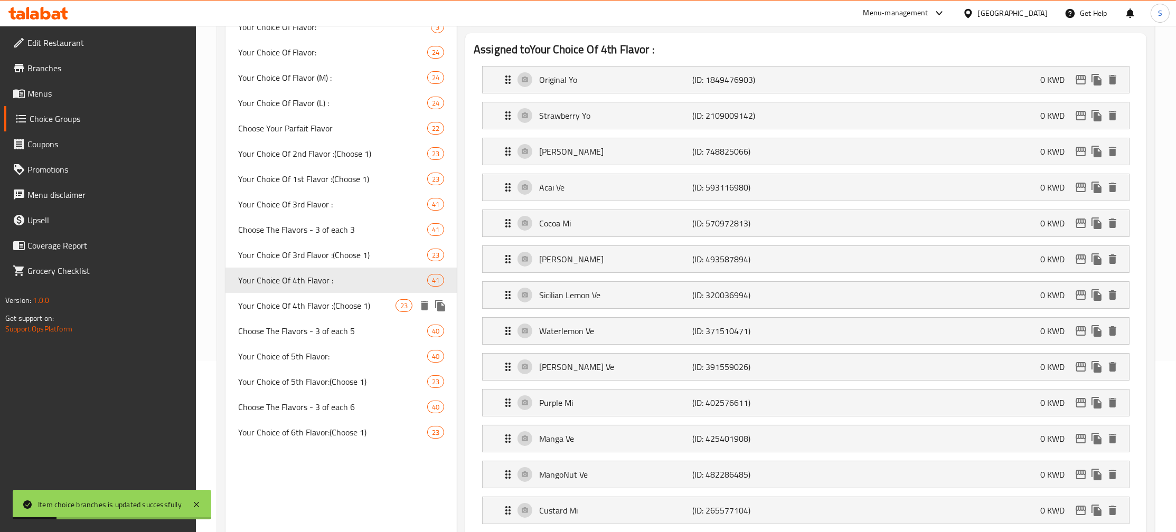
click at [333, 307] on span "Your Choice Of 4th Flavor :(Choose 1)" at bounding box center [316, 306] width 157 height 13
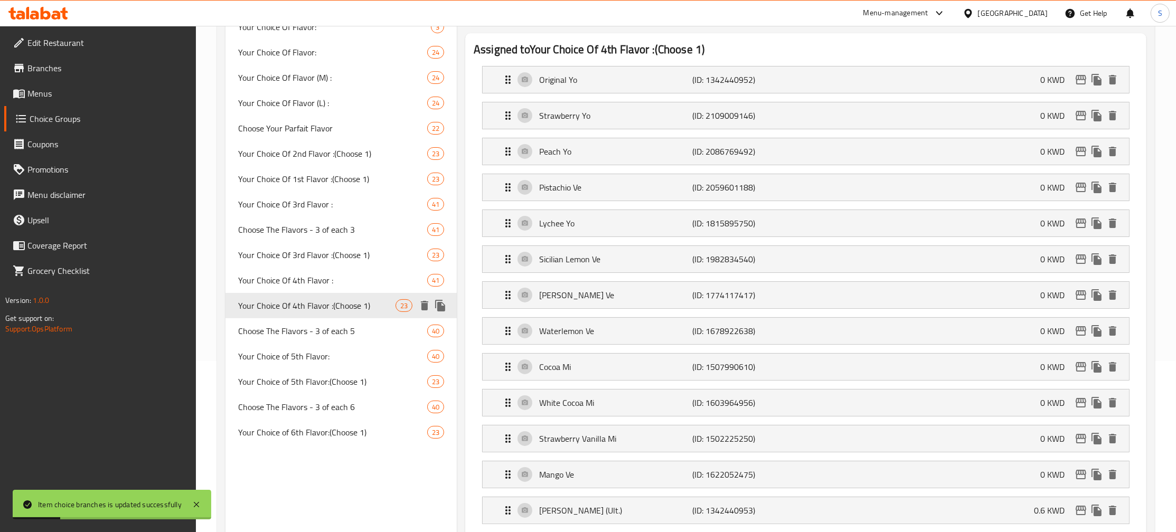
type input "Your Choice Of 4th Flavor :(Choose 1)"
click at [333, 307] on span "Your Choice Of 4th Flavor :(Choose 1)" at bounding box center [316, 306] width 157 height 13
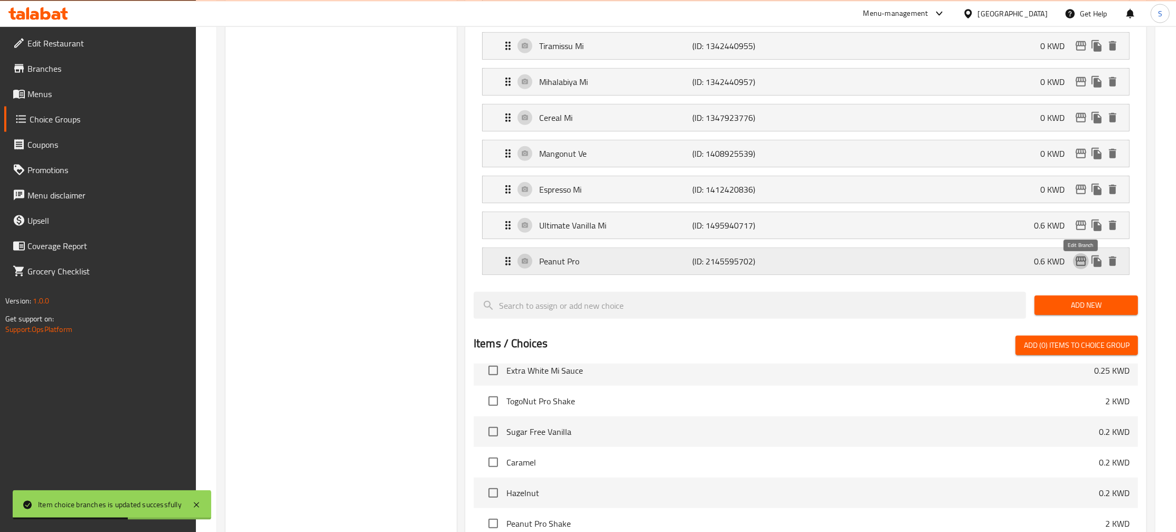
click at [1082, 262] on icon "edit" at bounding box center [1081, 261] width 11 height 10
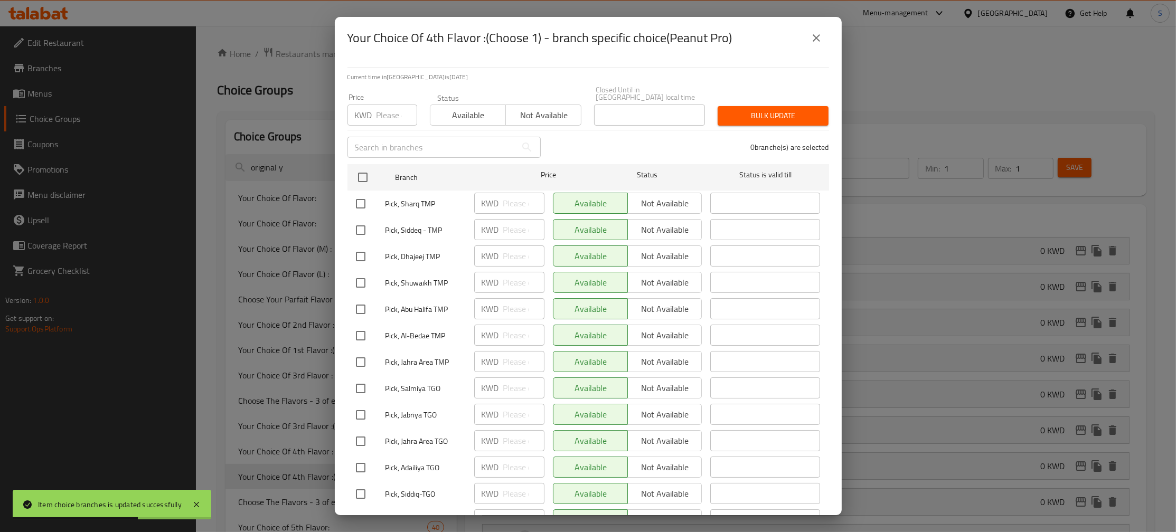
scroll to position [285, 0]
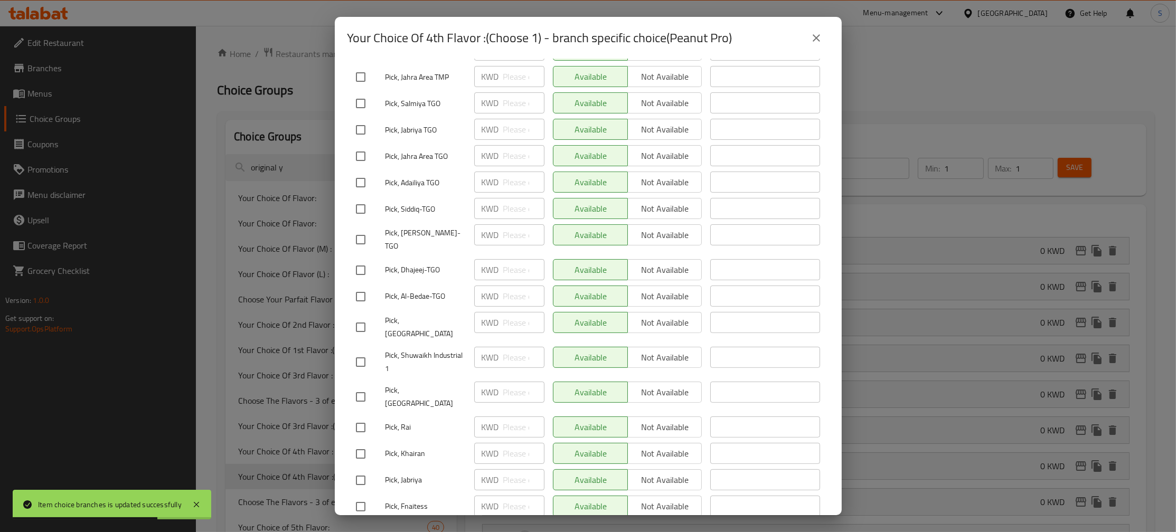
click at [822, 40] on icon "close" at bounding box center [816, 38] width 13 height 13
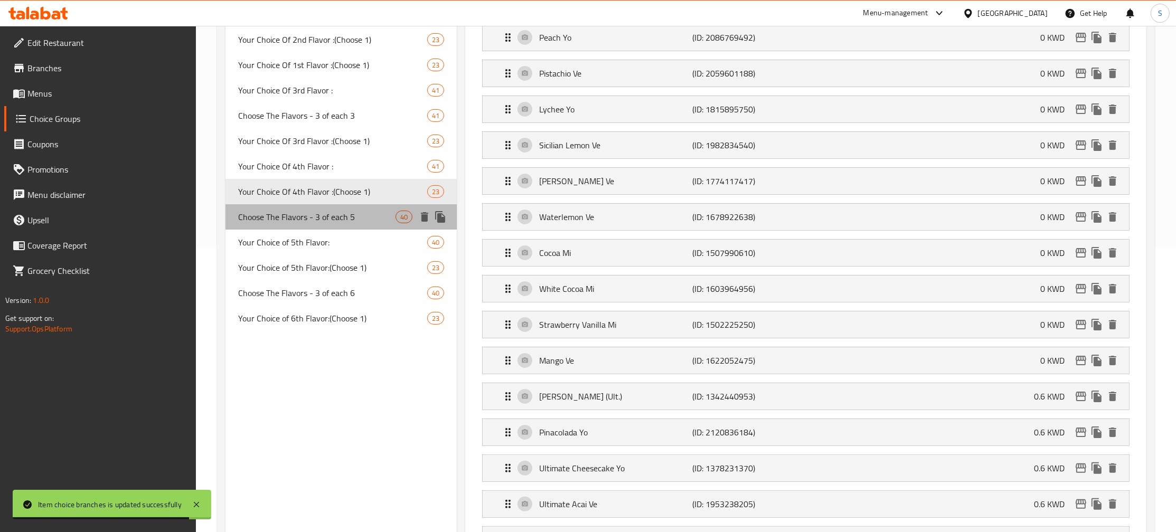
click at [333, 219] on span "Choose The Flavors - 3 of each 5" at bounding box center [316, 217] width 157 height 13
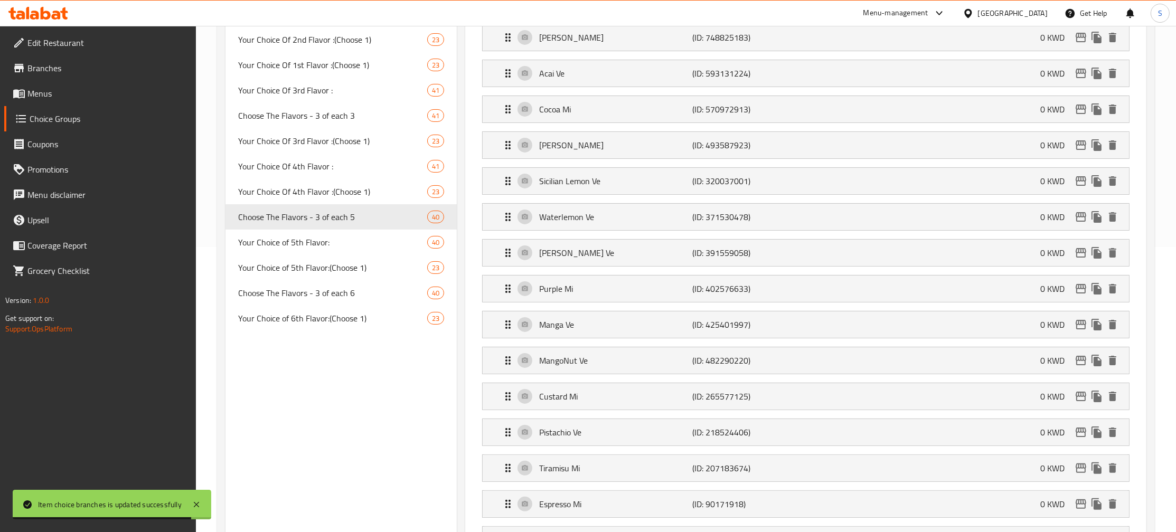
type input "Choose The Flavors - 3 of each 5"
type input "اختر 3 نكهات من اي 5"
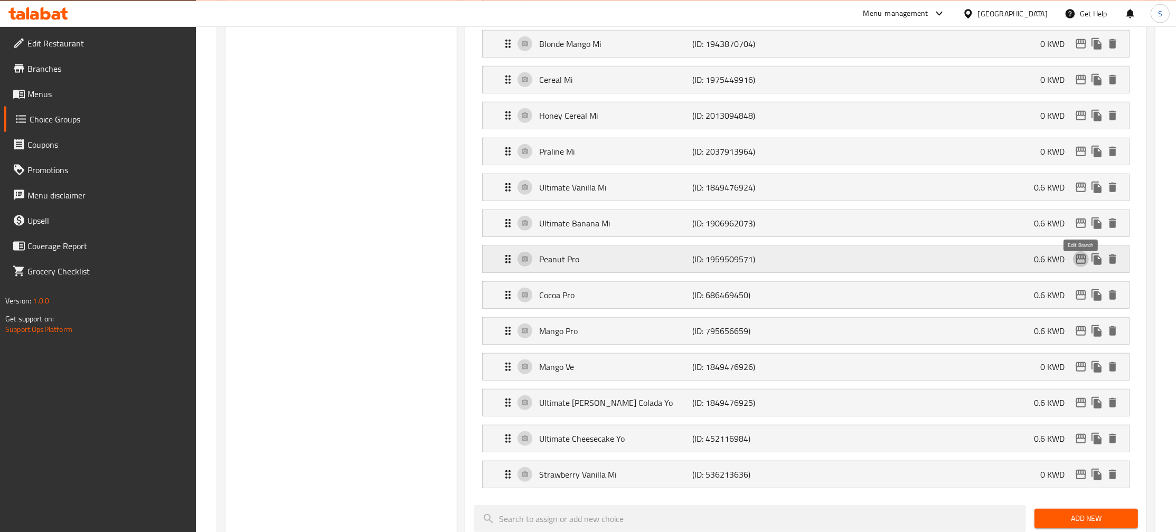
click at [1080, 264] on icon "edit" at bounding box center [1081, 259] width 11 height 10
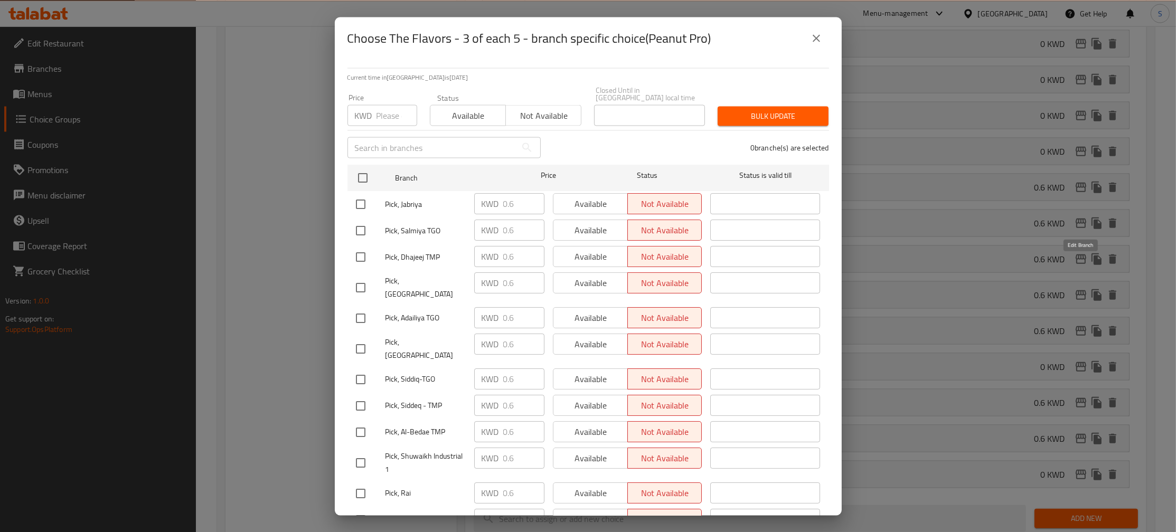
scroll to position [0, 0]
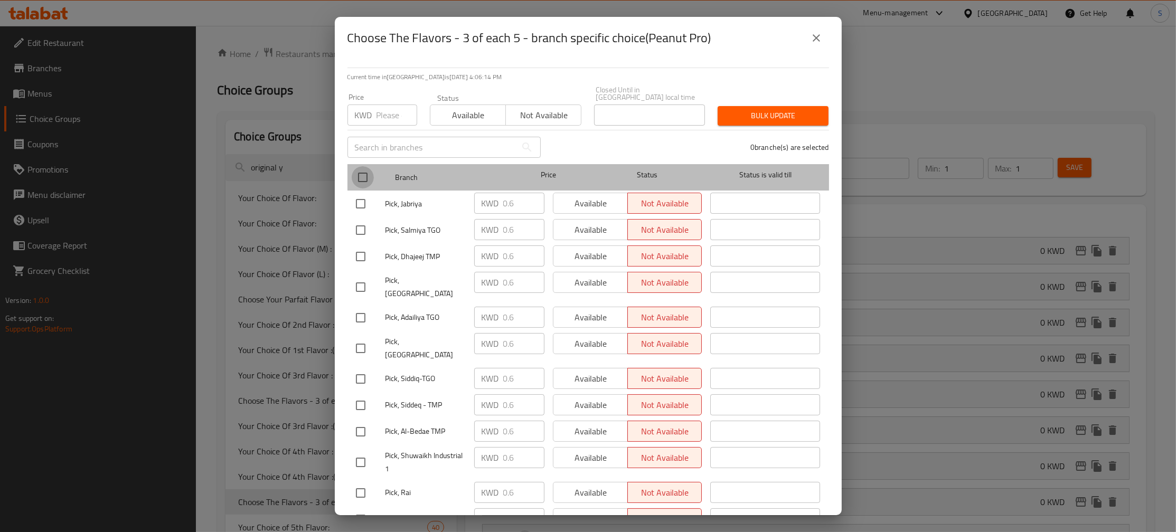
click at [365, 167] on input "checkbox" at bounding box center [363, 177] width 22 height 22
checkbox input "true"
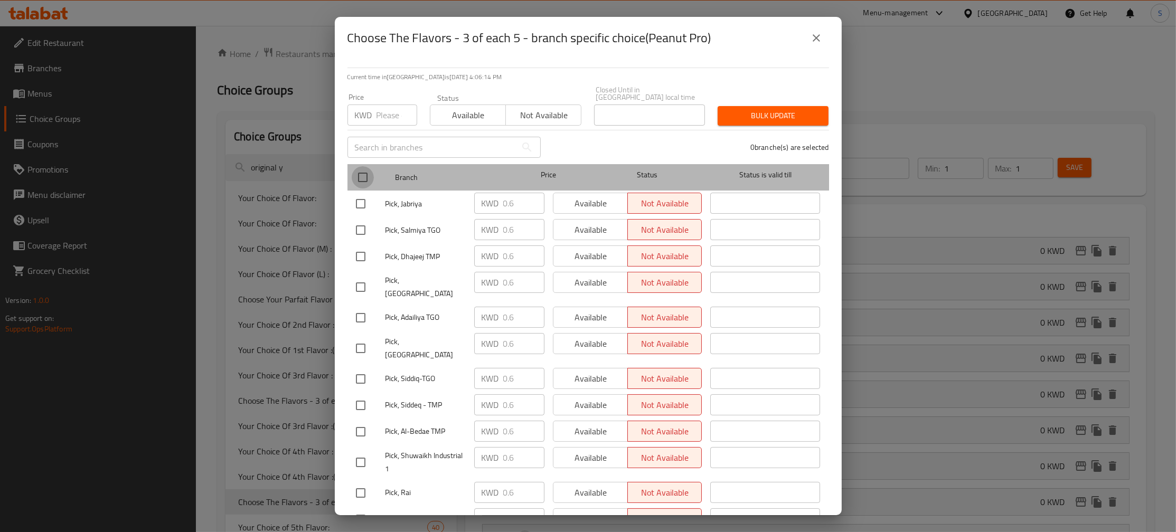
checkbox input "true"
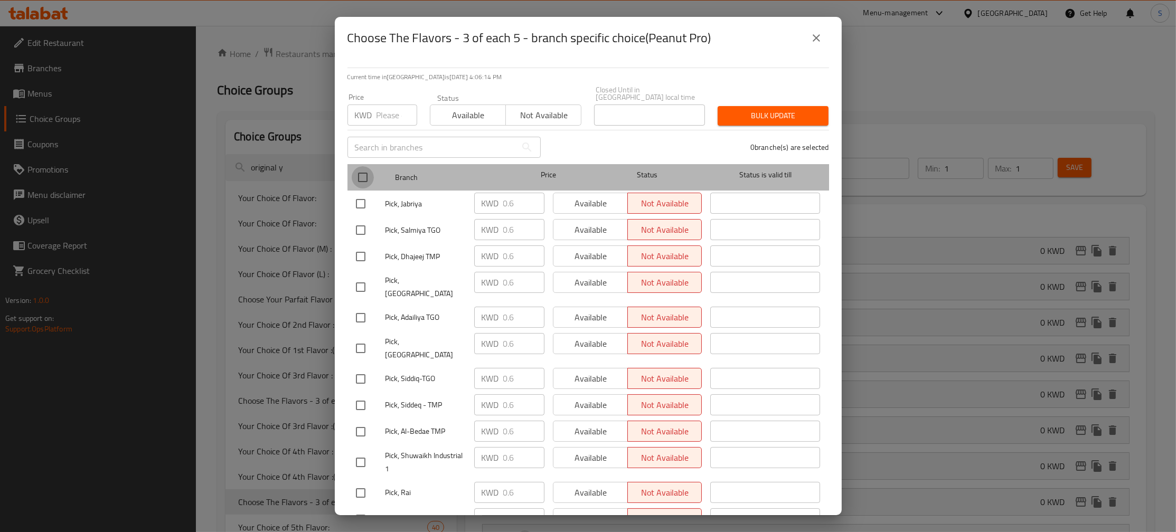
checkbox input "true"
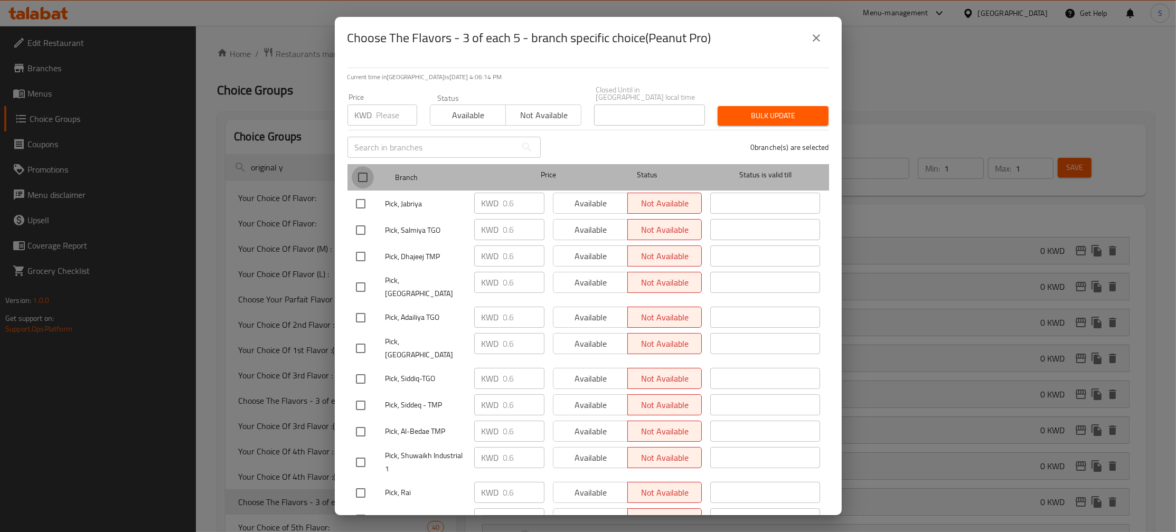
checkbox input "true"
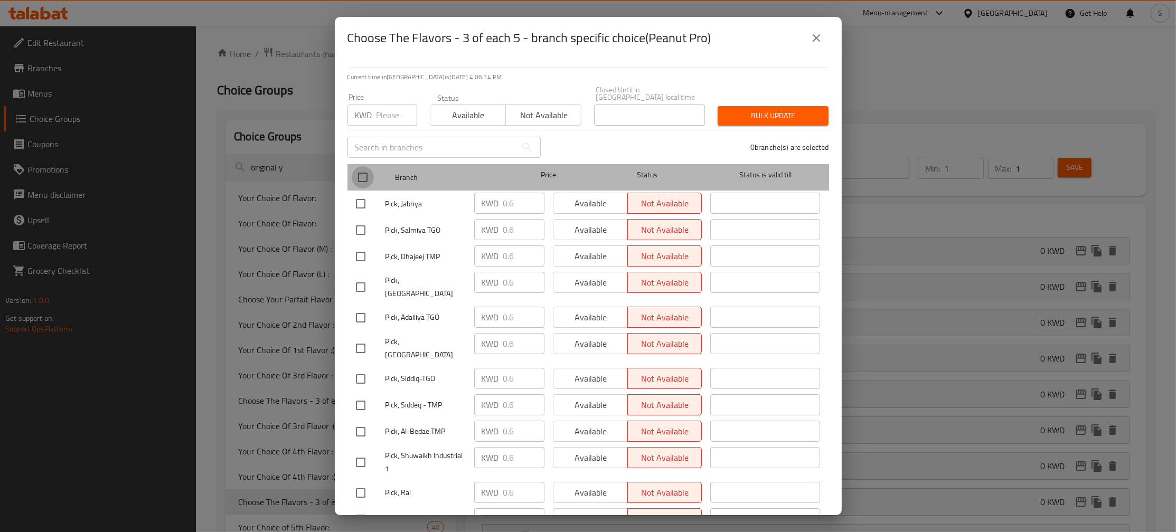
checkbox input "true"
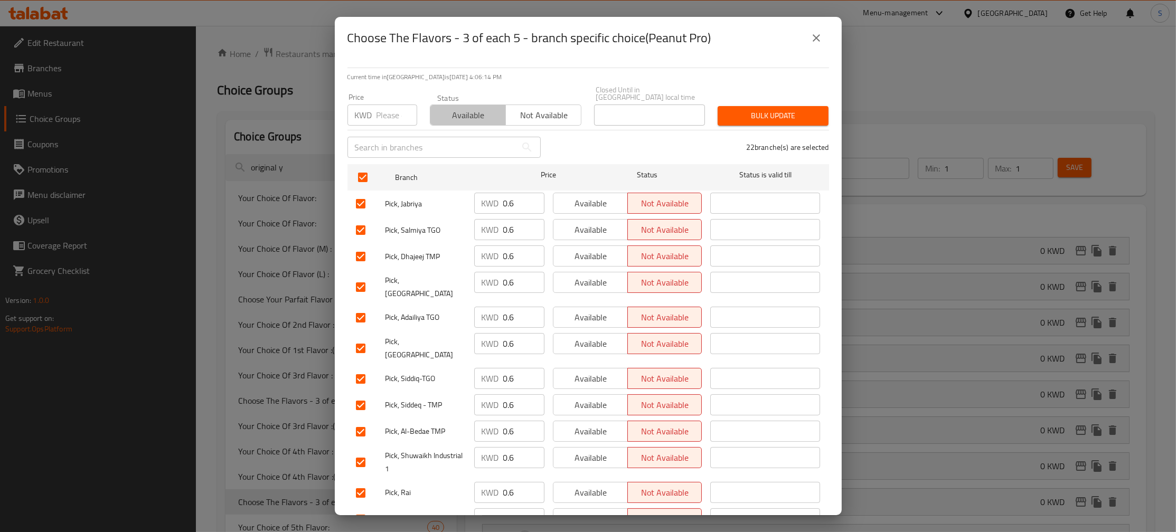
click at [460, 111] on span "Available" at bounding box center [468, 115] width 67 height 15
click at [759, 112] on span "Bulk update" at bounding box center [773, 115] width 94 height 13
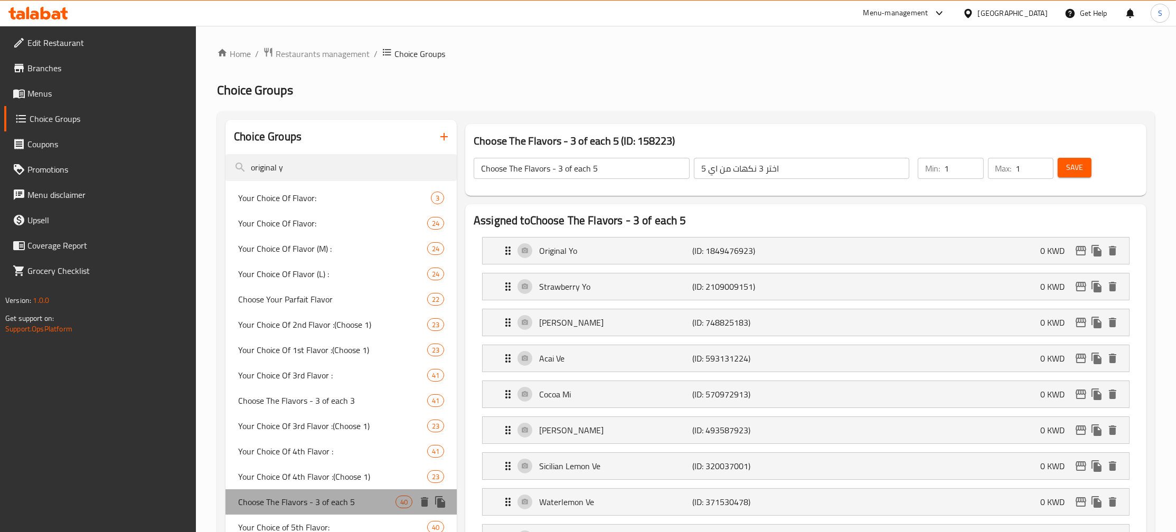
click at [299, 497] on span "Choose The Flavors - 3 of each 5" at bounding box center [316, 502] width 157 height 13
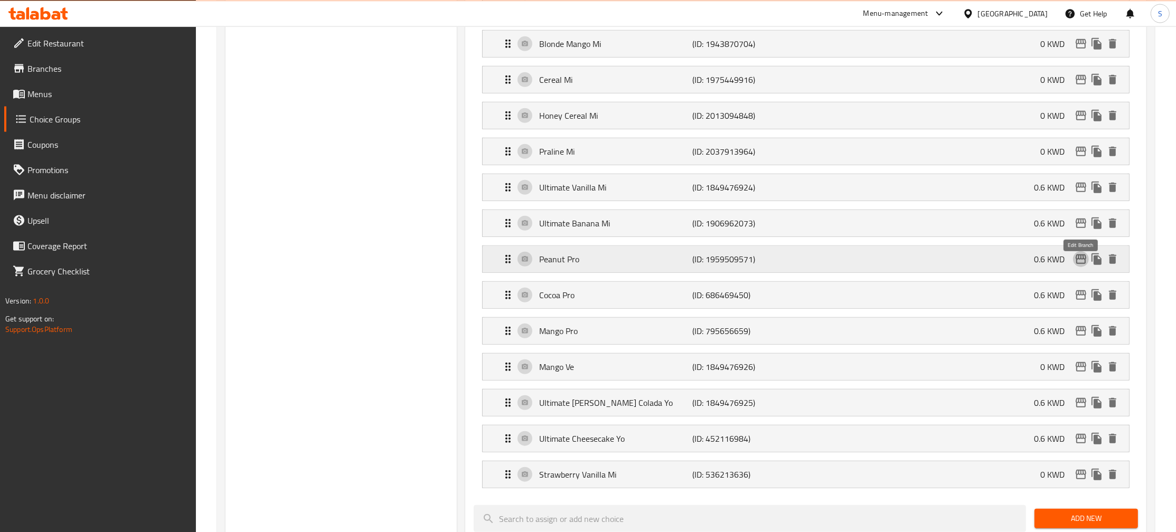
click at [1084, 265] on icon "edit" at bounding box center [1081, 259] width 13 height 13
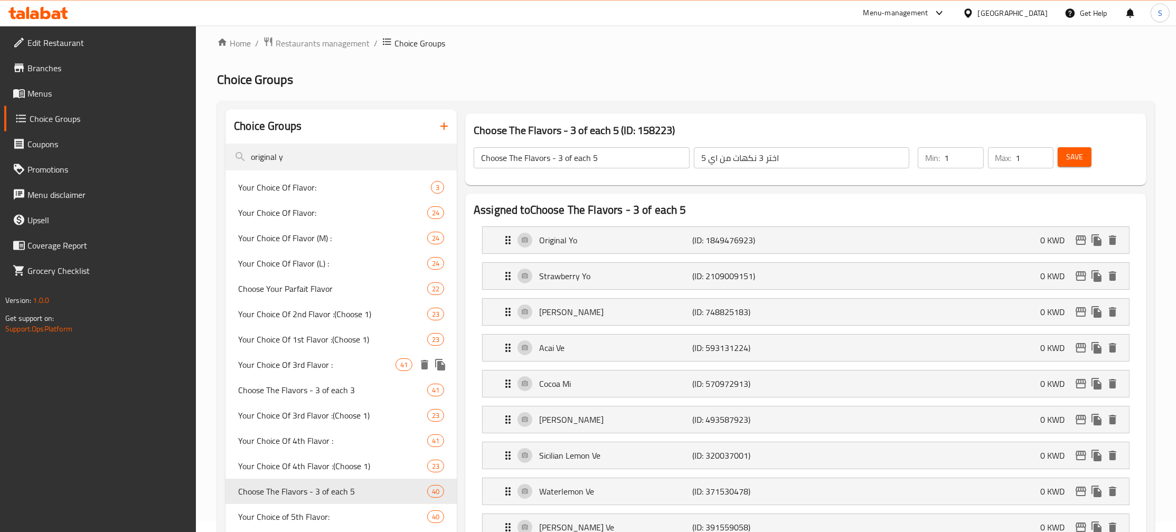
scroll to position [171, 0]
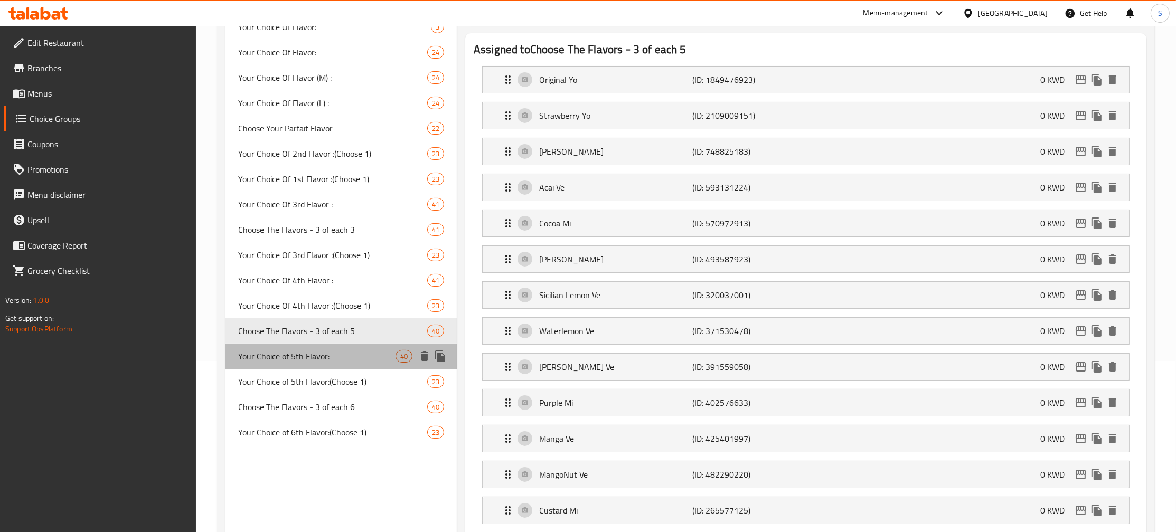
click at [307, 366] on div "Your Choice of 5th Flavor: 40" at bounding box center [341, 356] width 231 height 25
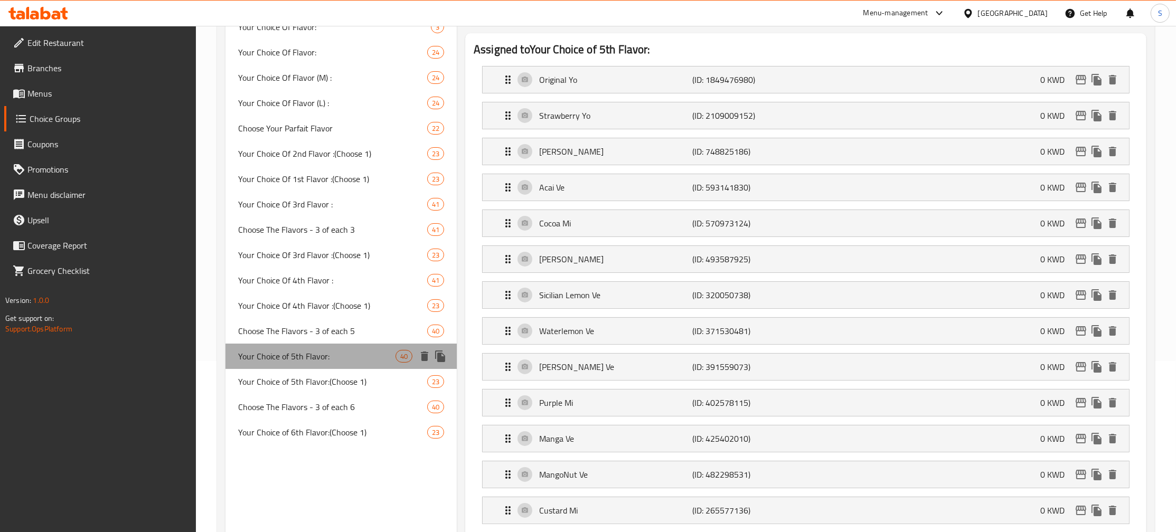
type input "Your Choice of 5th Flavor:"
type input "إختيارك من خامس نكهه:"
click at [356, 357] on span "Your Choice of 5th Flavor:" at bounding box center [316, 356] width 157 height 13
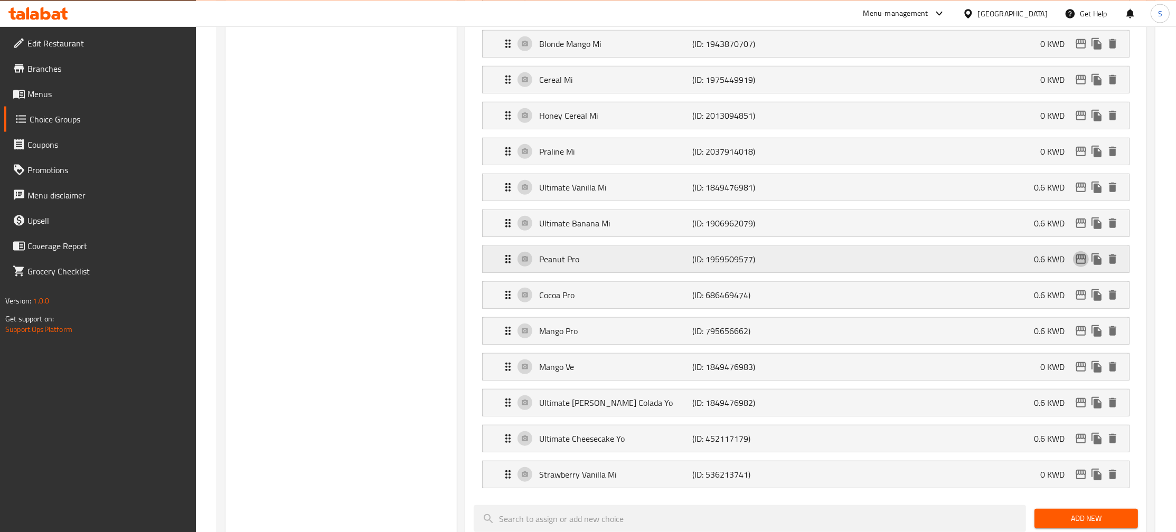
click at [1083, 264] on icon "edit" at bounding box center [1081, 259] width 11 height 10
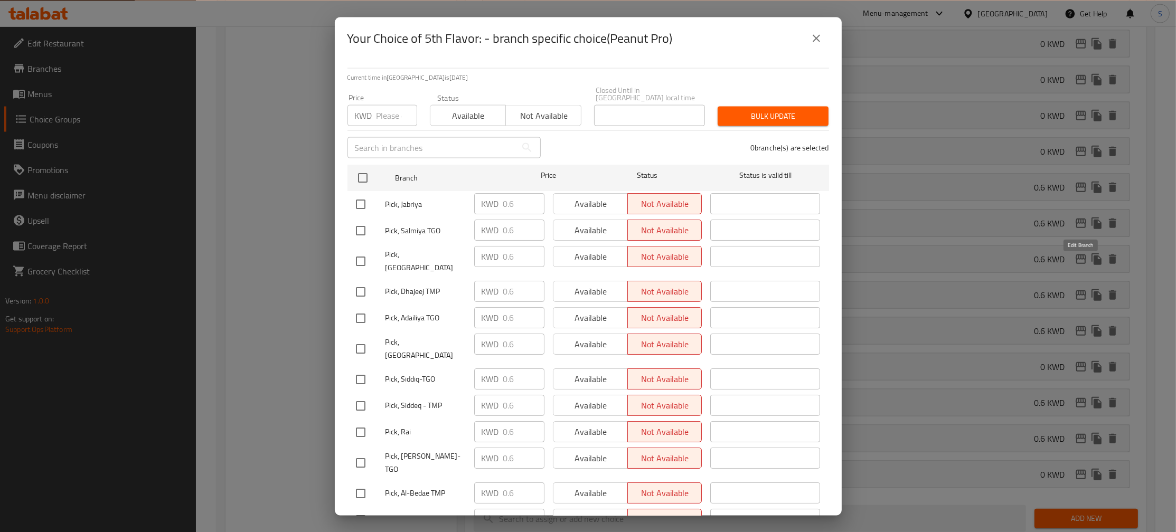
scroll to position [0, 0]
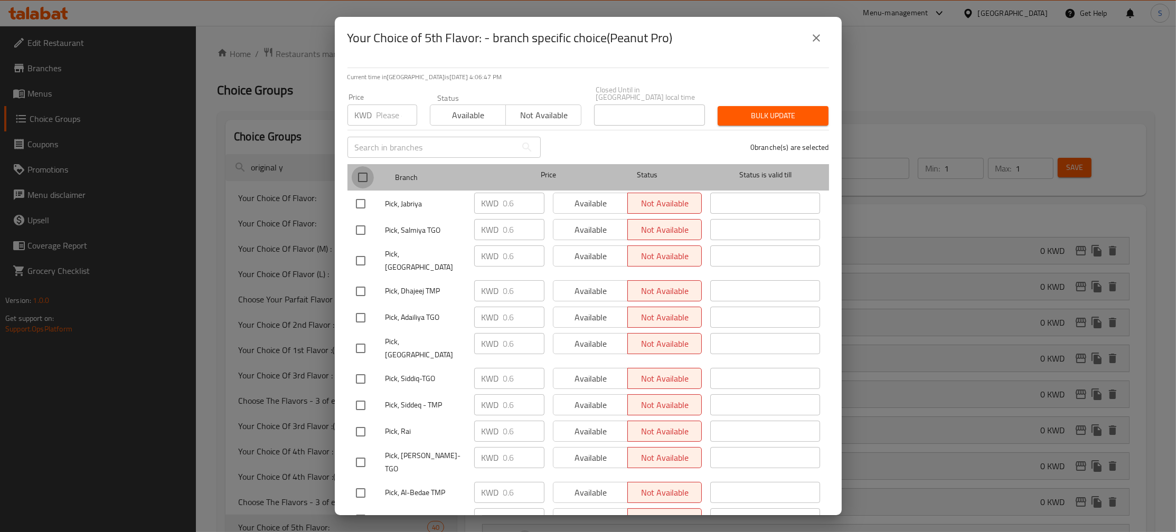
click at [361, 166] on input "checkbox" at bounding box center [363, 177] width 22 height 22
checkbox input "true"
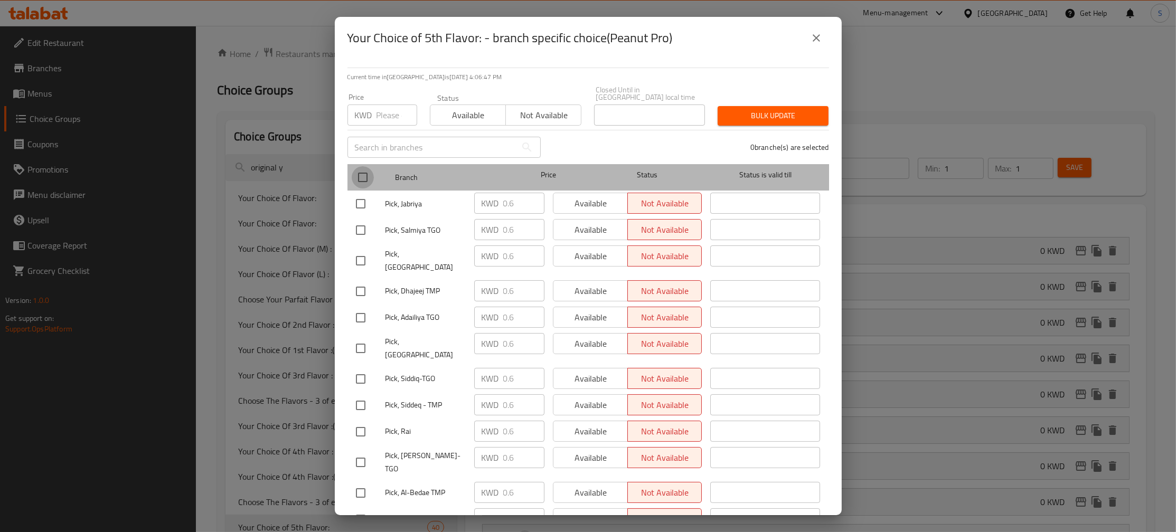
checkbox input "true"
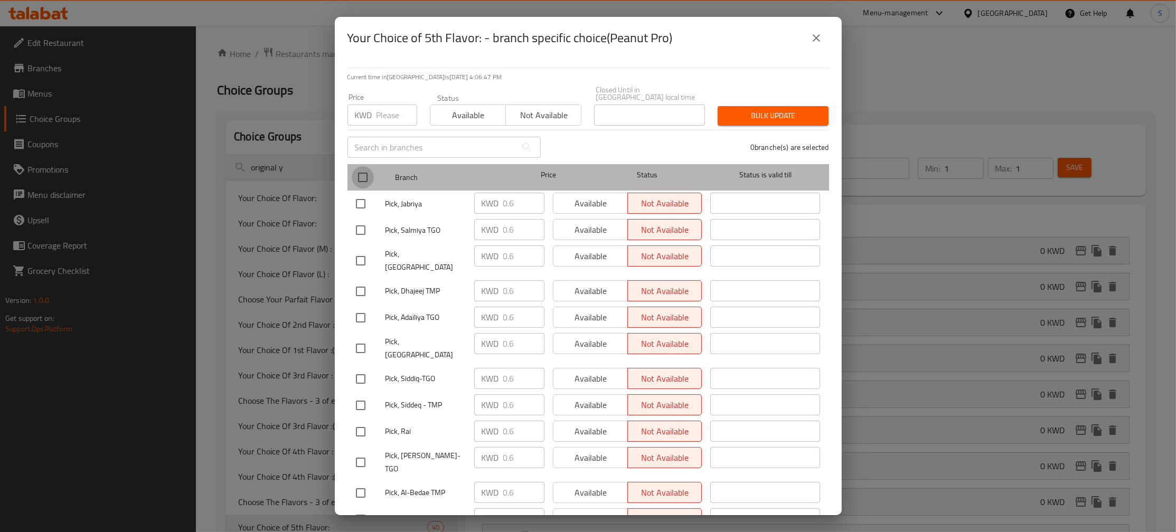
checkbox input "true"
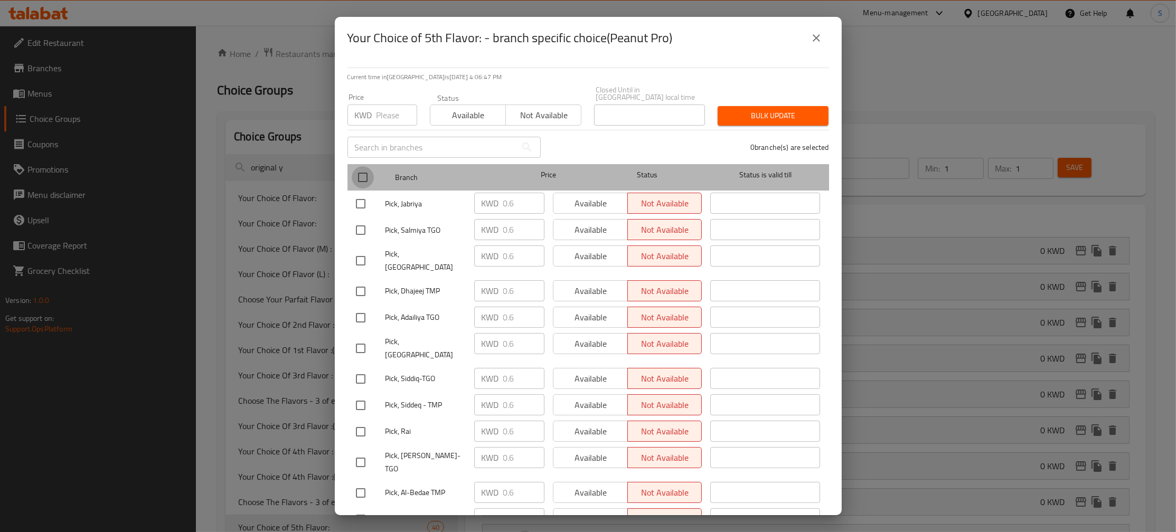
checkbox input "true"
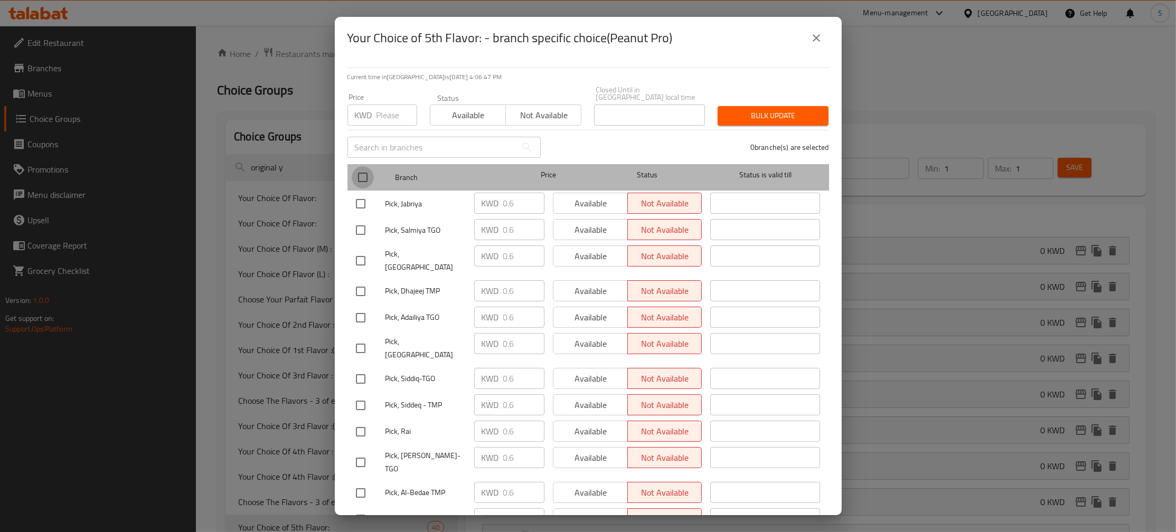
checkbox input "true"
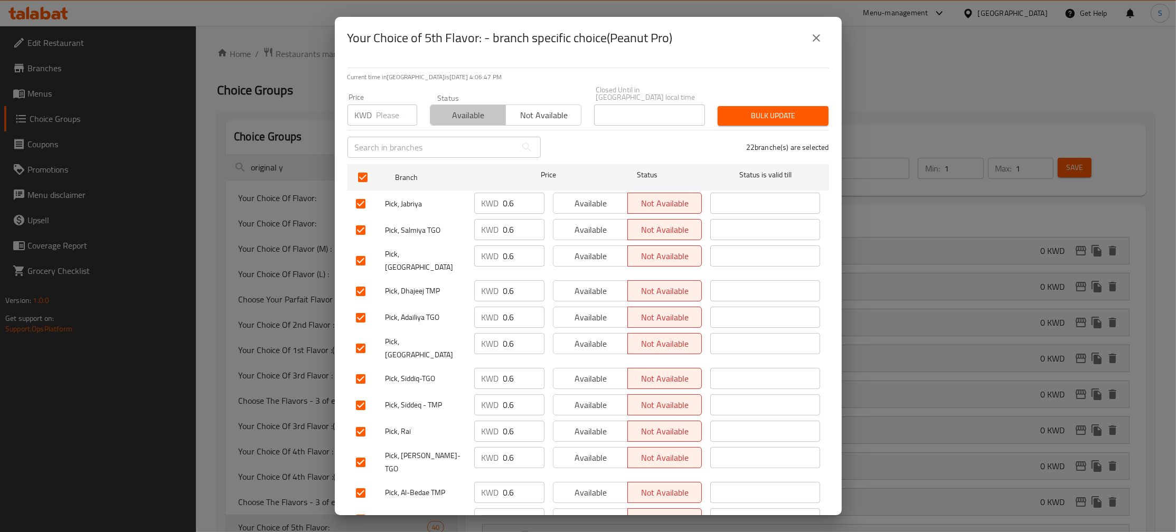
click at [469, 113] on span "Available" at bounding box center [468, 115] width 67 height 15
click at [749, 114] on span "Bulk update" at bounding box center [773, 115] width 94 height 13
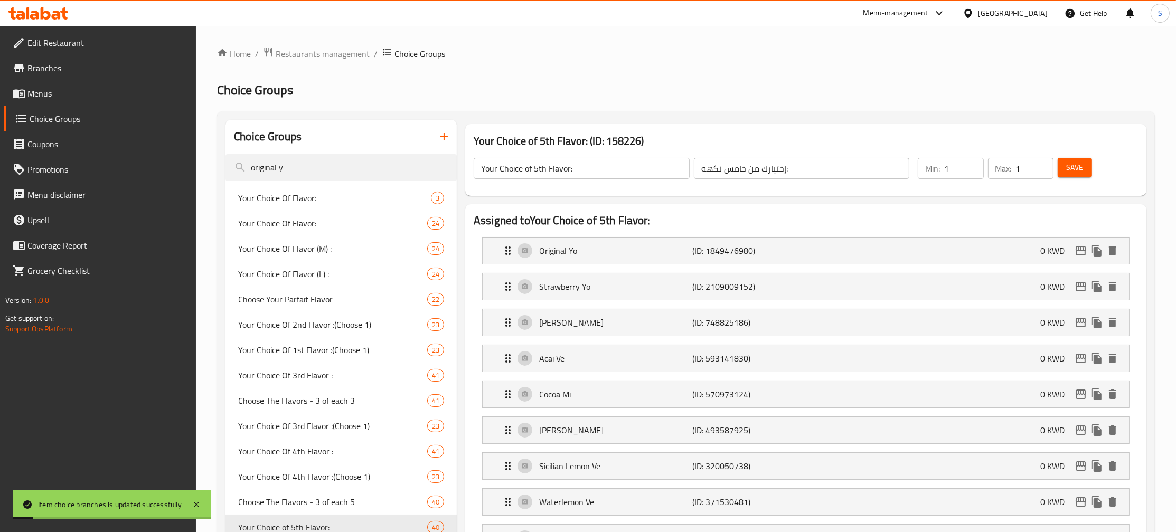
click at [586, 83] on h2 "Choice Groups" at bounding box center [686, 90] width 938 height 17
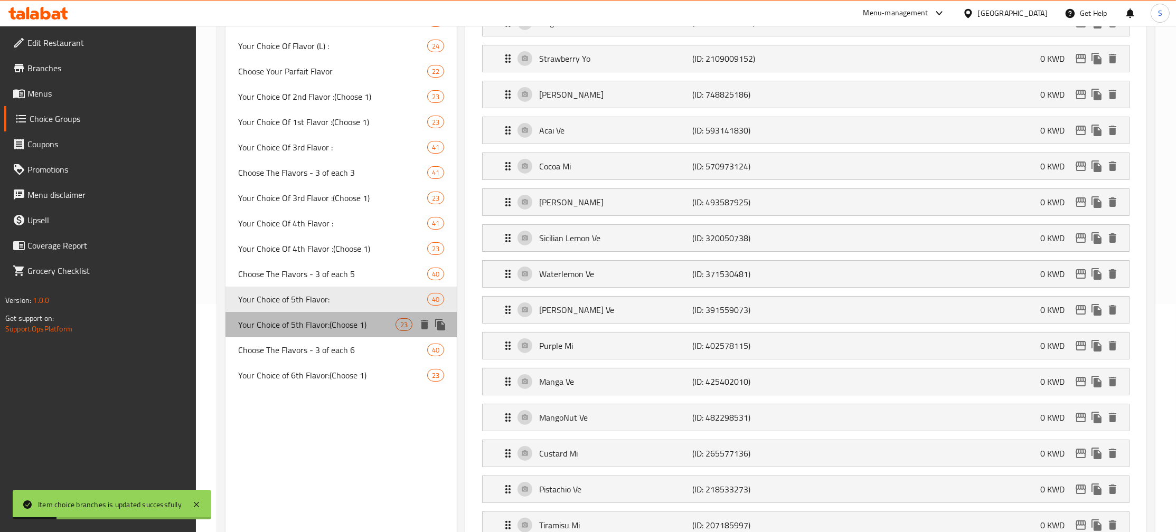
click at [348, 331] on span "Your Choice of 5th Flavor:(Choose 1)" at bounding box center [316, 325] width 157 height 13
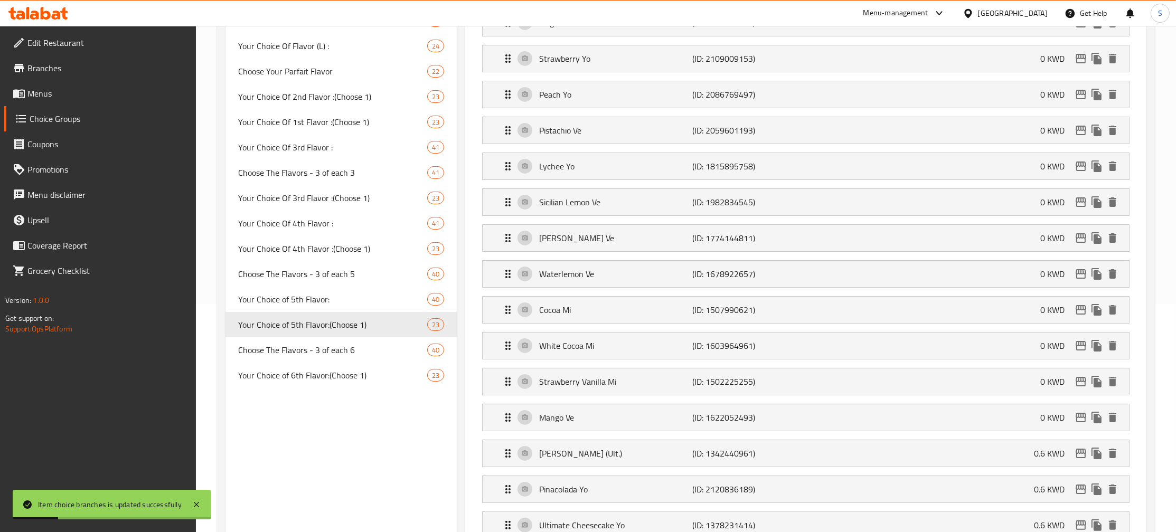
type input "Your Choice of 5th Flavor:(Choose 1)"
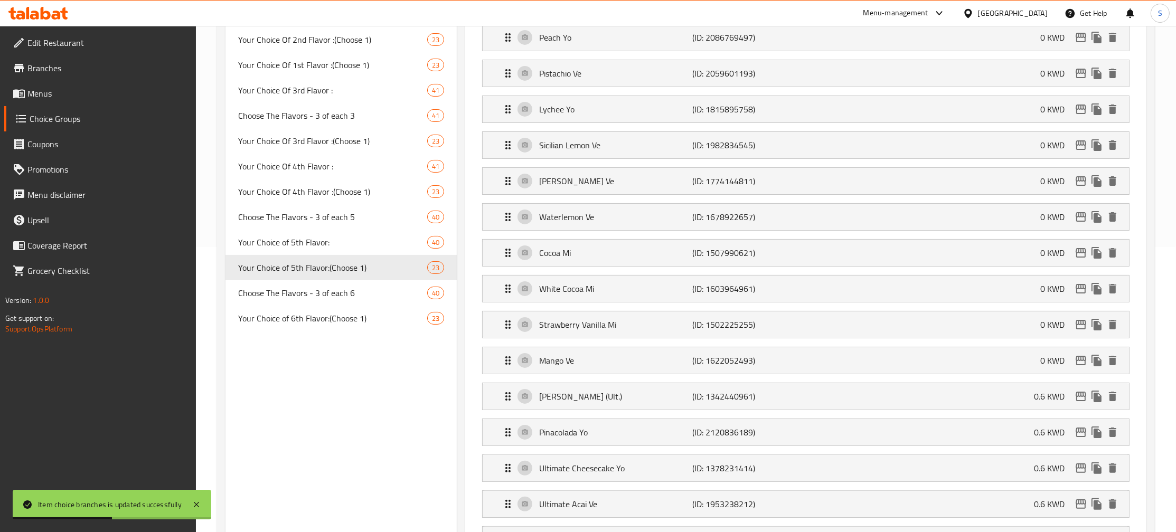
scroll to position [780, 0]
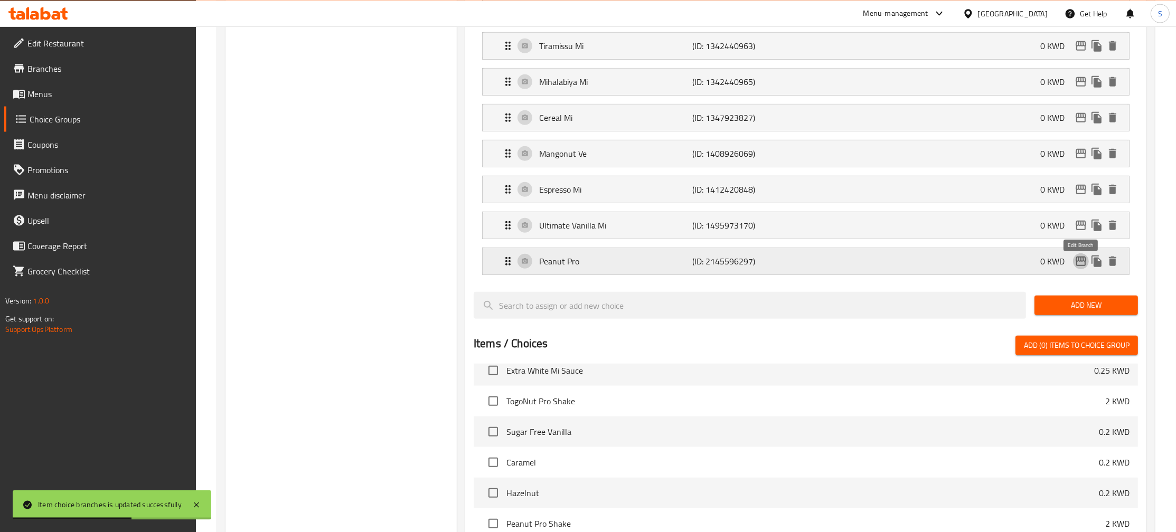
click at [1083, 266] on icon "edit" at bounding box center [1081, 261] width 11 height 10
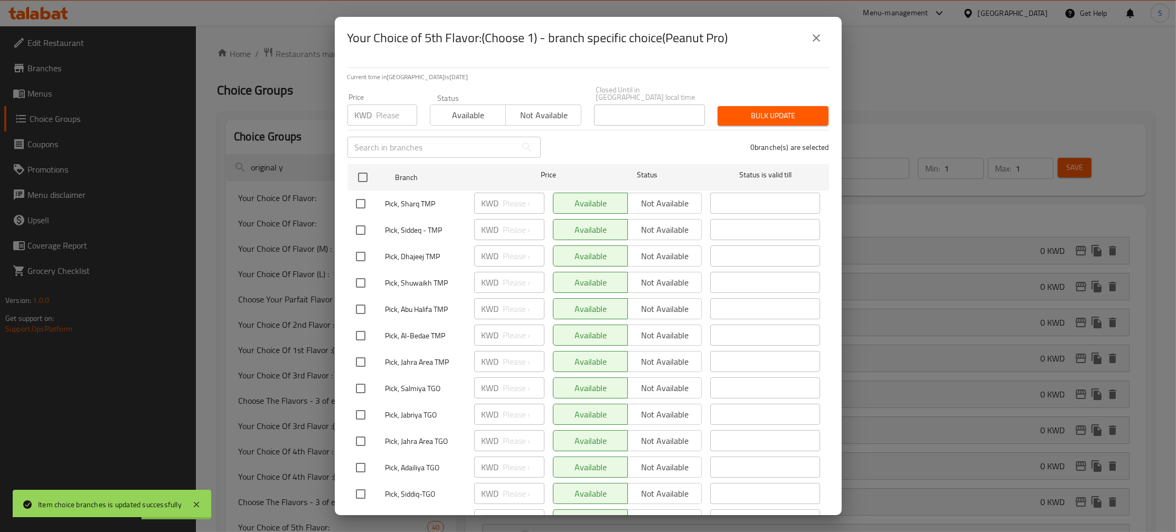
scroll to position [285, 0]
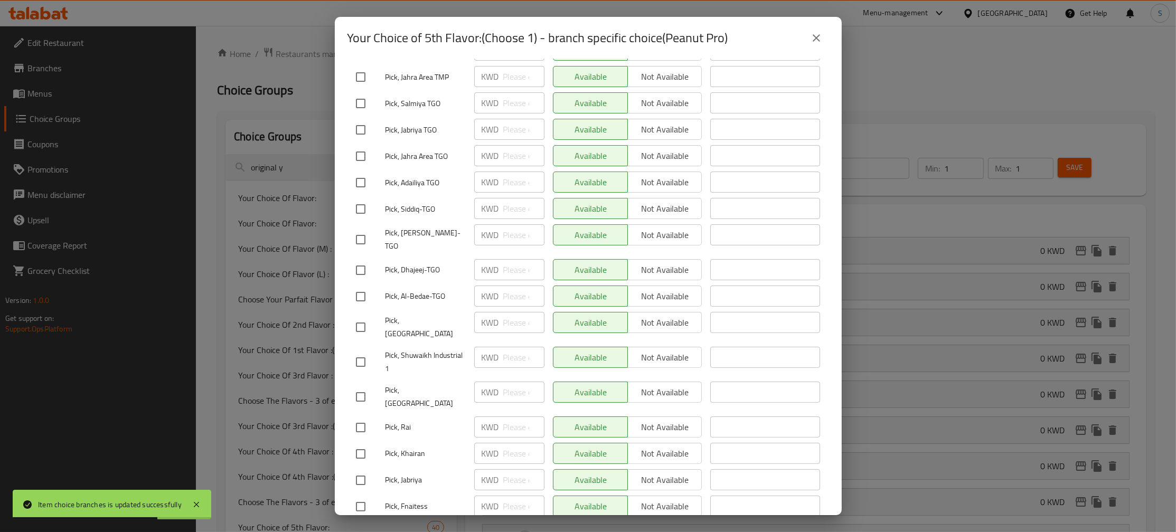
click at [818, 38] on icon "close" at bounding box center [816, 38] width 13 height 13
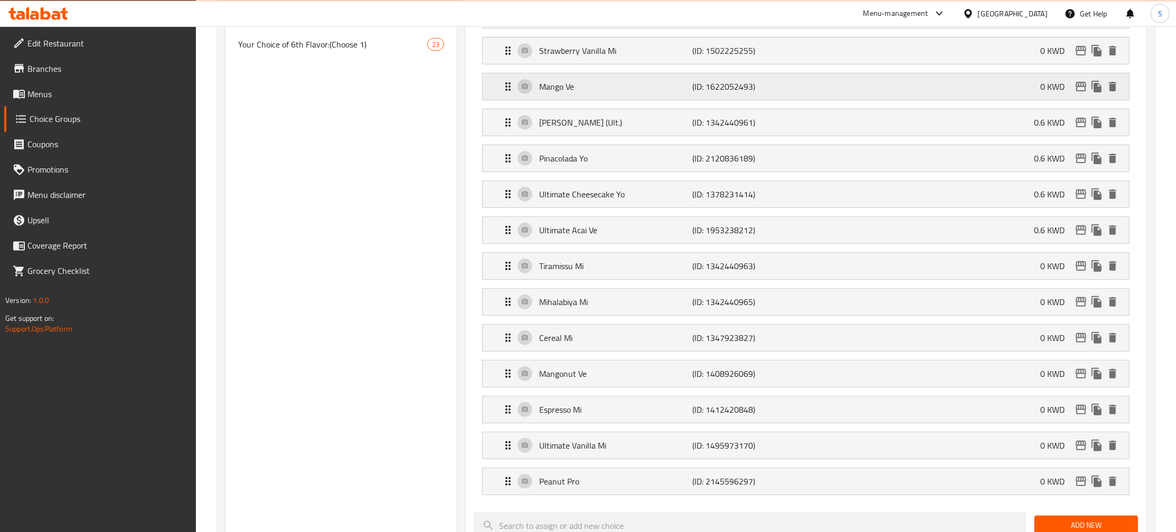
scroll to position [628, 0]
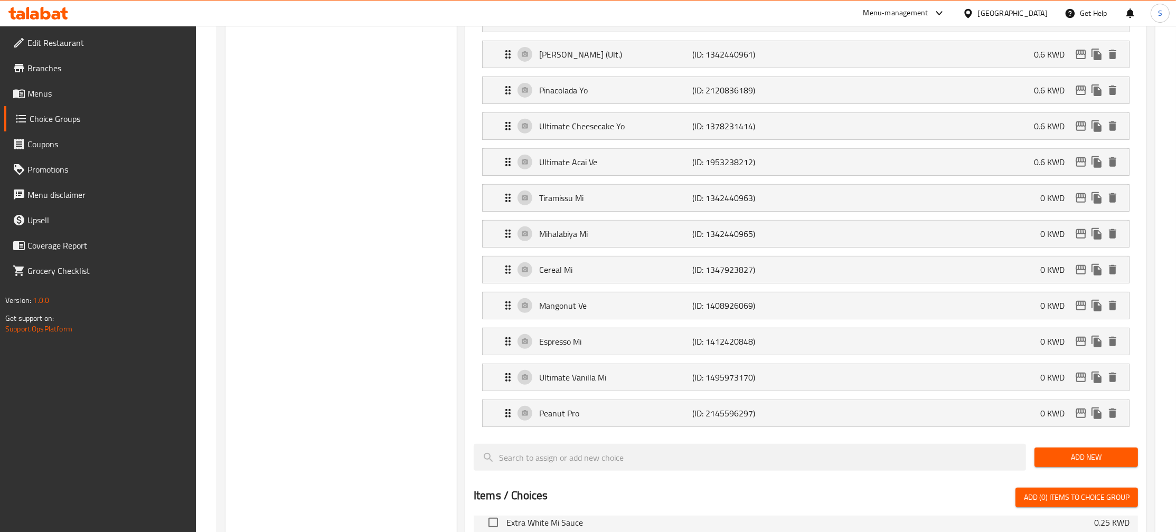
click at [276, 248] on div "Choice Groups original y Your Choice Of Flavor: 3 Your Choice Of Flavor: 24 You…" at bounding box center [341, 207] width 231 height 1430
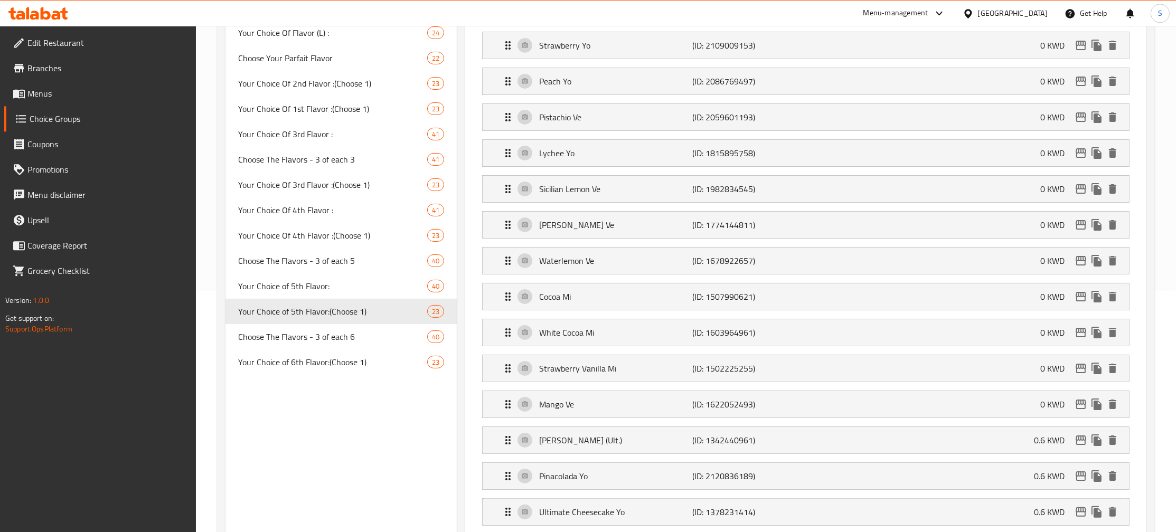
scroll to position [285, 0]
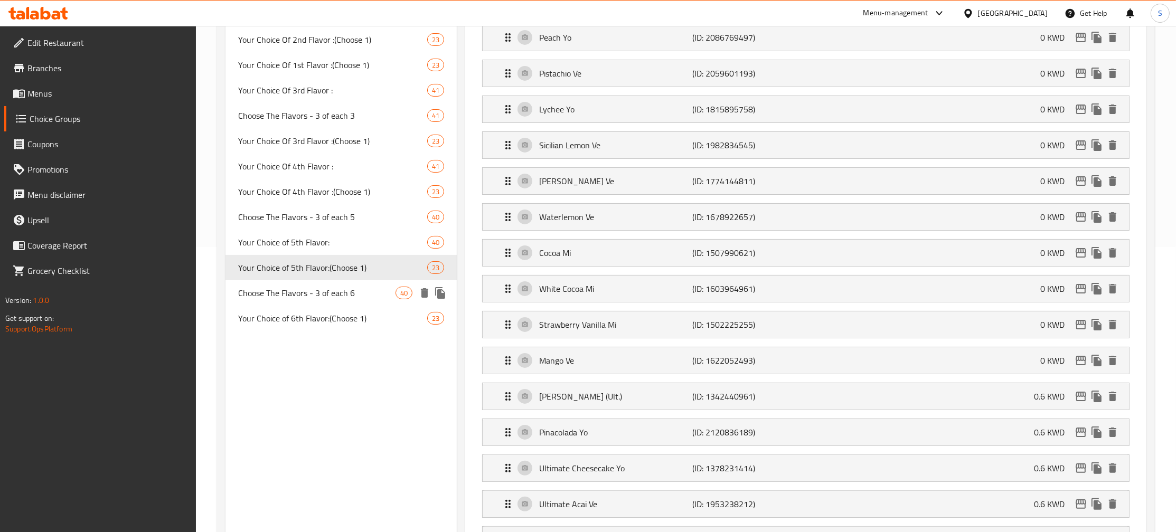
click at [355, 300] on div "Choose The Flavors - 3 of each 6 40" at bounding box center [341, 293] width 231 height 25
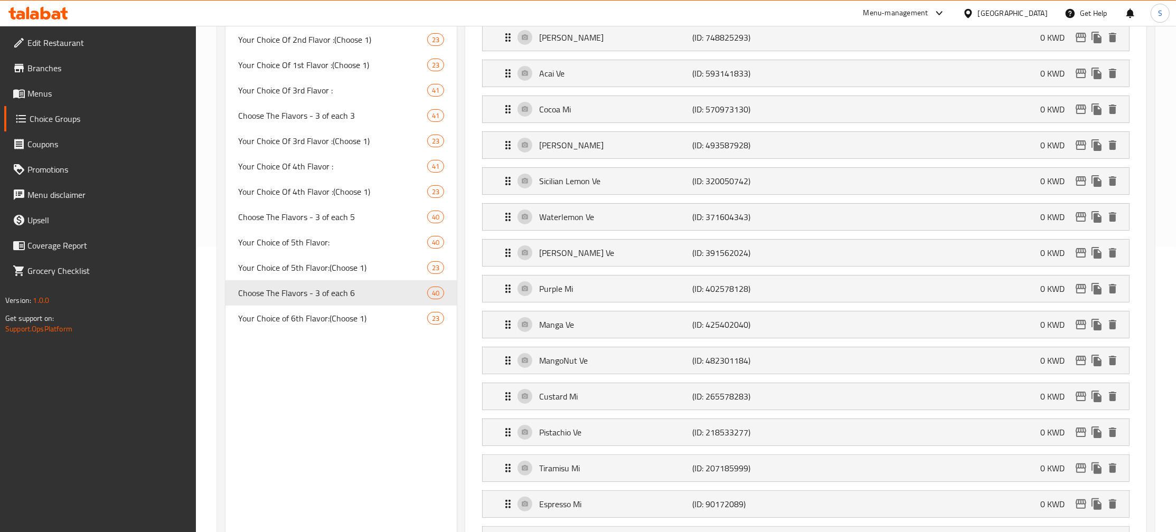
type input "Choose The Flavors - 3 of each 6"
type input "اختر 3 نكهات من اي 6"
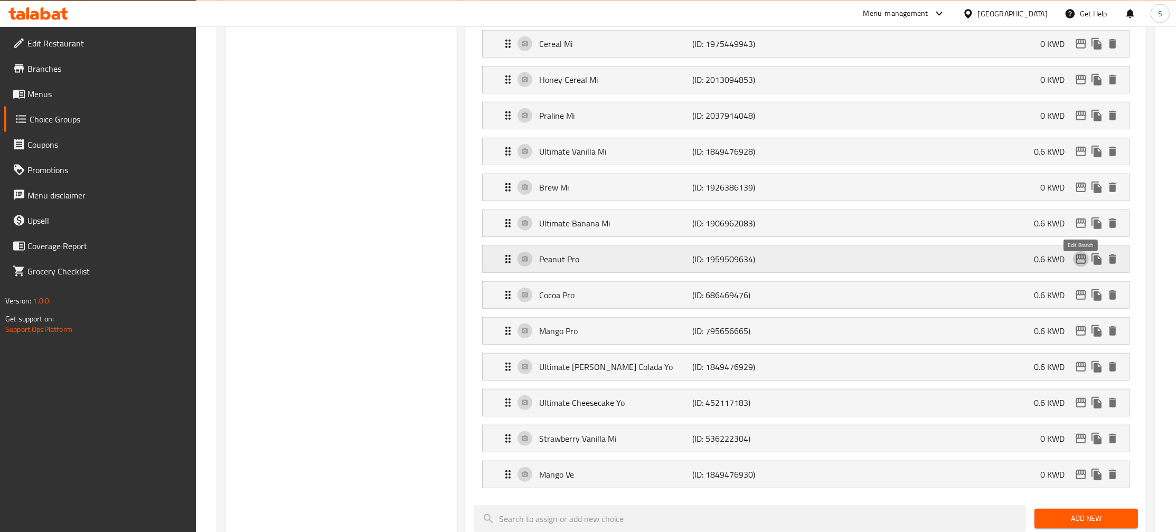
click at [1081, 262] on icon "edit" at bounding box center [1081, 259] width 11 height 10
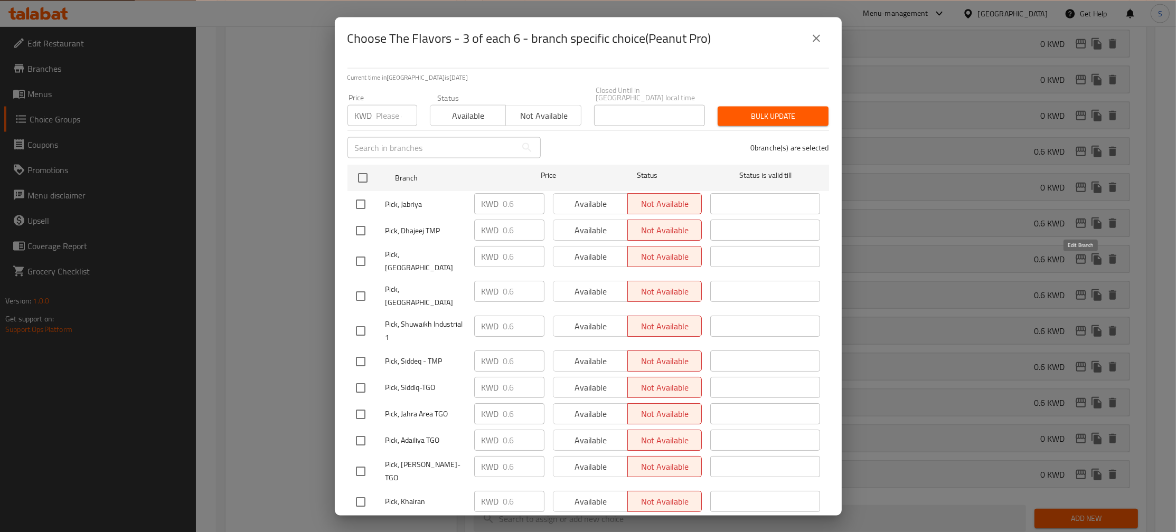
scroll to position [0, 0]
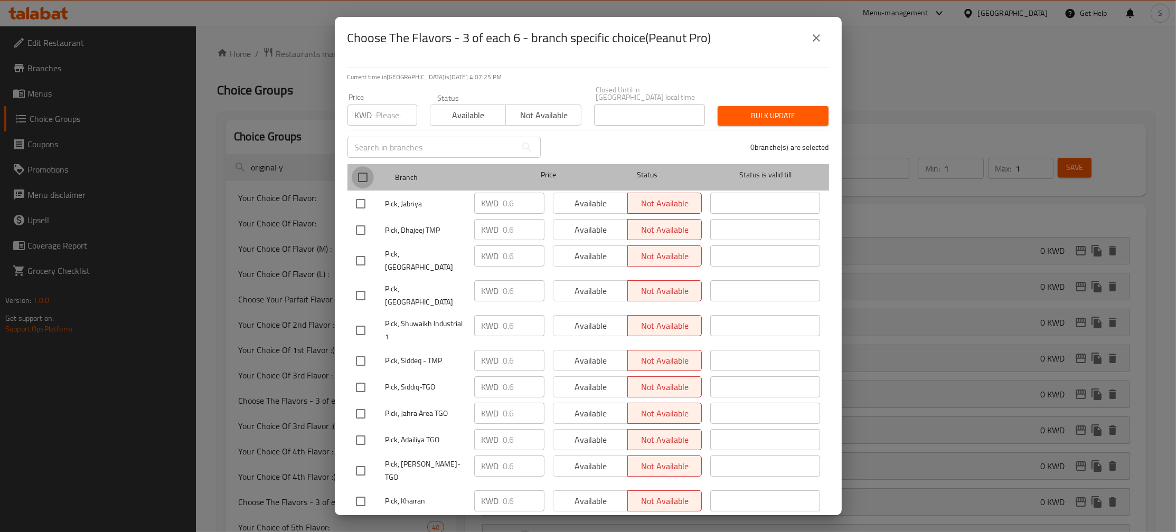
click at [362, 167] on input "checkbox" at bounding box center [363, 177] width 22 height 22
checkbox input "true"
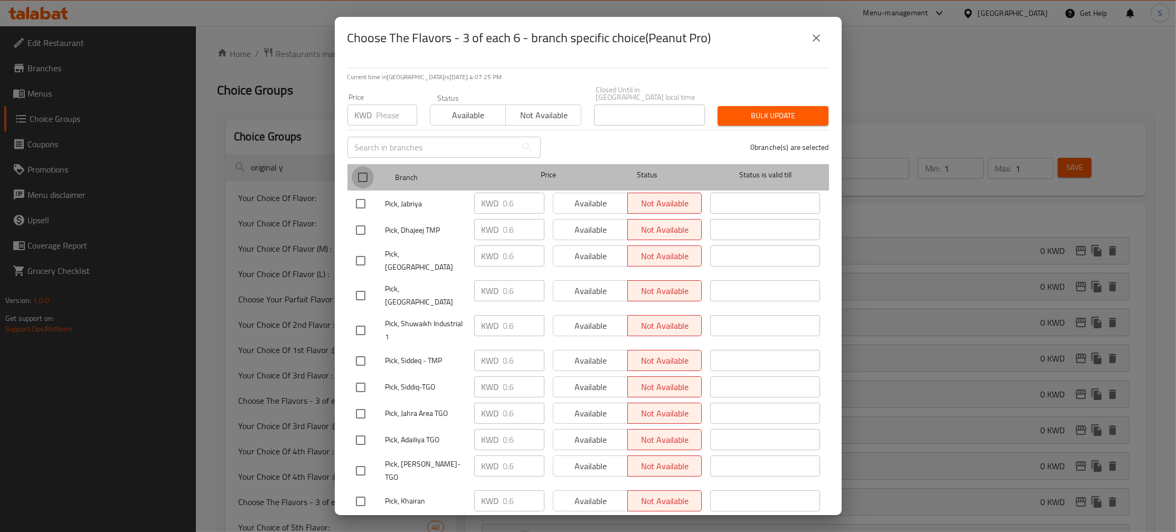
checkbox input "true"
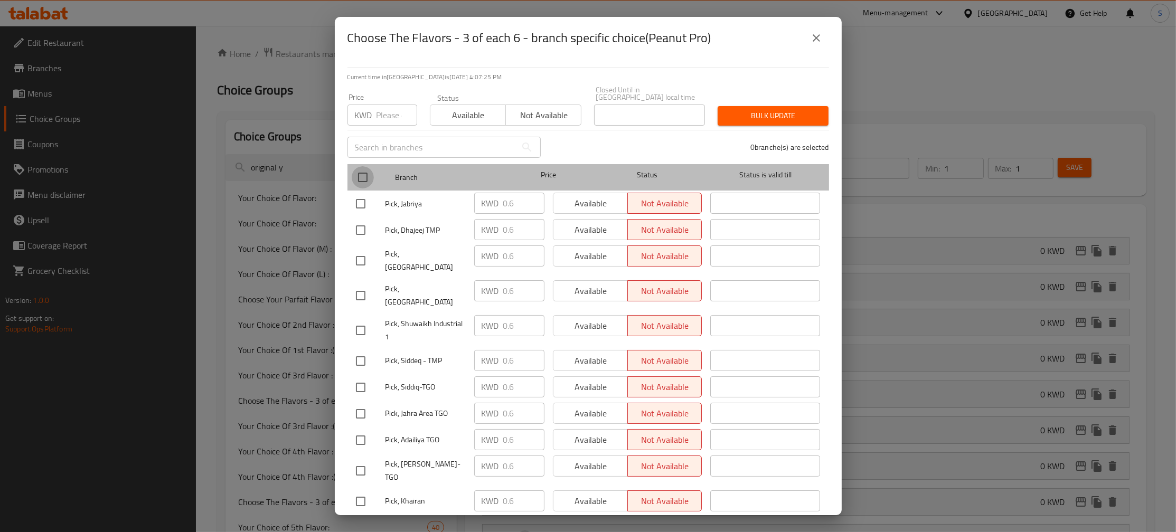
checkbox input "true"
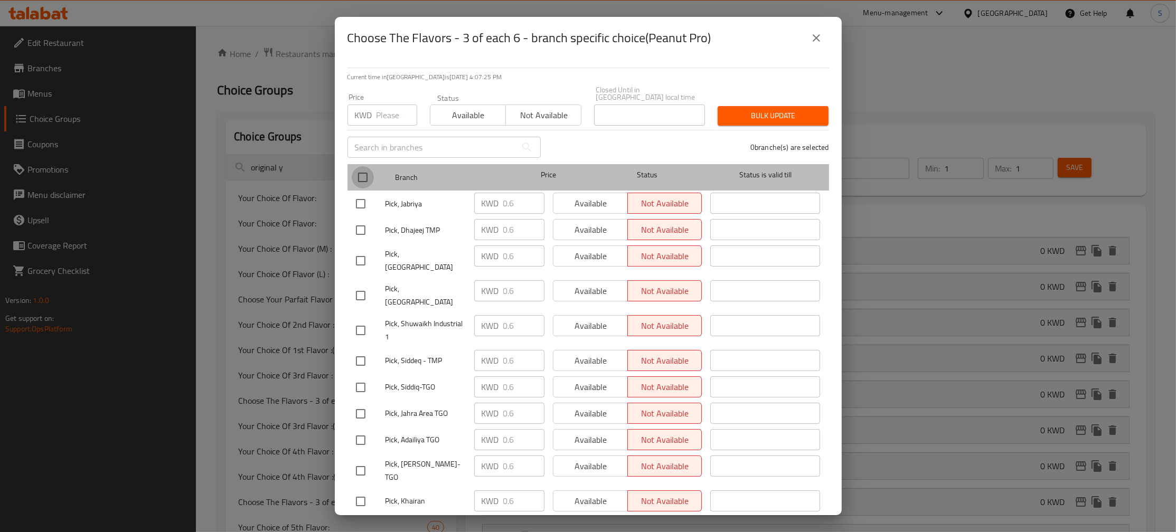
checkbox input "true"
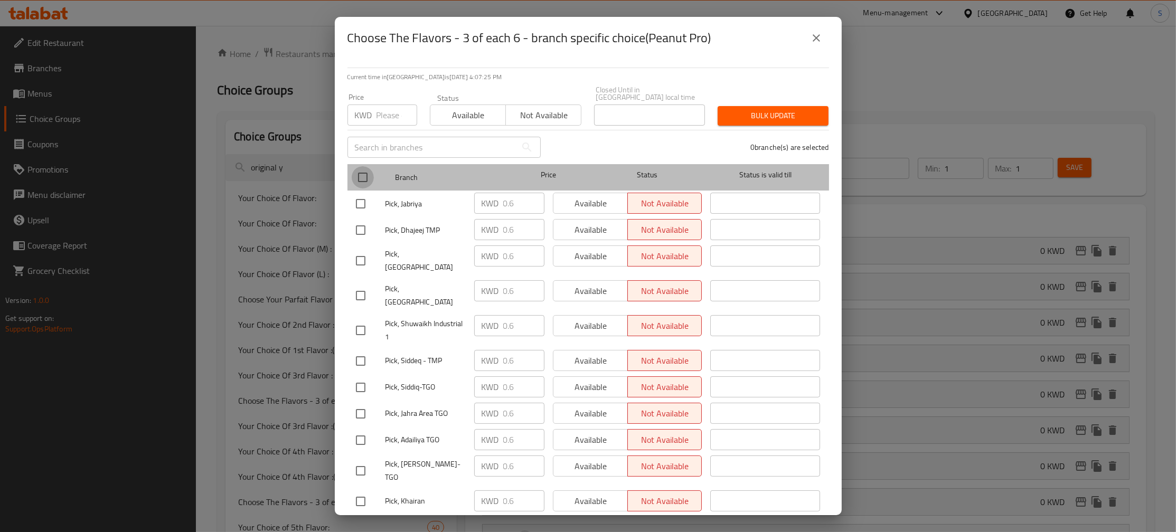
checkbox input "true"
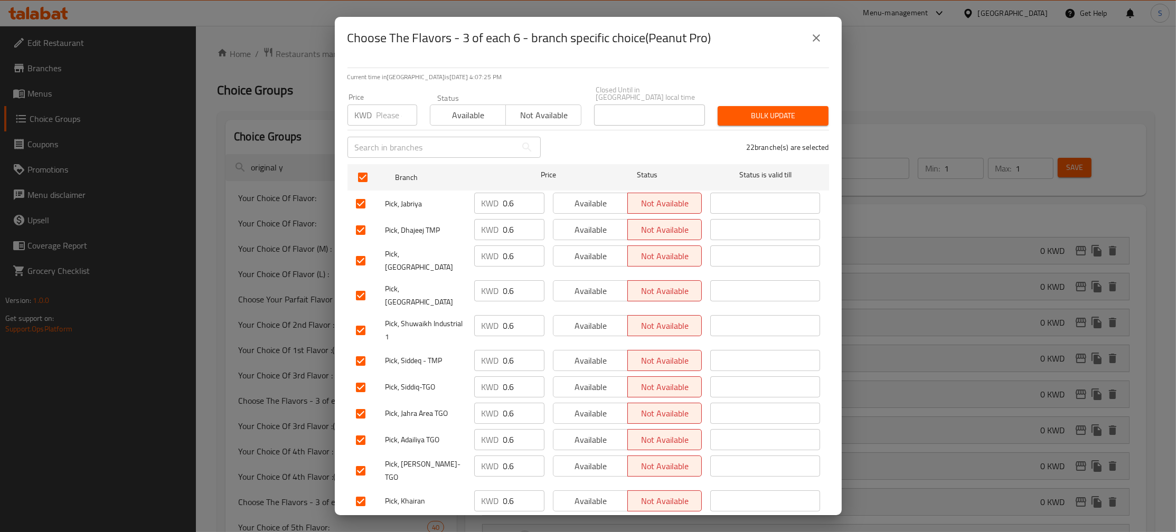
click at [469, 109] on span "Available" at bounding box center [468, 115] width 67 height 15
click at [800, 109] on span "Bulk update" at bounding box center [773, 115] width 94 height 13
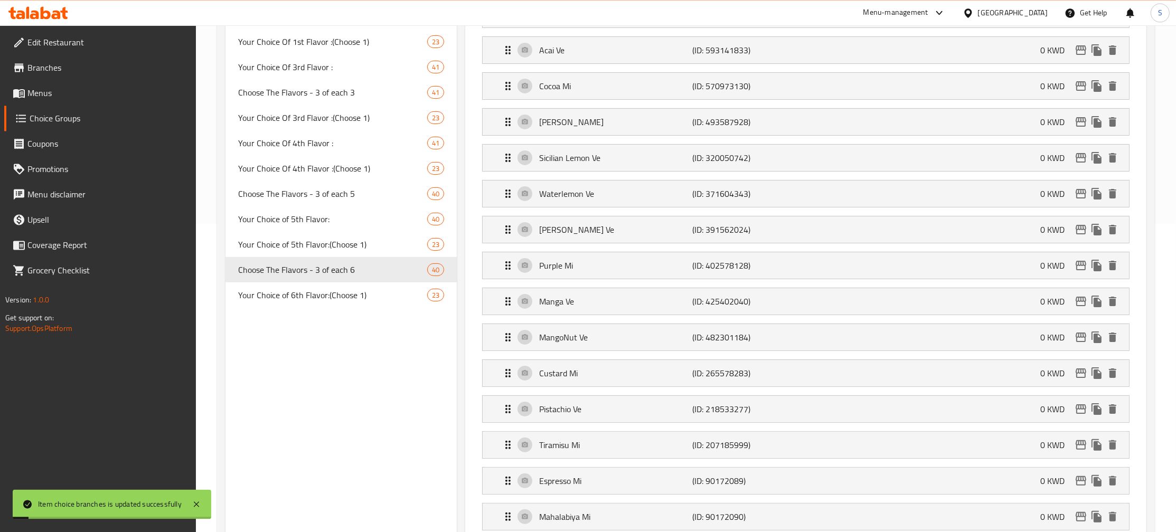
scroll to position [342, 0]
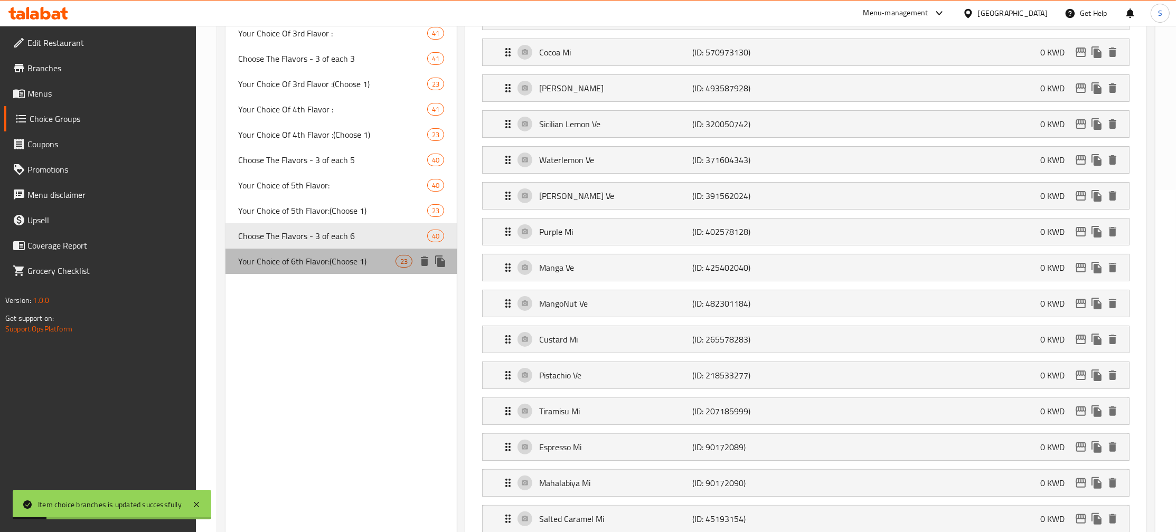
click at [348, 265] on span "Your Choice of 6th Flavor:(Choose 1)" at bounding box center [316, 261] width 157 height 13
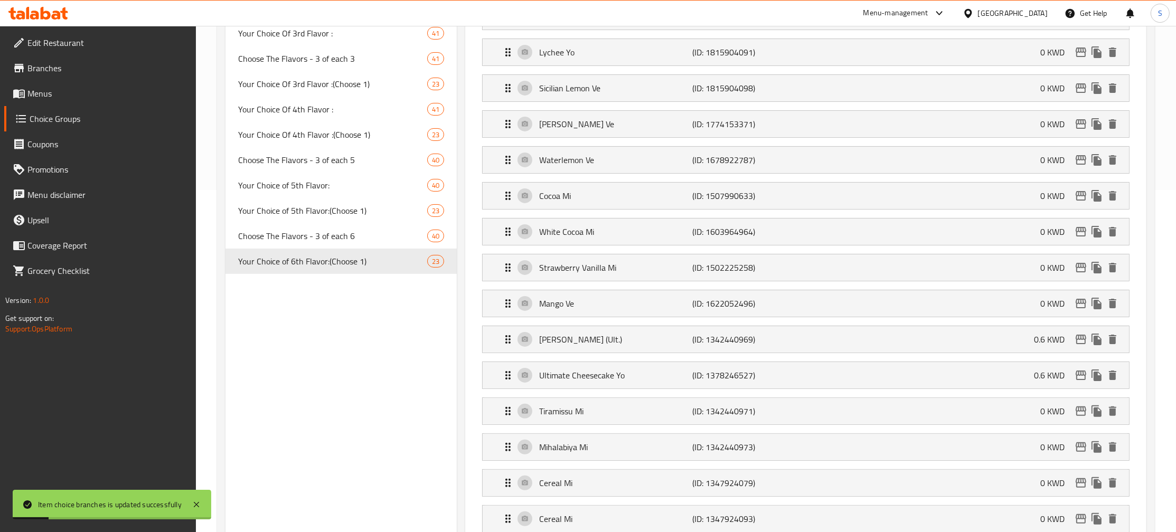
type input "Your Choice of 6th Flavor:(Choose 1)"
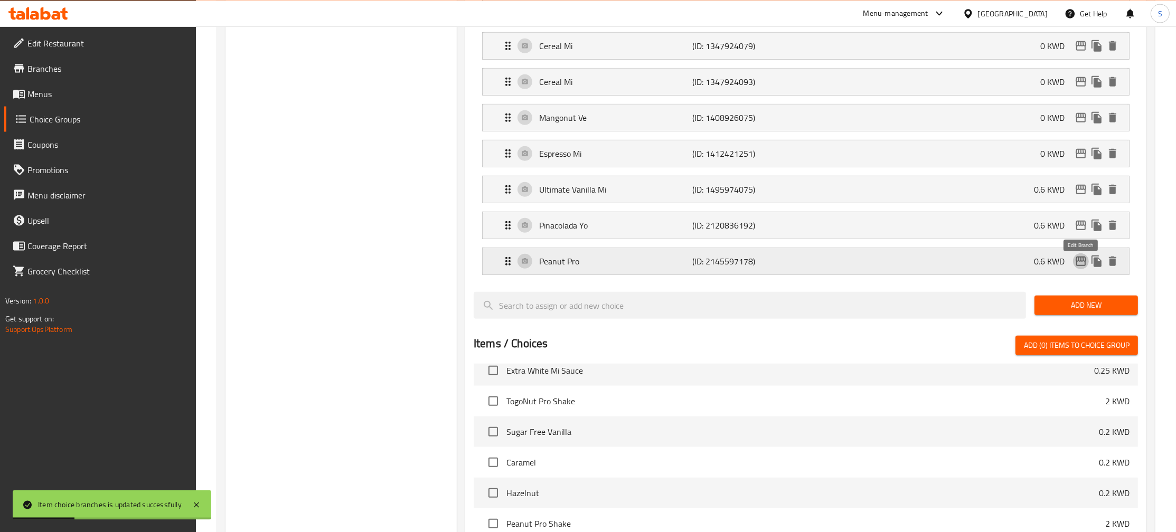
click at [1080, 263] on icon "edit" at bounding box center [1081, 261] width 11 height 10
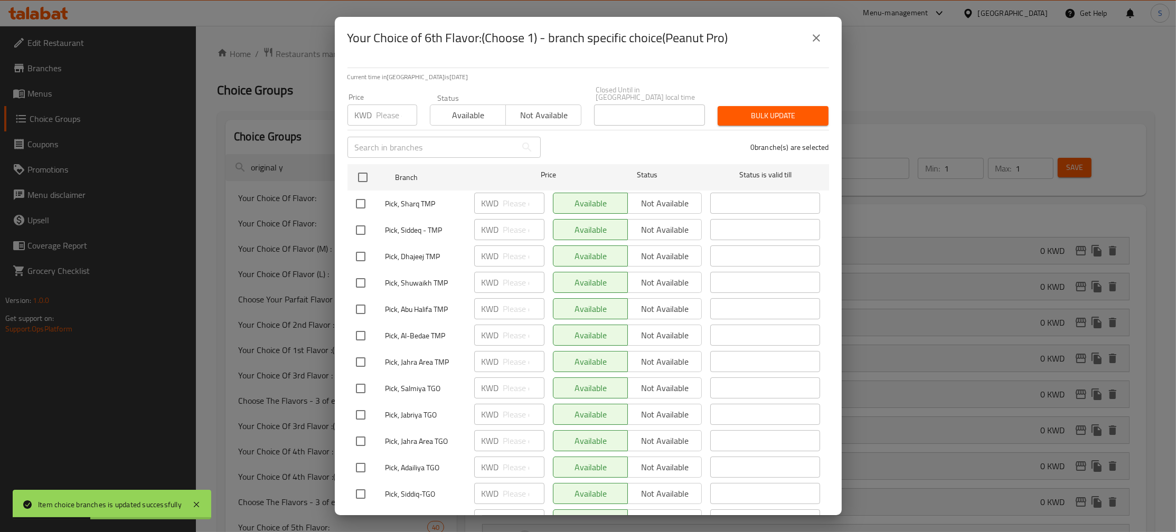
scroll to position [285, 0]
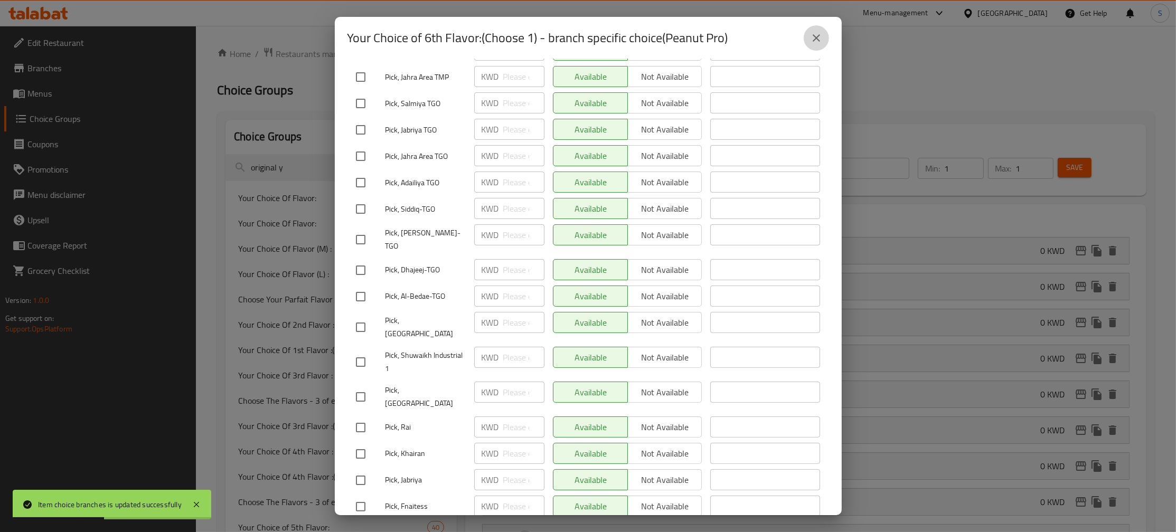
click at [815, 46] on button "close" at bounding box center [816, 37] width 25 height 25
